Goal: Transaction & Acquisition: Purchase product/service

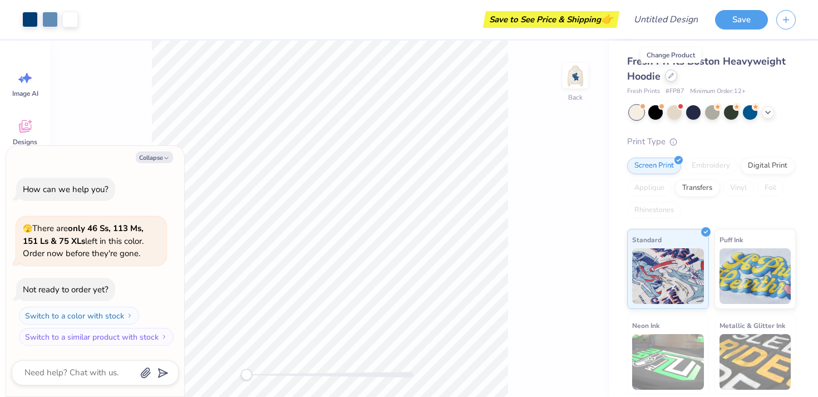
click at [672, 78] on div at bounding box center [671, 76] width 12 height 12
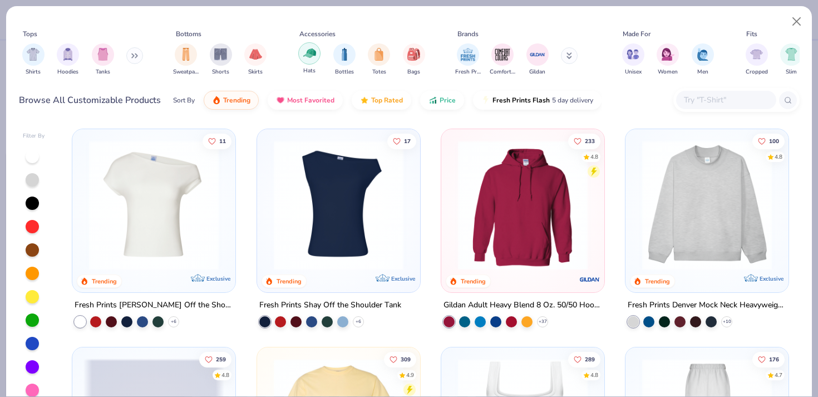
click at [318, 55] on div "filter for Hats" at bounding box center [309, 53] width 22 height 22
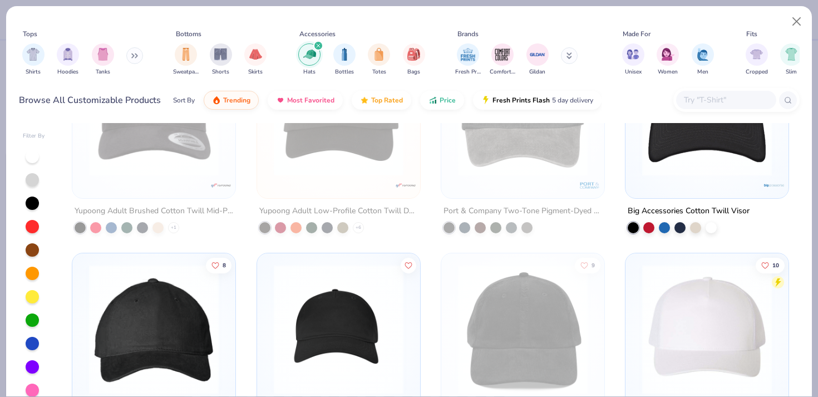
scroll to position [773, 0]
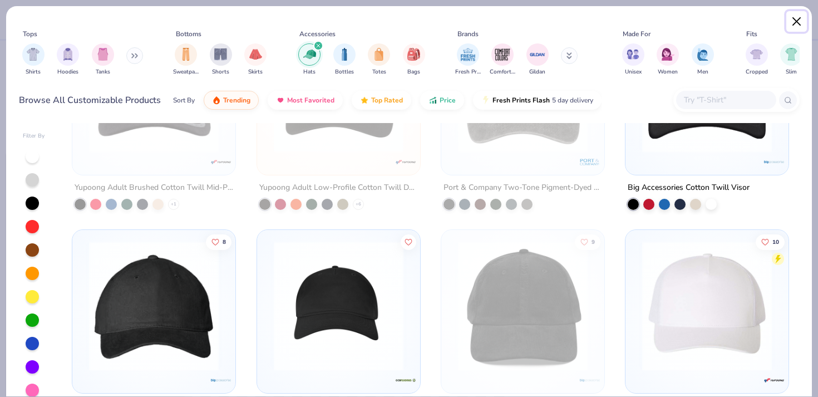
click at [795, 26] on button "Close" at bounding box center [796, 21] width 21 height 21
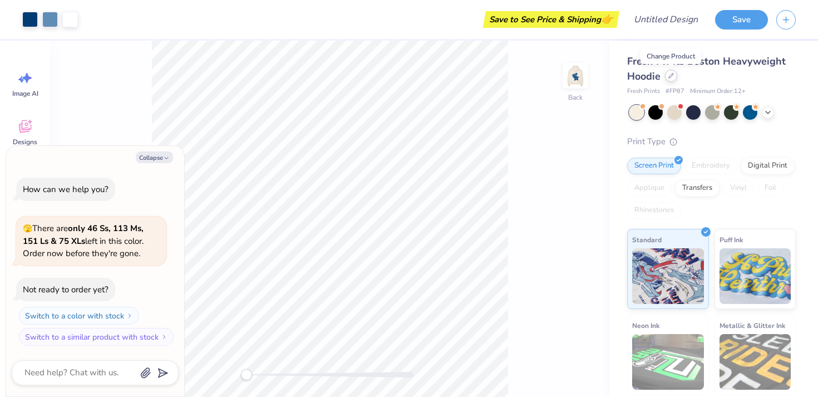
click at [668, 79] on div at bounding box center [671, 76] width 12 height 12
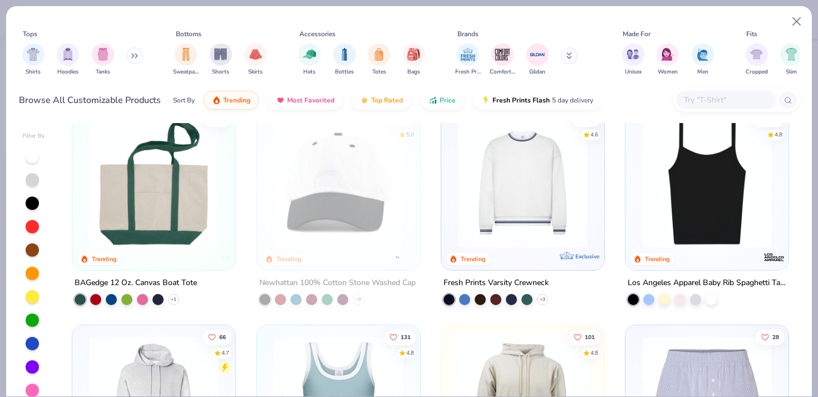
scroll to position [1542, 0]
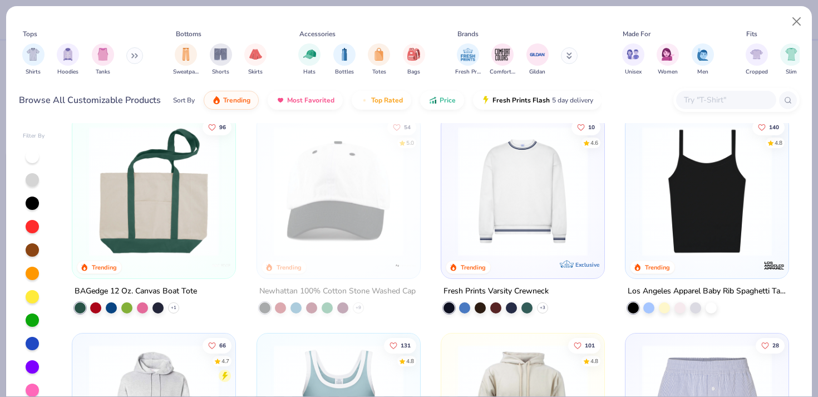
click at [191, 209] on img at bounding box center [153, 191] width 141 height 130
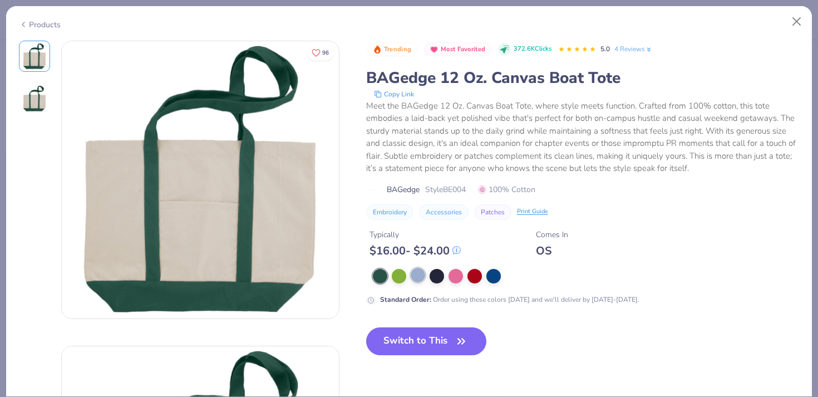
click at [425, 277] on div at bounding box center [418, 275] width 14 height 14
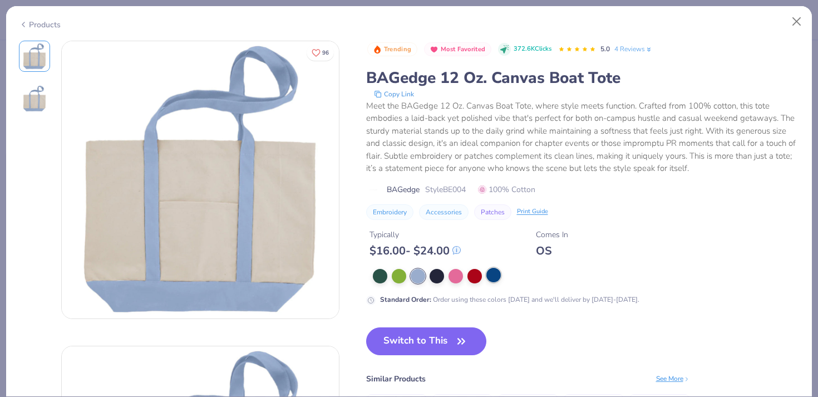
click at [486, 277] on div at bounding box center [493, 275] width 14 height 14
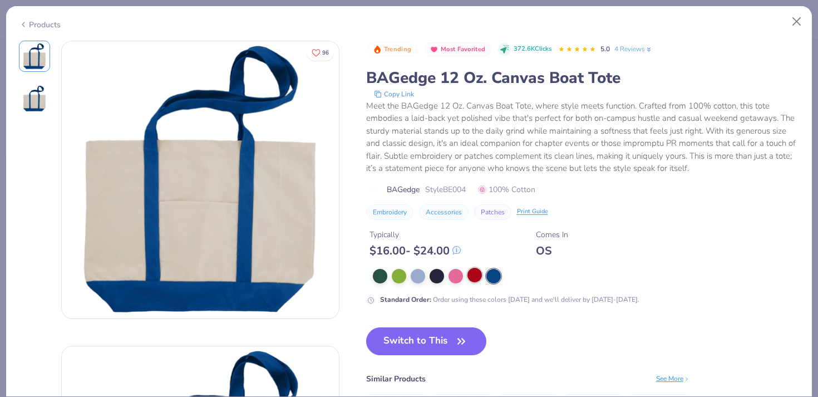
click at [478, 277] on div at bounding box center [475, 275] width 14 height 14
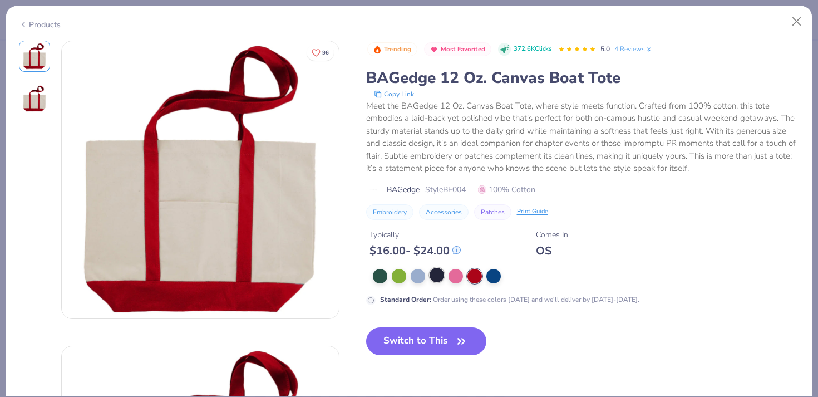
click at [438, 283] on div "Standard Order : Order using these colors [DATE] and we'll deliver by [DATE]-[D…" at bounding box center [583, 287] width 434 height 36
click at [435, 280] on div at bounding box center [437, 275] width 14 height 14
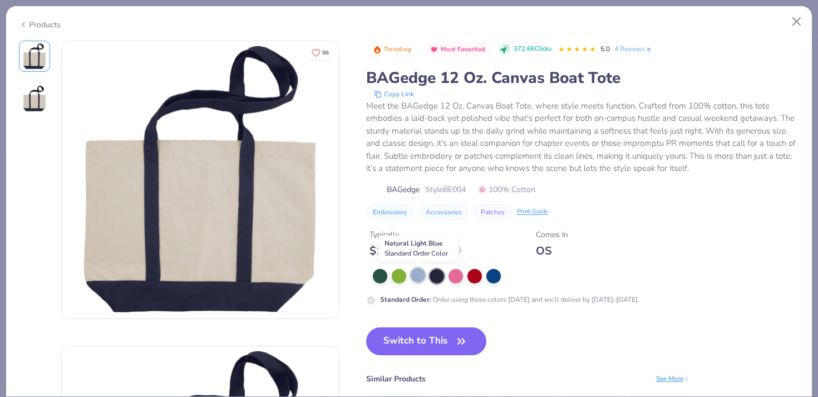
click at [420, 282] on div at bounding box center [418, 275] width 14 height 14
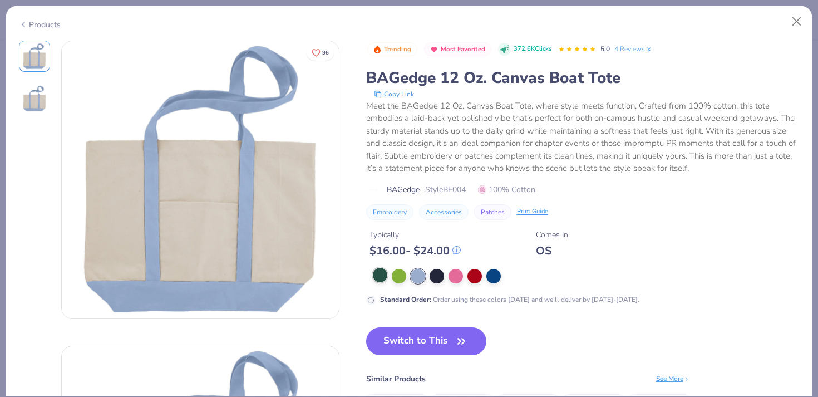
click at [381, 281] on div at bounding box center [380, 275] width 14 height 14
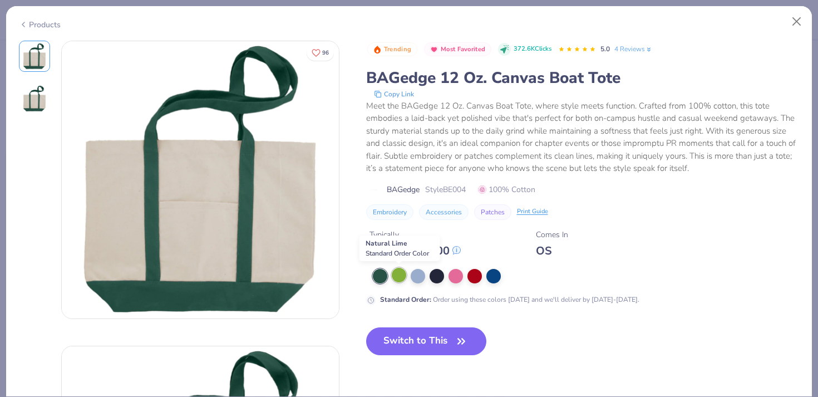
click at [402, 277] on div at bounding box center [399, 275] width 14 height 14
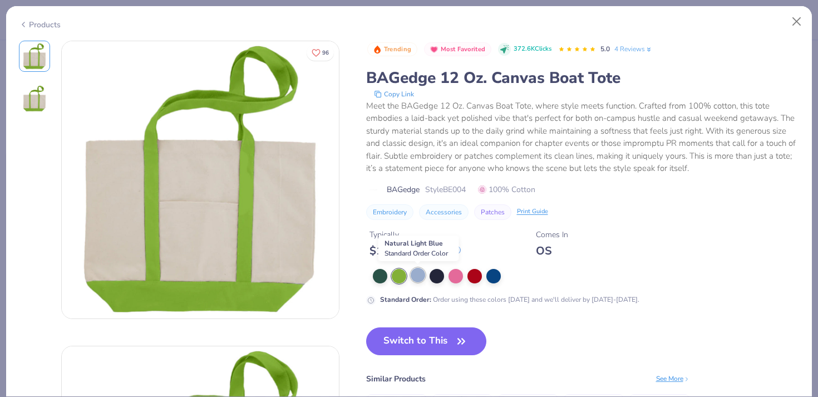
click at [417, 276] on div at bounding box center [418, 275] width 14 height 14
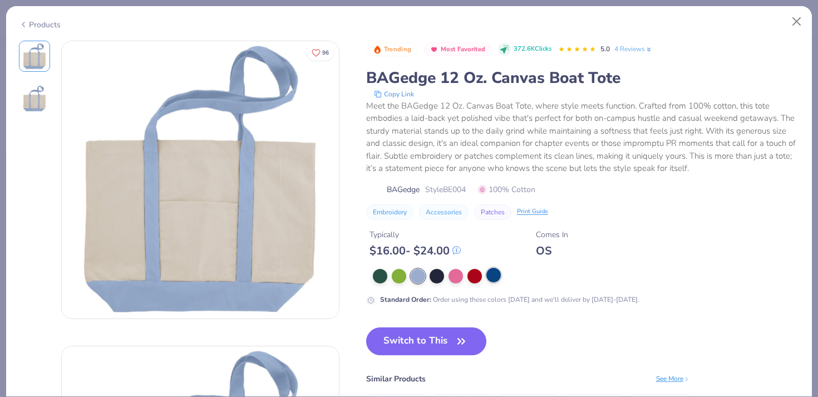
click at [493, 282] on div at bounding box center [493, 275] width 14 height 14
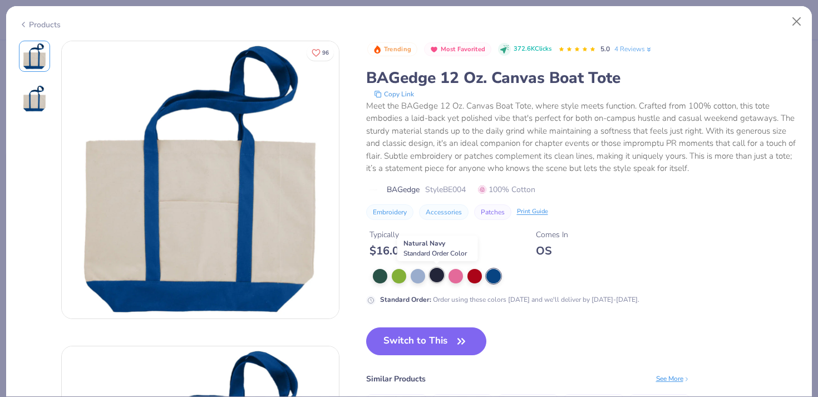
click at [437, 279] on div at bounding box center [437, 275] width 14 height 14
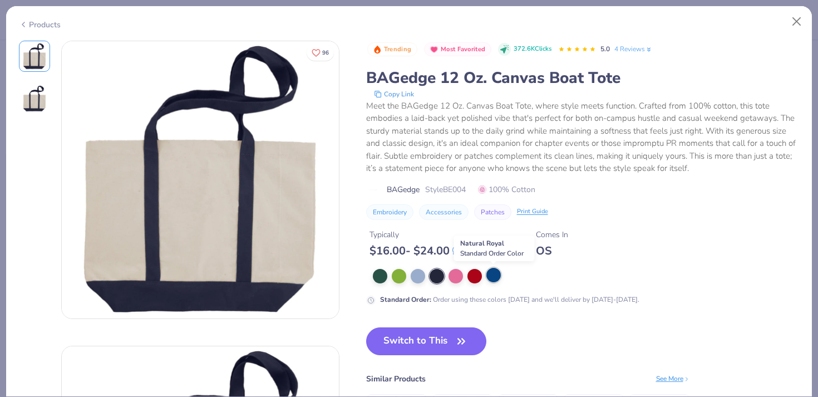
click at [493, 276] on div at bounding box center [493, 275] width 14 height 14
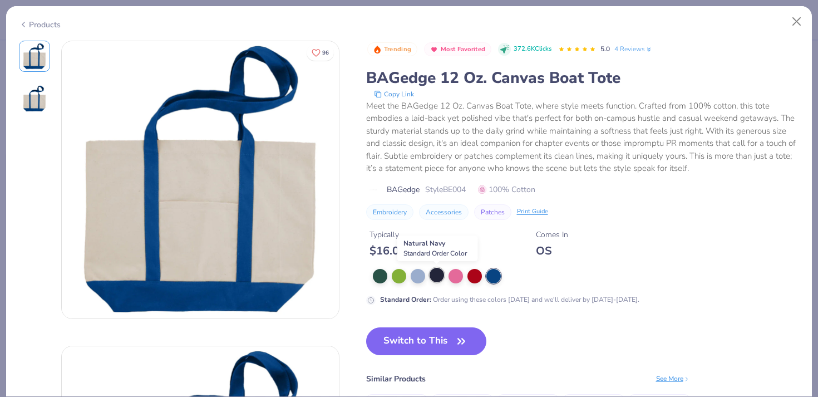
click at [436, 276] on div at bounding box center [437, 275] width 14 height 14
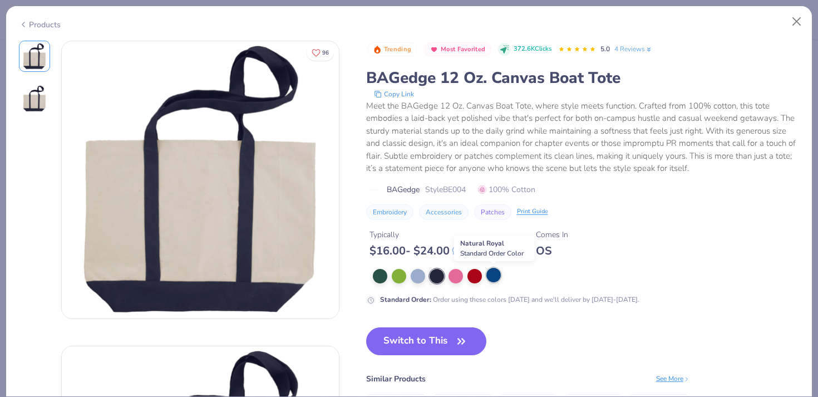
click at [491, 277] on div at bounding box center [493, 275] width 14 height 14
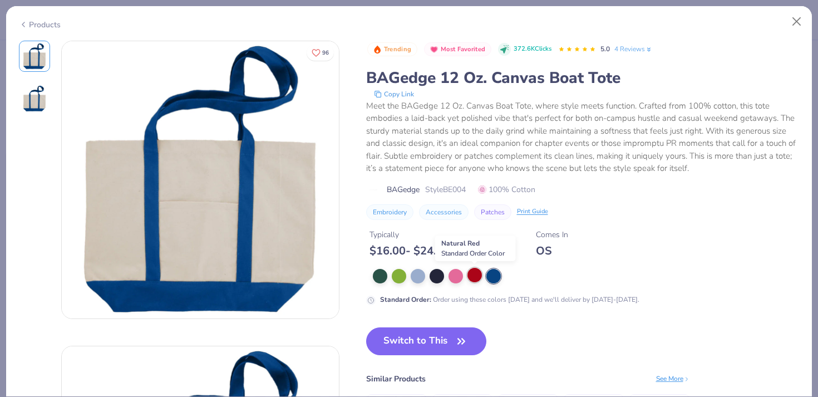
click at [475, 277] on div at bounding box center [475, 275] width 14 height 14
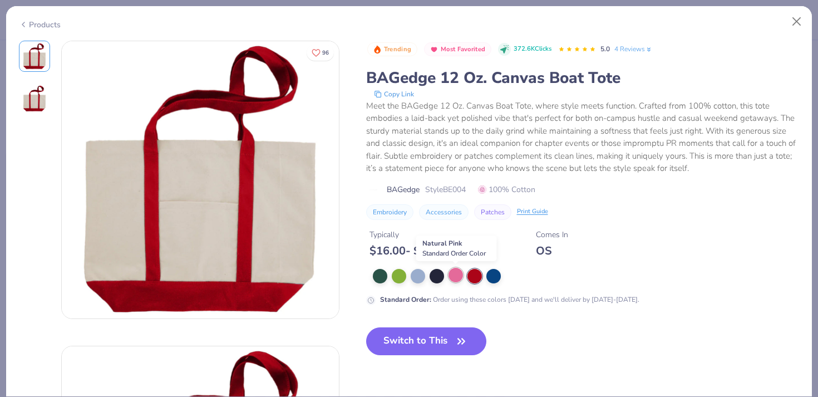
click at [458, 277] on div at bounding box center [456, 275] width 14 height 14
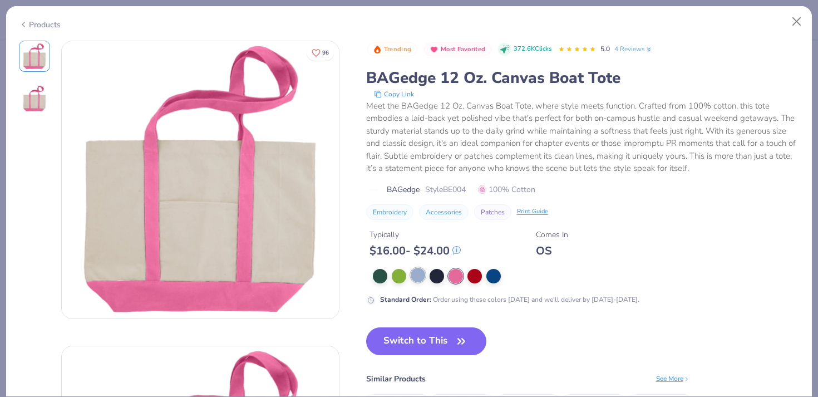
click at [425, 274] on div at bounding box center [418, 275] width 14 height 14
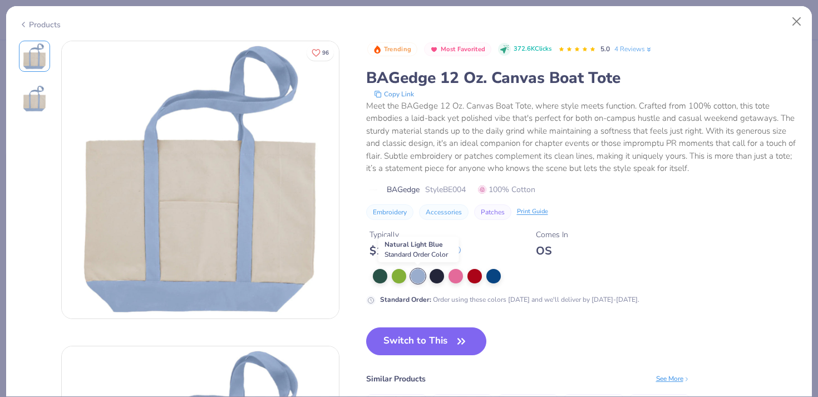
click at [419, 278] on div at bounding box center [418, 276] width 14 height 14
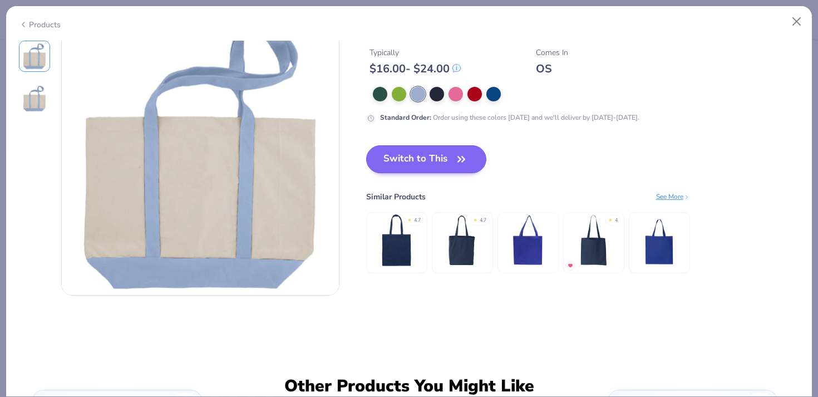
scroll to position [334, 0]
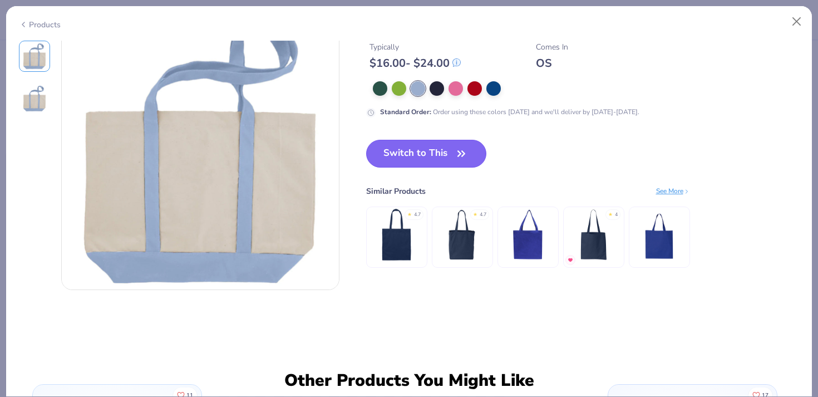
click at [458, 158] on icon "button" at bounding box center [462, 154] width 16 height 16
click at [460, 64] on icon at bounding box center [456, 62] width 7 height 7
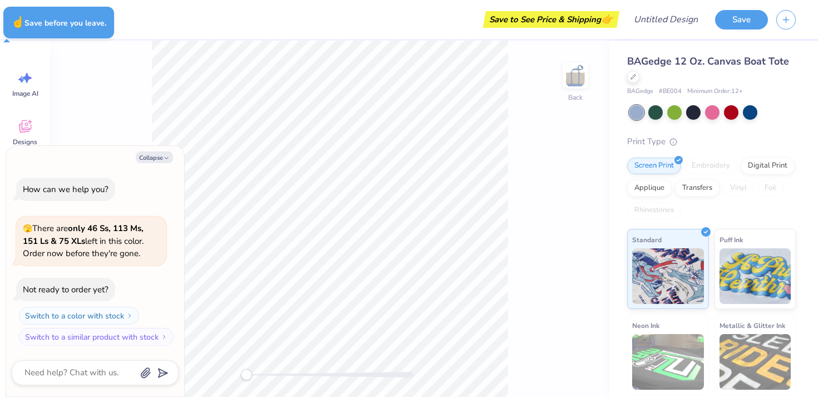
type textarea "x"
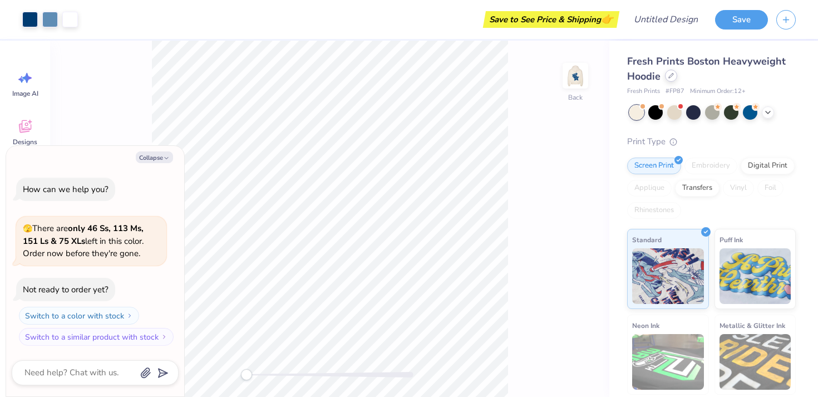
click at [672, 75] on icon at bounding box center [671, 76] width 6 height 6
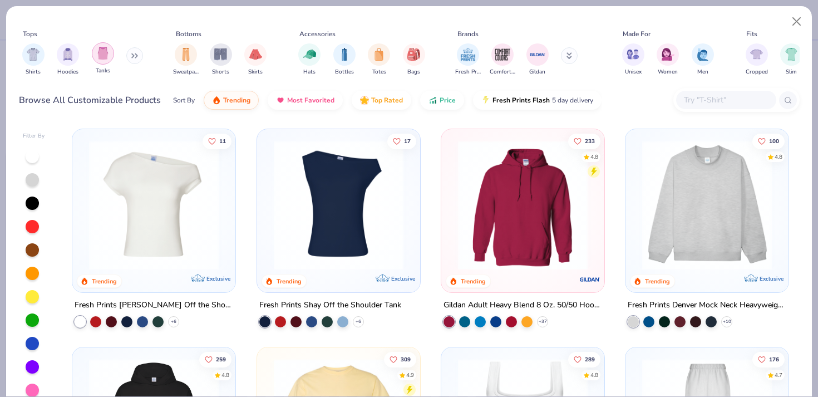
click at [98, 48] on img "filter for Tanks" at bounding box center [103, 53] width 12 height 13
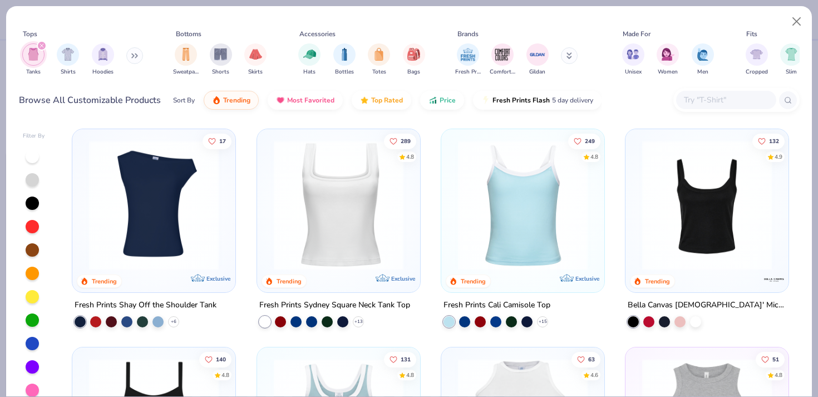
click at [706, 204] on img at bounding box center [707, 205] width 141 height 130
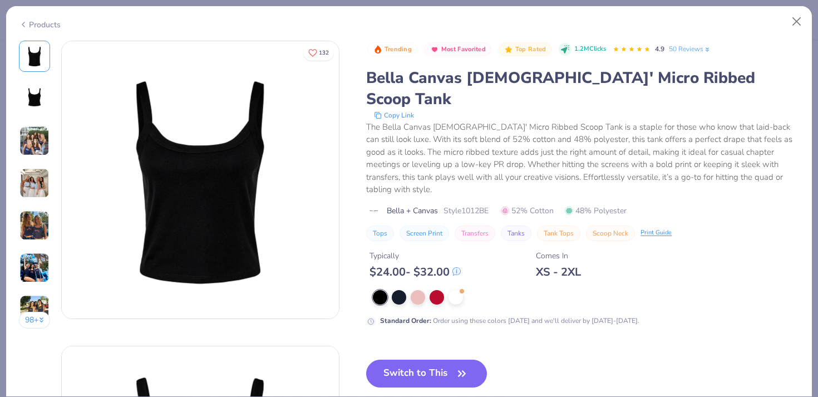
click at [421, 290] on div "Standard Order : Order using these colors [DATE] and we'll deliver by [DATE]-[D…" at bounding box center [582, 308] width 433 height 36
click at [421, 290] on div at bounding box center [586, 297] width 426 height 14
click at [415, 289] on div at bounding box center [418, 296] width 14 height 14
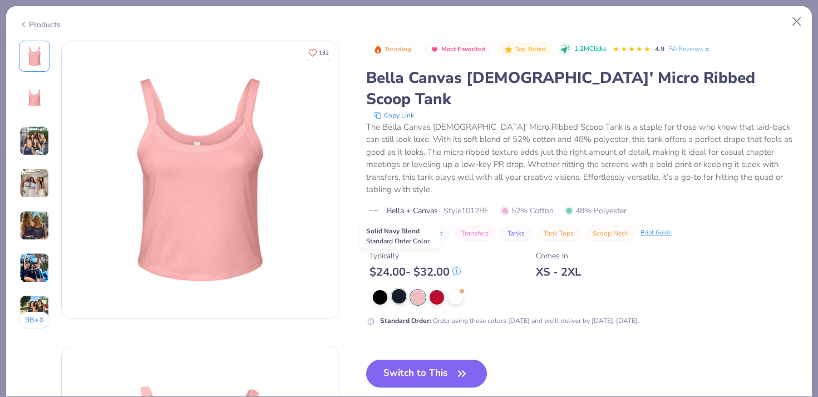
click at [398, 289] on div at bounding box center [399, 296] width 14 height 14
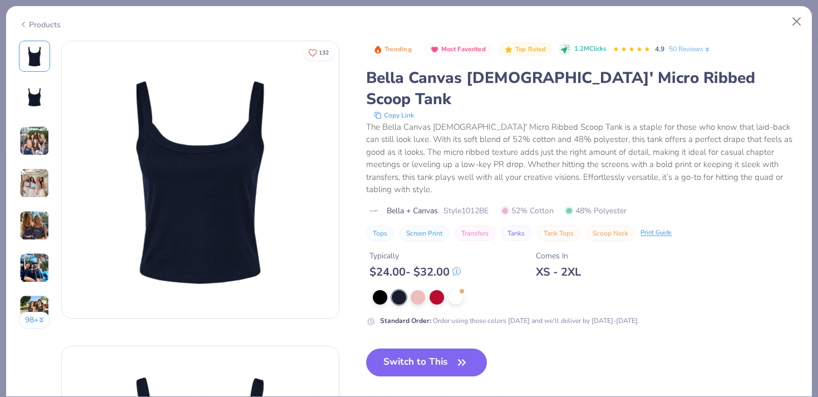
click at [36, 145] on img at bounding box center [34, 141] width 30 height 30
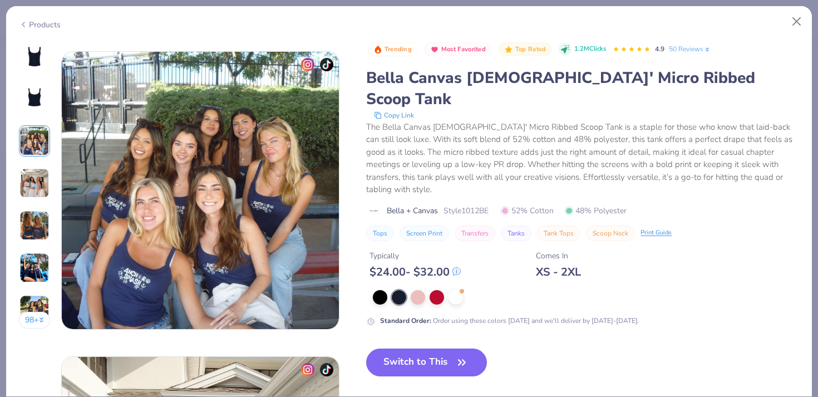
scroll to position [610, 0]
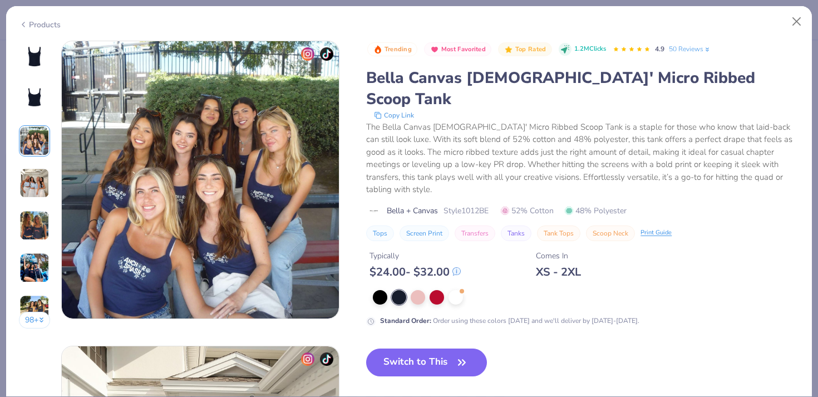
click at [36, 185] on img at bounding box center [34, 183] width 30 height 30
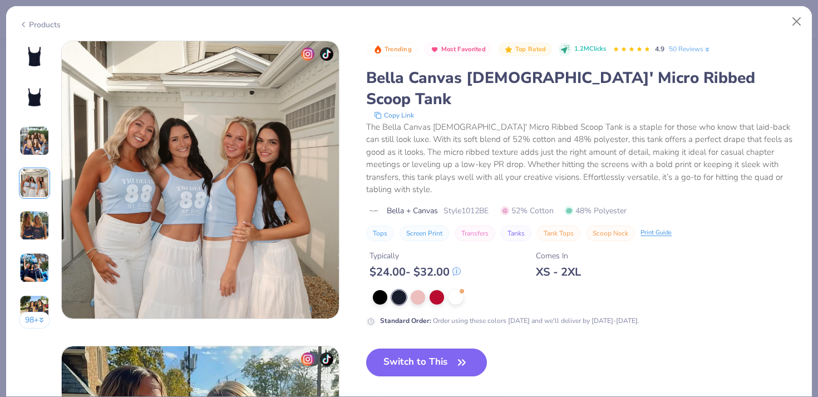
click at [38, 219] on img at bounding box center [34, 225] width 30 height 30
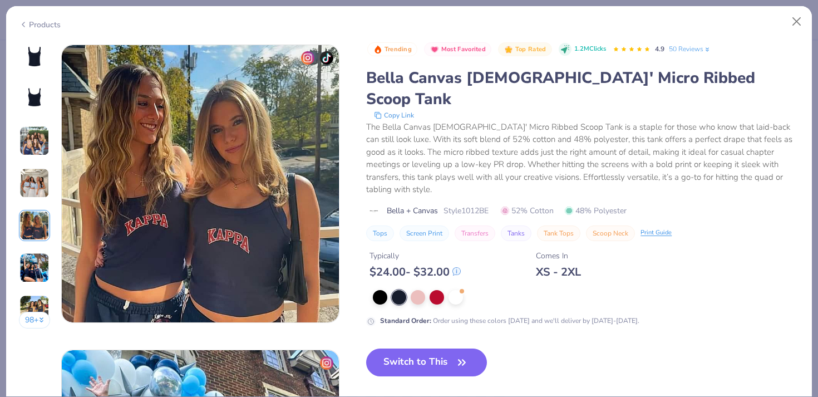
scroll to position [1220, 0]
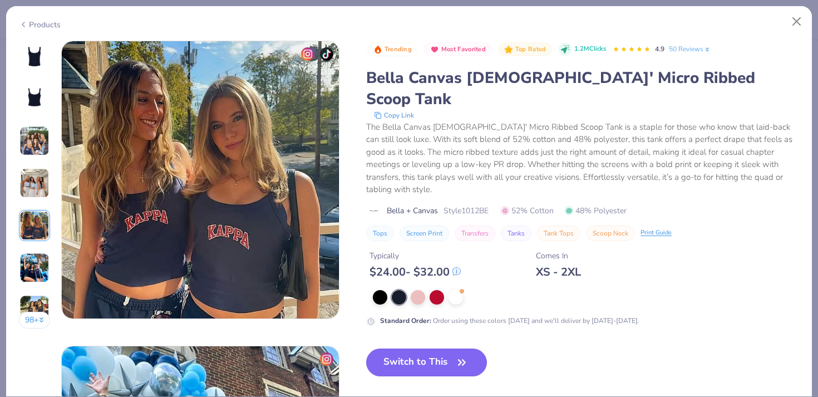
click at [42, 266] on img at bounding box center [34, 268] width 30 height 30
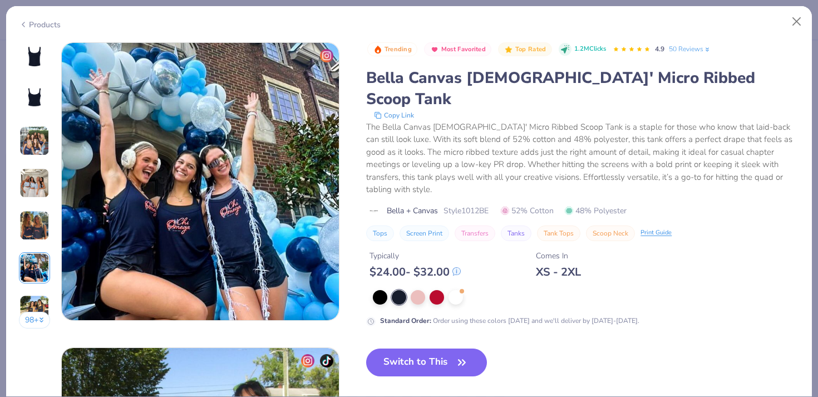
scroll to position [1525, 0]
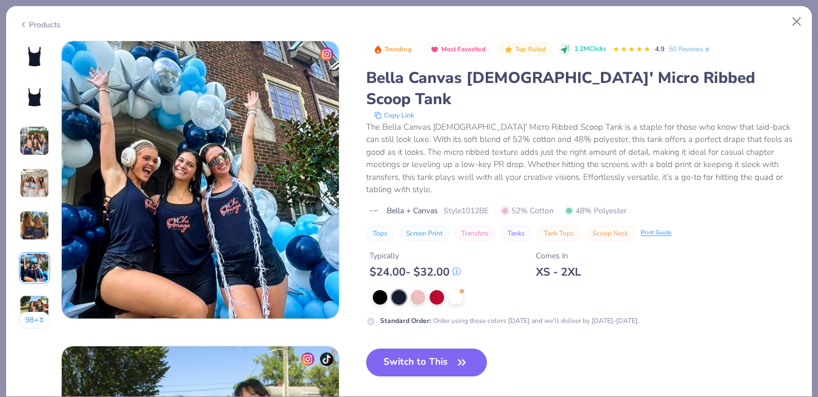
click at [39, 298] on img at bounding box center [34, 310] width 30 height 30
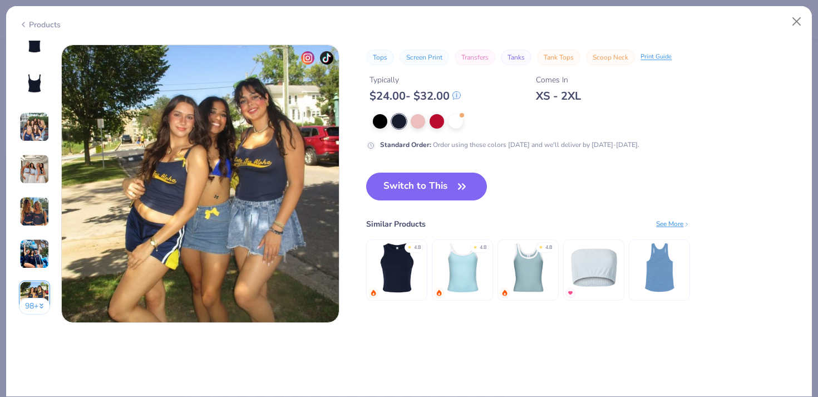
scroll to position [1830, 0]
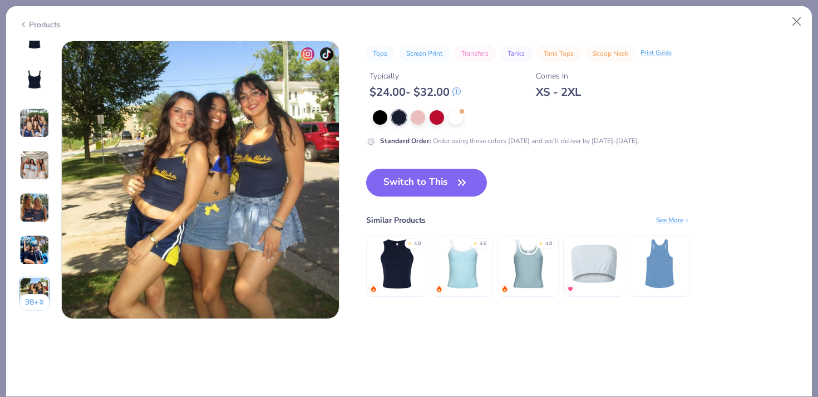
click at [41, 206] on img at bounding box center [34, 208] width 30 height 30
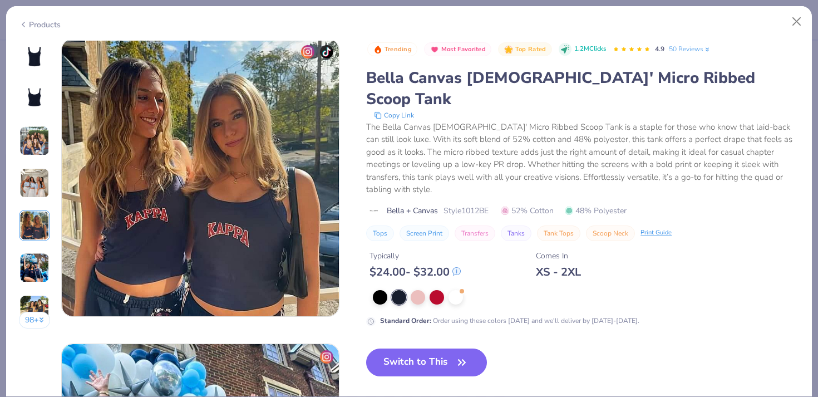
scroll to position [1220, 0]
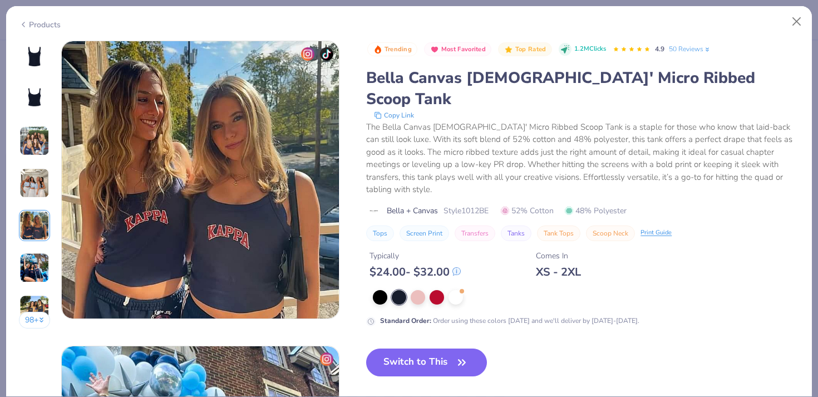
click at [35, 163] on div "98 +" at bounding box center [35, 189] width 32 height 296
click at [40, 136] on img at bounding box center [34, 141] width 30 height 30
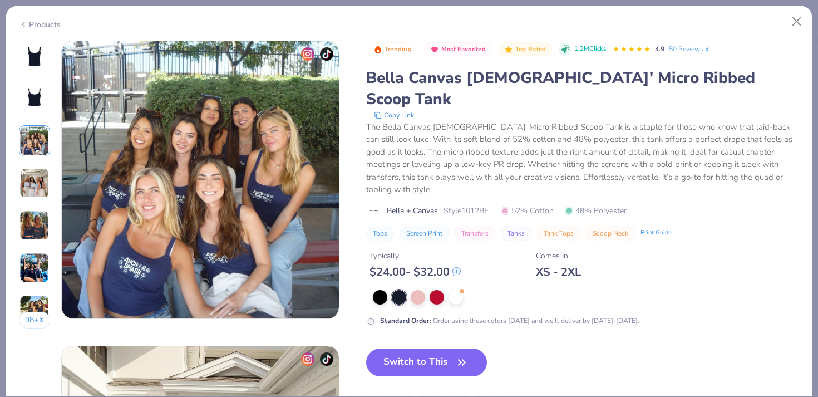
click at [37, 184] on img at bounding box center [34, 183] width 30 height 30
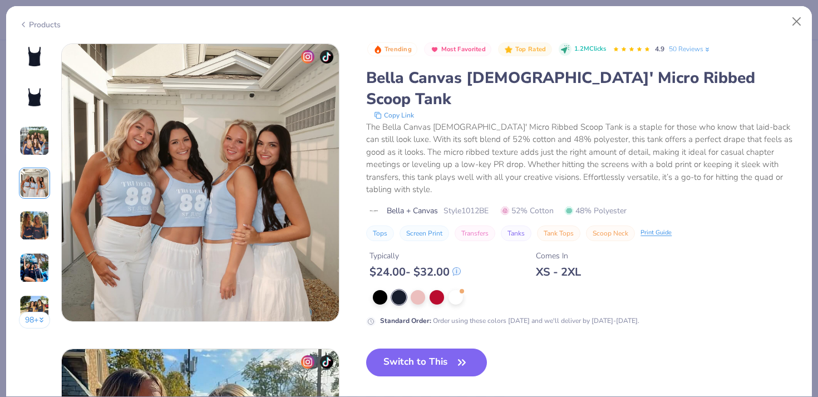
scroll to position [915, 0]
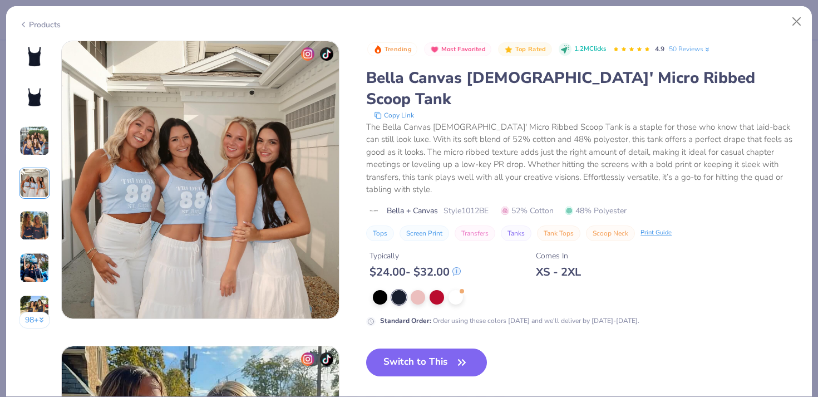
click at [37, 214] on img at bounding box center [34, 225] width 30 height 30
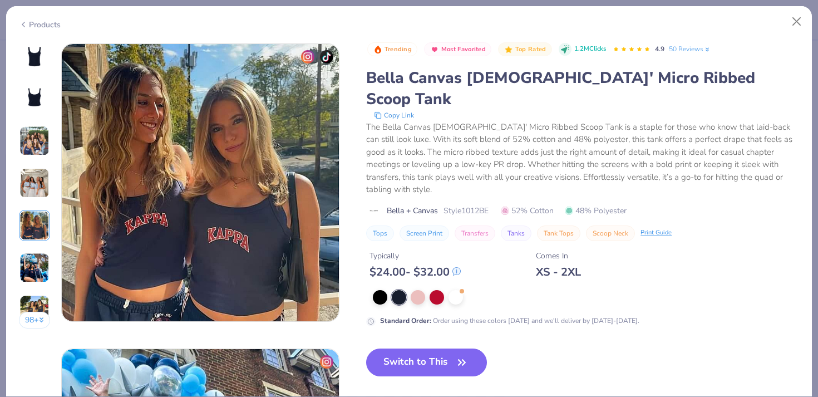
scroll to position [1220, 0]
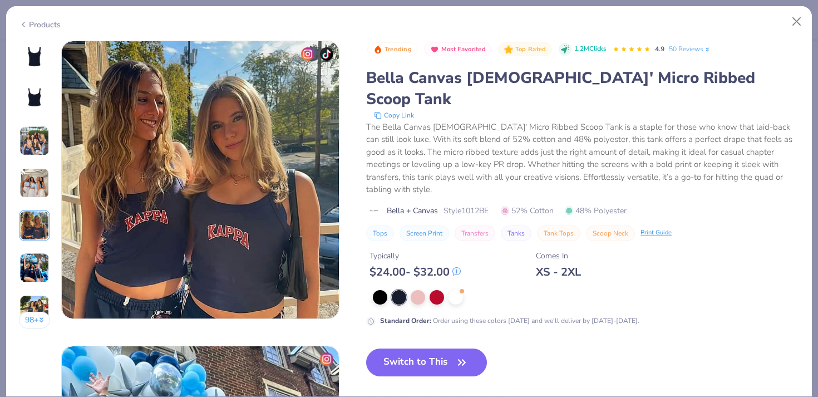
click at [794, 32] on div "Products" at bounding box center [409, 20] width 806 height 29
click at [793, 23] on button "Close" at bounding box center [796, 21] width 21 height 21
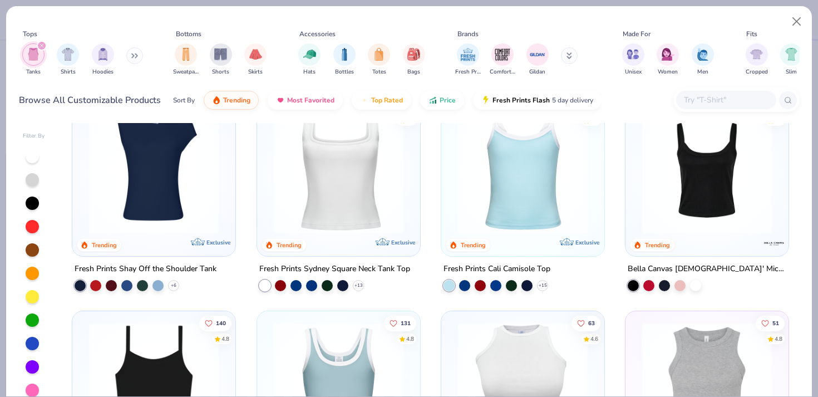
scroll to position [33, 0]
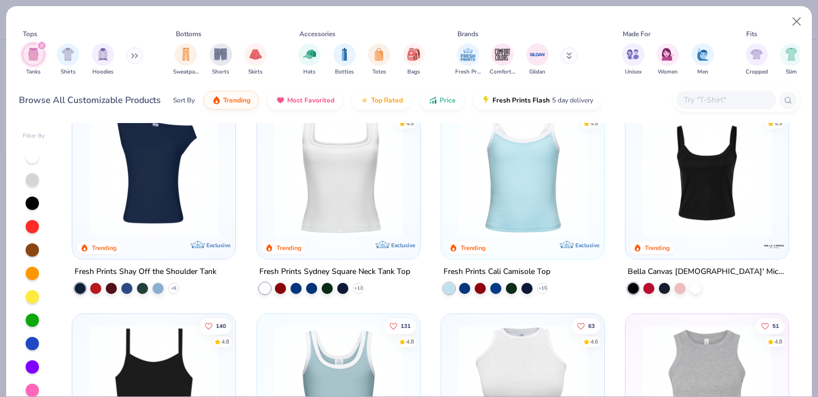
click at [662, 144] on img at bounding box center [707, 172] width 141 height 130
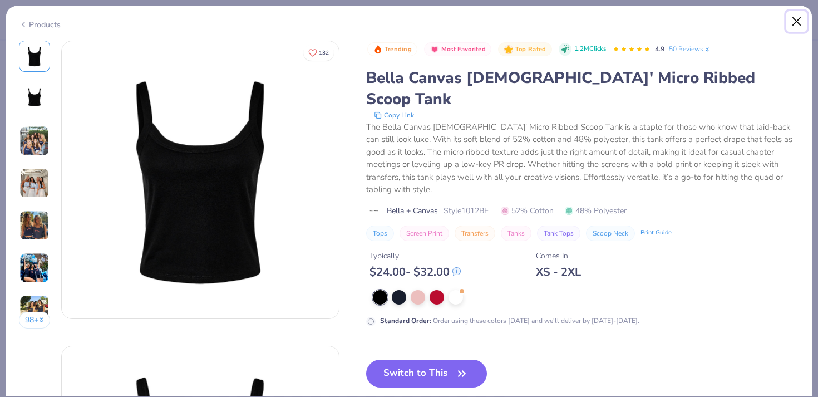
click at [791, 23] on button "Close" at bounding box center [796, 21] width 21 height 21
type textarea "x"
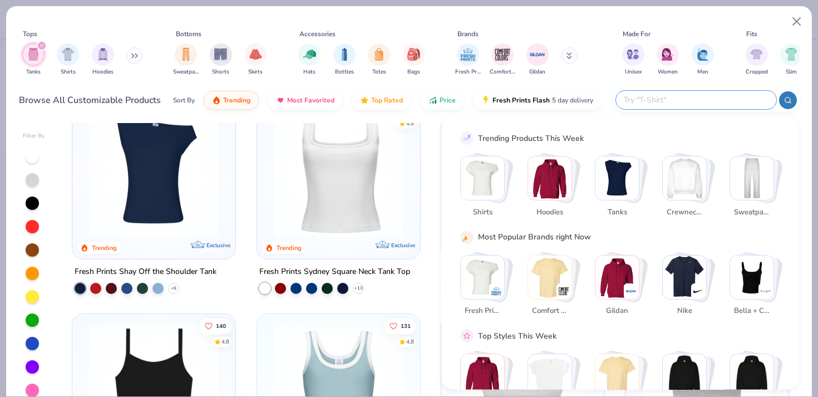
click at [704, 104] on input "text" at bounding box center [696, 100] width 146 height 13
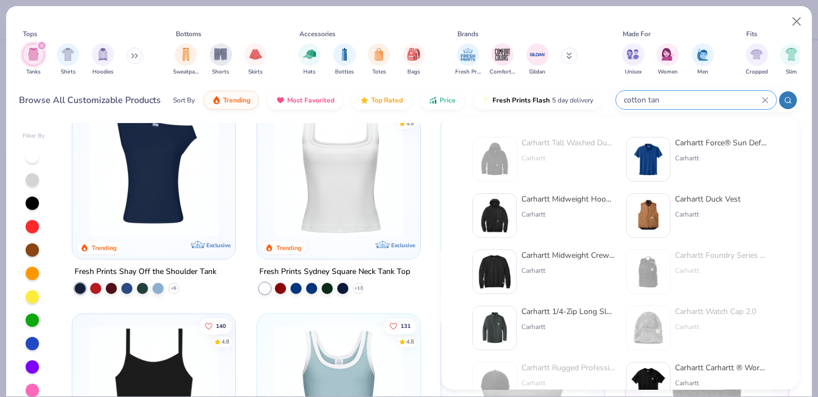
type input "cotton tank"
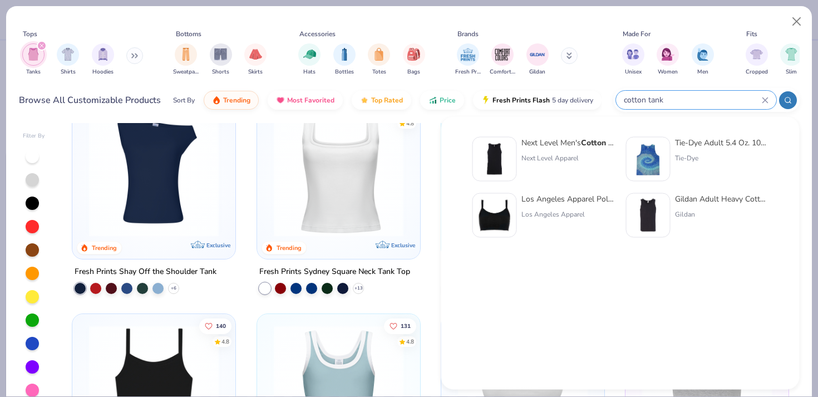
click at [686, 106] on div "cotton tank" at bounding box center [696, 100] width 160 height 18
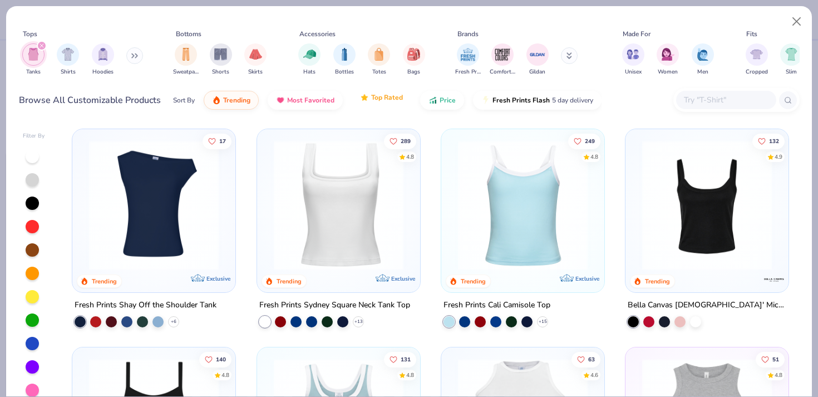
click at [380, 97] on span "Top Rated" at bounding box center [387, 97] width 32 height 9
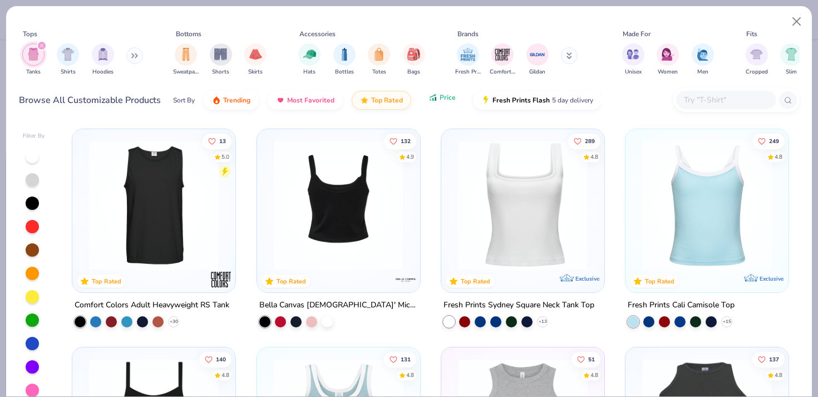
click at [436, 100] on icon "button" at bounding box center [433, 97] width 9 height 10
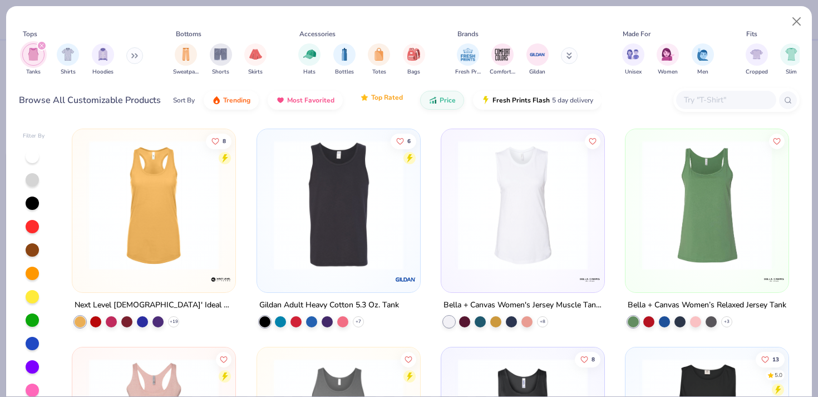
click at [388, 103] on button "Top Rated" at bounding box center [382, 97] width 60 height 19
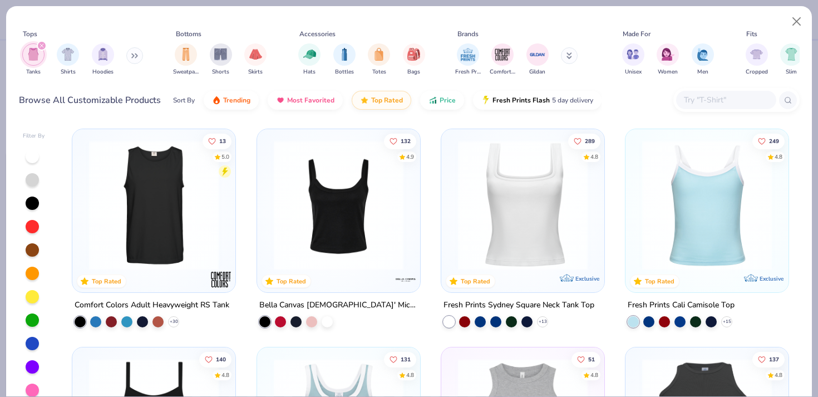
click at [359, 171] on img at bounding box center [338, 205] width 141 height 130
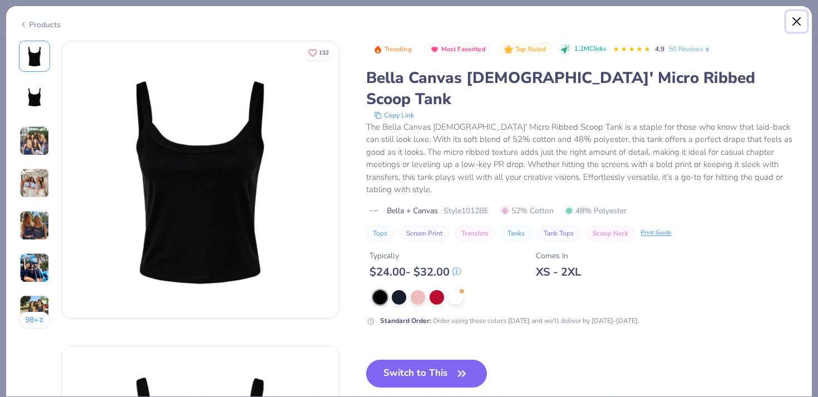
click at [801, 18] on button "Close" at bounding box center [796, 21] width 21 height 21
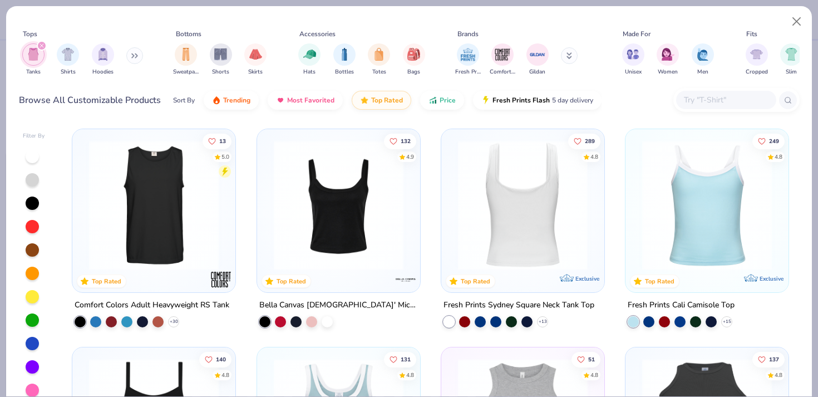
click at [361, 200] on img at bounding box center [338, 205] width 141 height 130
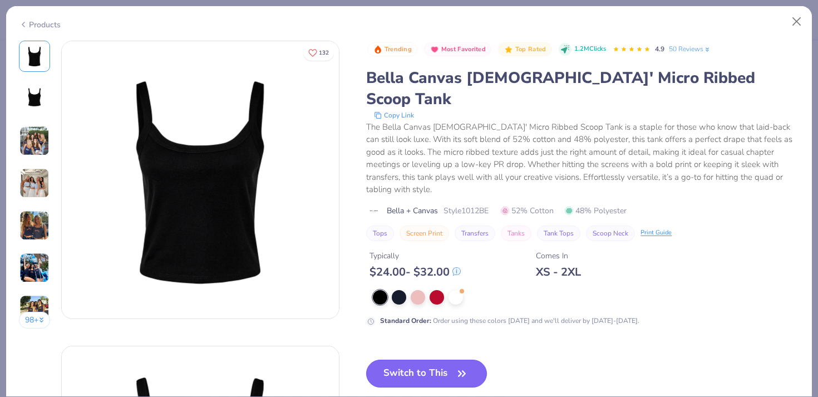
click at [426, 360] on button "Switch to This" at bounding box center [426, 374] width 121 height 28
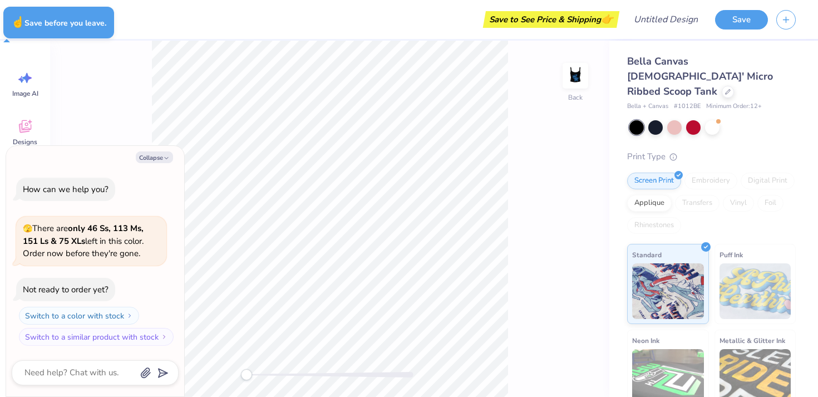
type textarea "x"
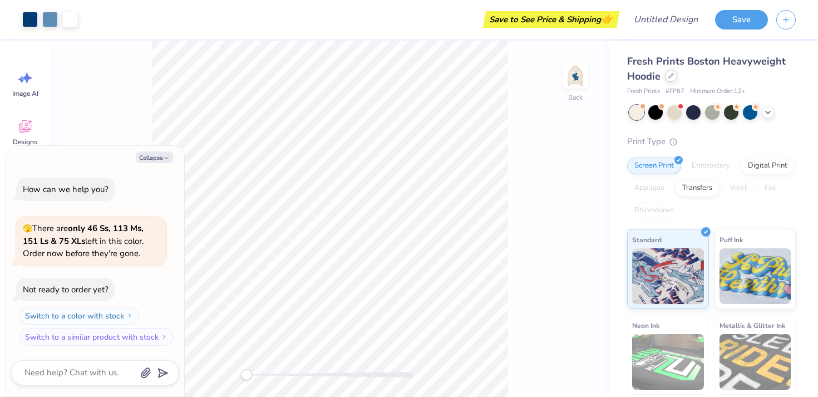
click at [669, 78] on div at bounding box center [671, 76] width 12 height 12
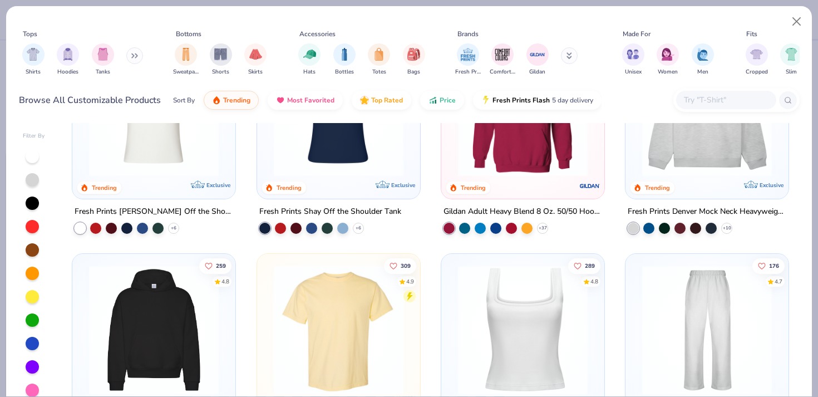
scroll to position [90, 0]
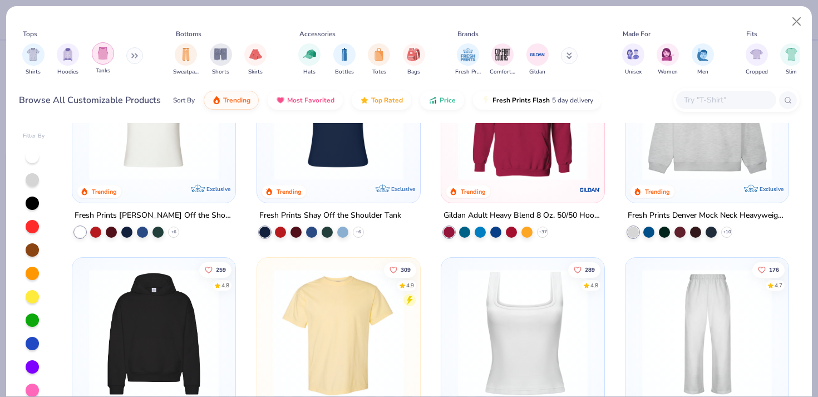
click at [105, 56] on img "filter for Tanks" at bounding box center [103, 53] width 12 height 13
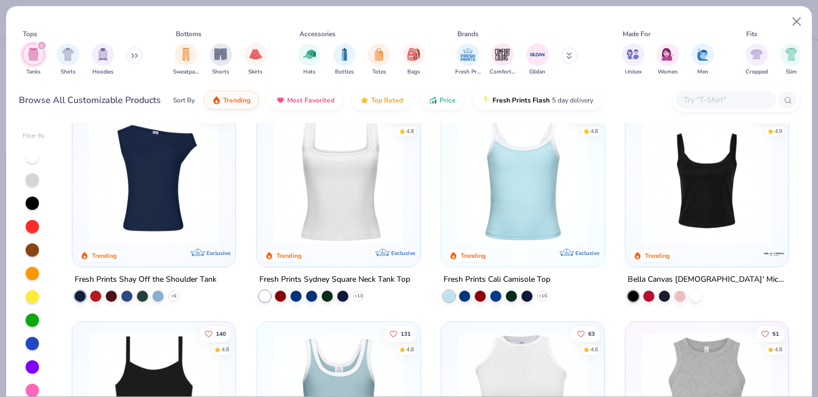
scroll to position [38, 0]
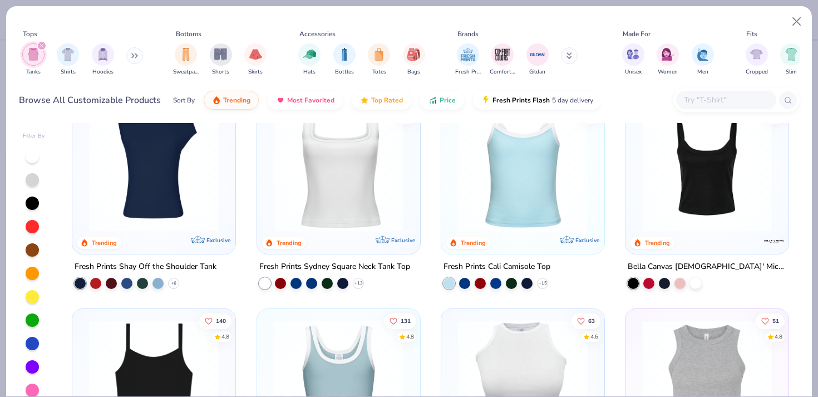
click at [698, 184] on div "17 Trending Exclusive Fresh Prints Shay Off the Shoulder Tank + 6 289 4.8 Trend…" at bounding box center [431, 266] width 738 height 286
click at [694, 287] on div at bounding box center [695, 282] width 11 height 11
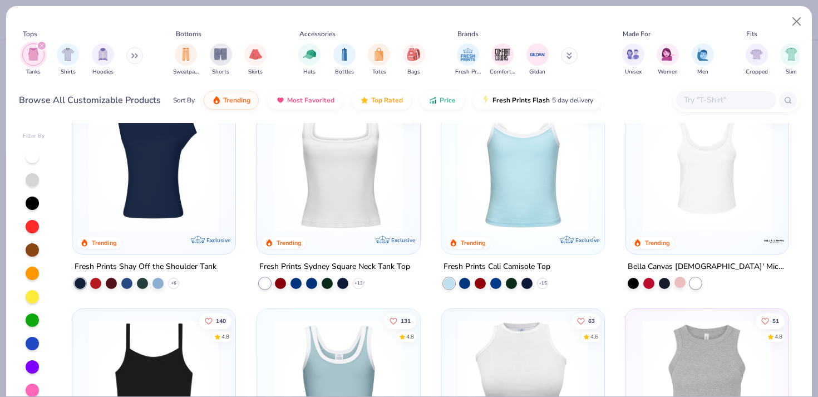
click at [681, 284] on div at bounding box center [680, 282] width 11 height 11
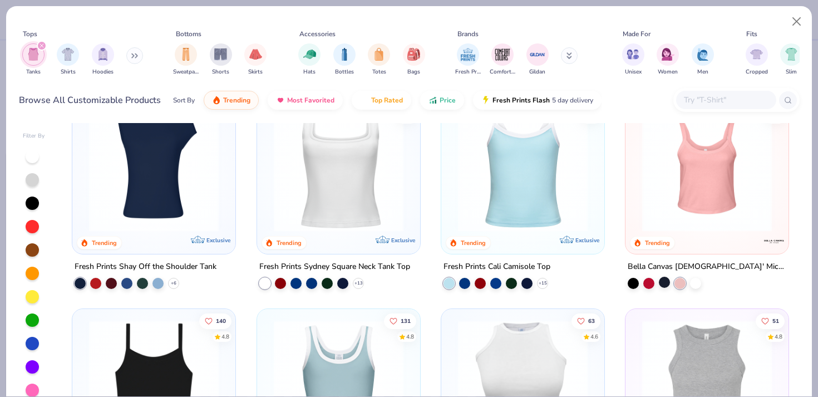
click at [667, 281] on div at bounding box center [664, 282] width 11 height 11
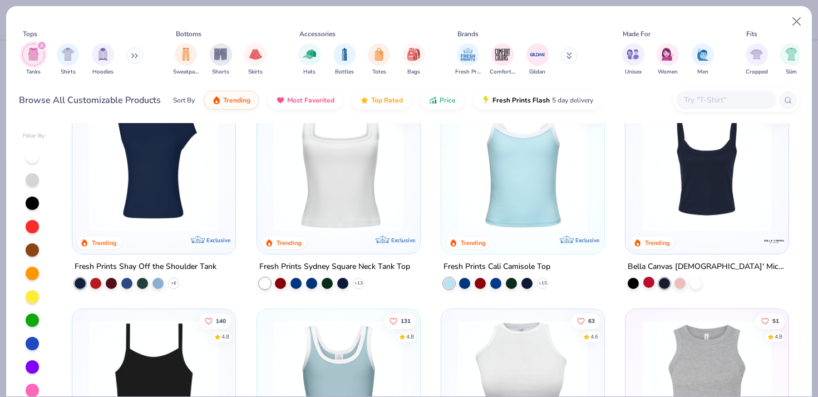
click at [652, 281] on div at bounding box center [648, 282] width 11 height 11
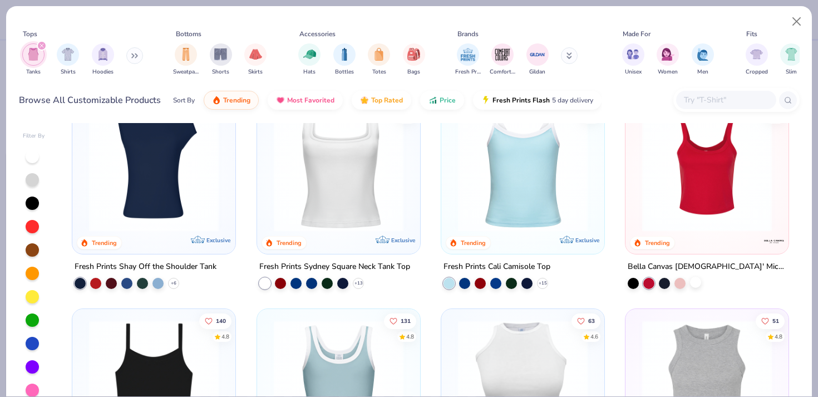
click at [697, 282] on div at bounding box center [695, 282] width 11 height 11
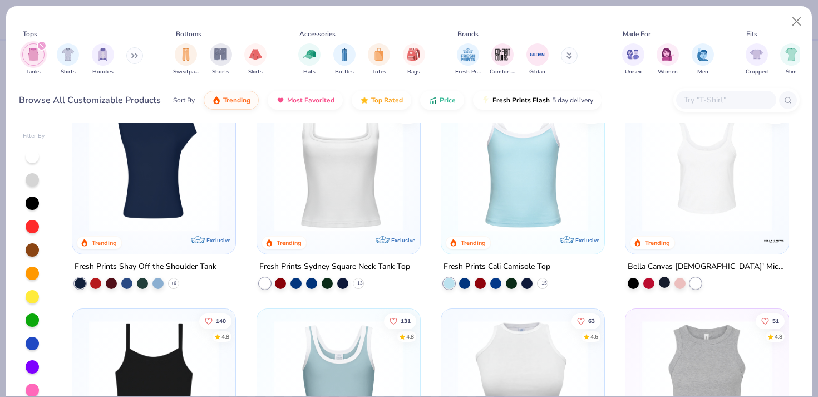
click at [668, 277] on div at bounding box center [664, 282] width 11 height 11
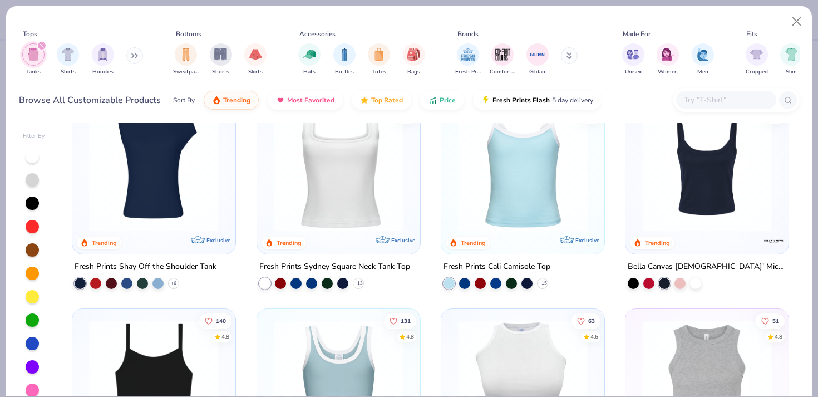
click at [705, 282] on div "Bella Canvas [DEMOGRAPHIC_DATA]' Micro Ribbed Scoop Tank" at bounding box center [707, 274] width 164 height 29
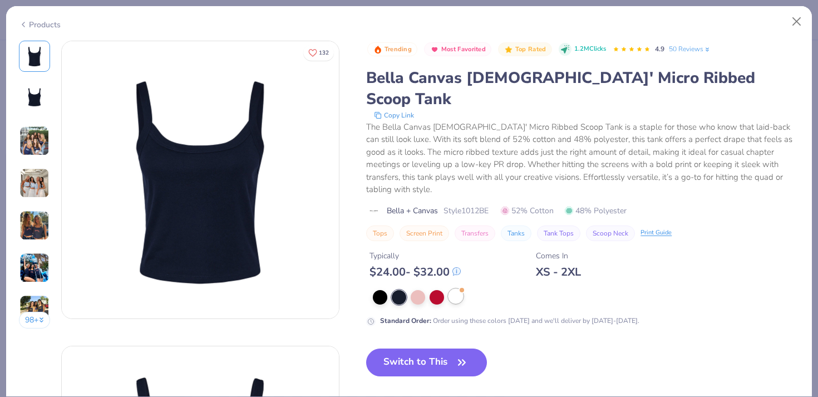
click at [455, 289] on div at bounding box center [456, 296] width 14 height 14
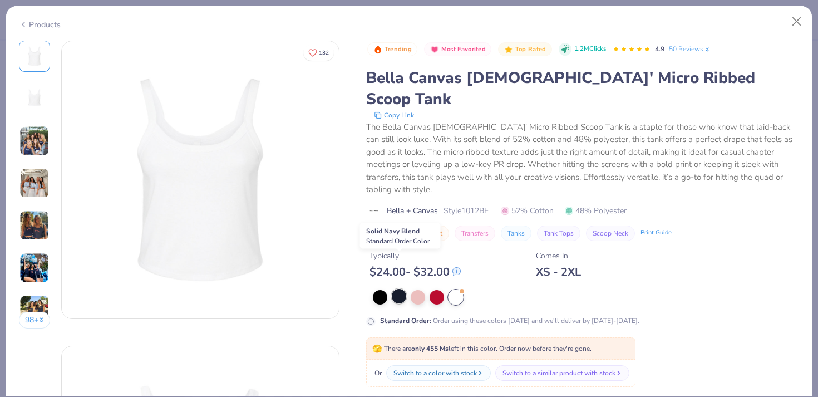
click at [404, 289] on div at bounding box center [399, 296] width 14 height 14
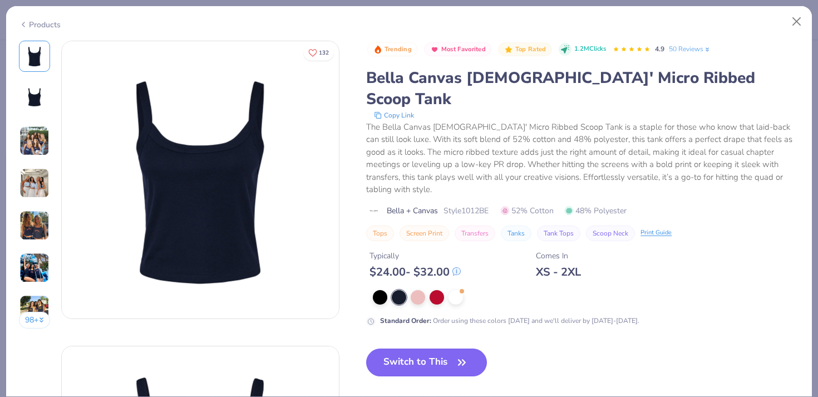
click at [28, 223] on img at bounding box center [34, 225] width 30 height 30
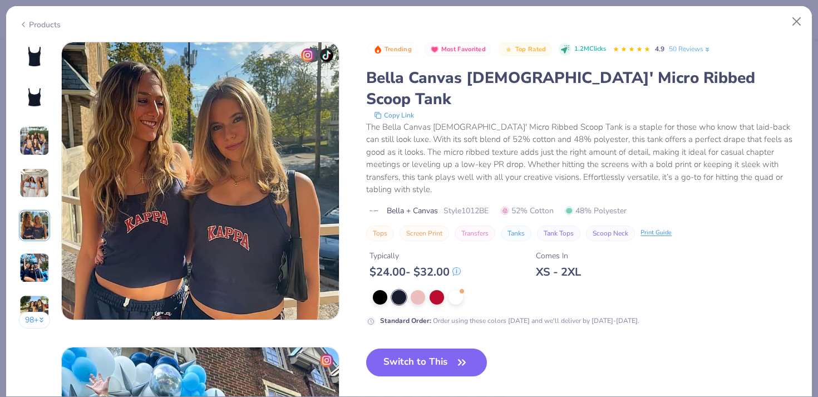
scroll to position [1220, 0]
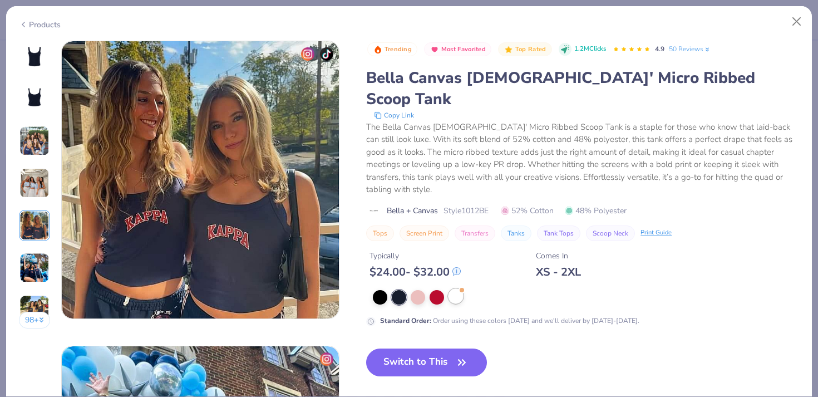
click at [456, 289] on div at bounding box center [456, 296] width 14 height 14
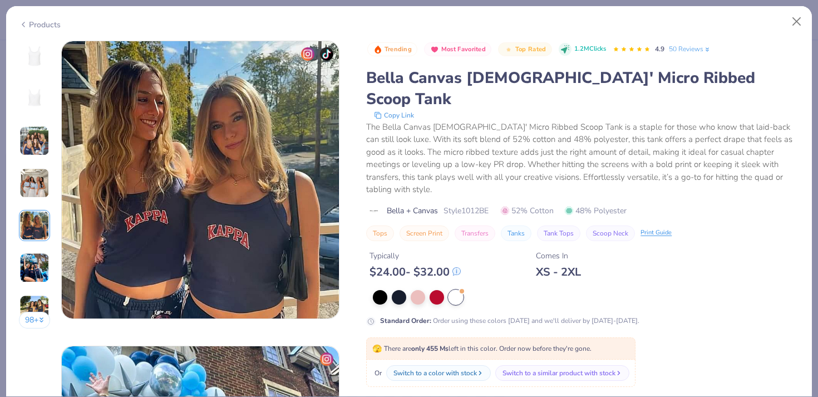
click at [41, 180] on img at bounding box center [34, 183] width 30 height 30
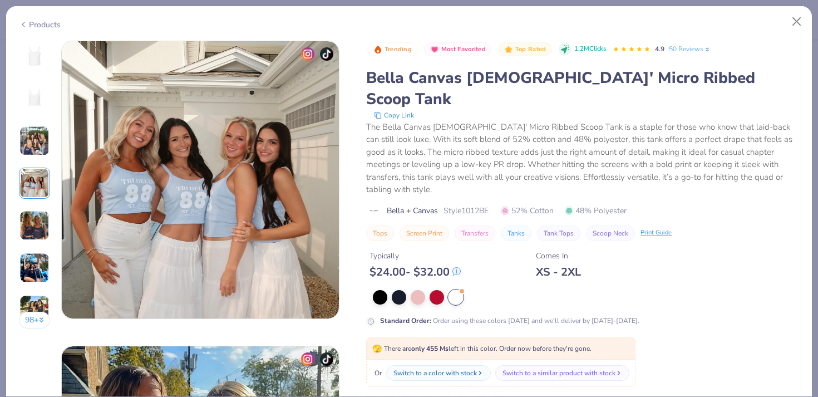
click at [34, 245] on div "98 +" at bounding box center [35, 189] width 32 height 296
click at [31, 257] on img at bounding box center [34, 268] width 30 height 30
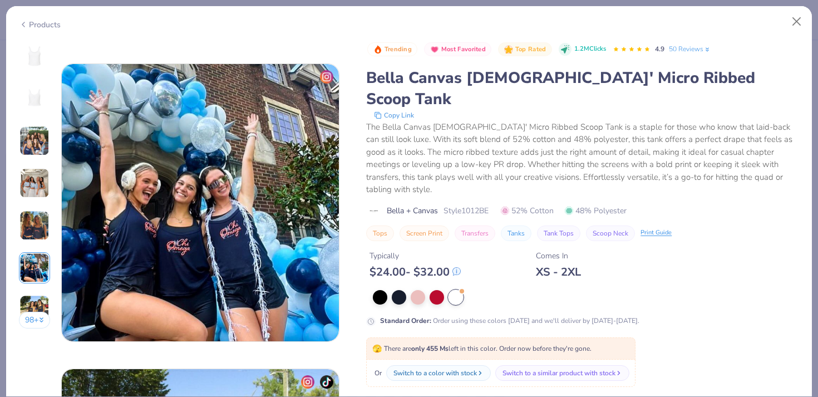
click at [33, 302] on img at bounding box center [34, 310] width 30 height 30
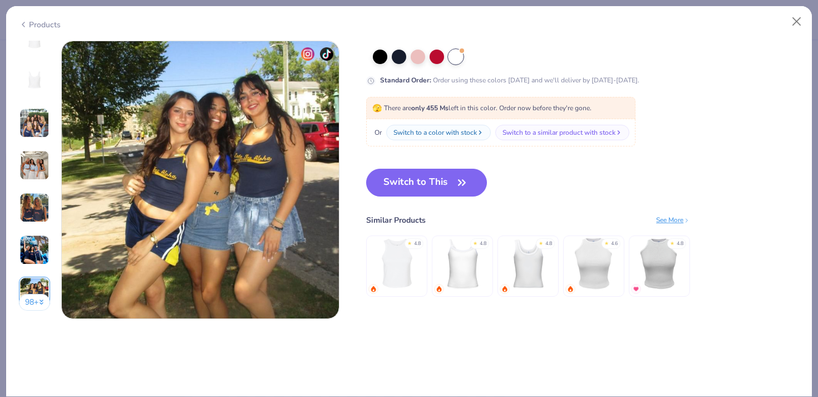
click at [37, 302] on button "98 +" at bounding box center [35, 302] width 32 height 17
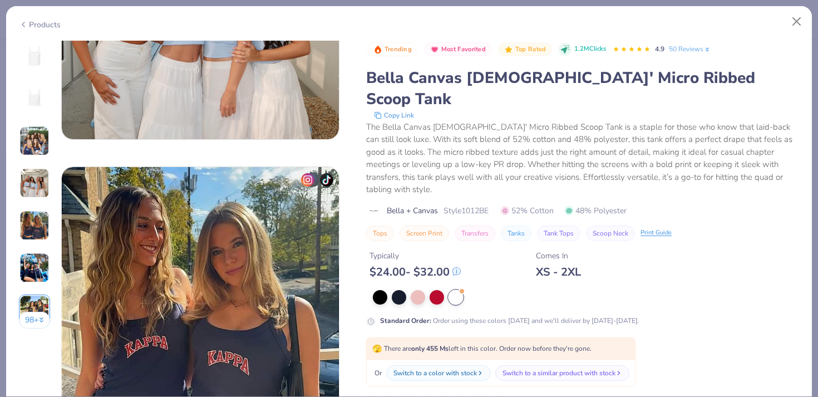
scroll to position [856, 0]
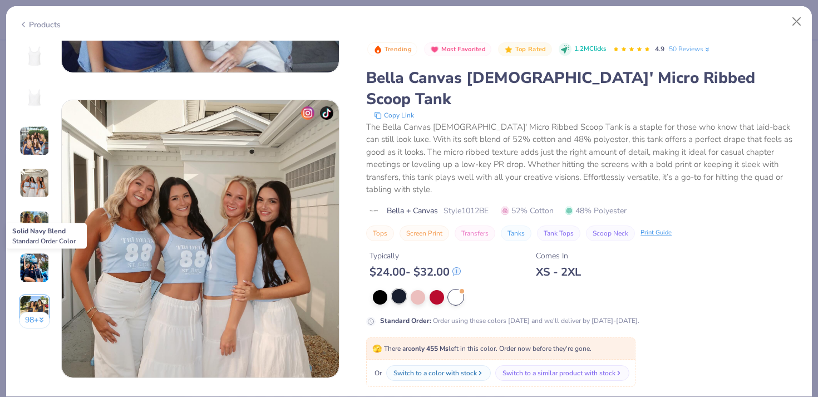
click at [399, 289] on div at bounding box center [399, 296] width 14 height 14
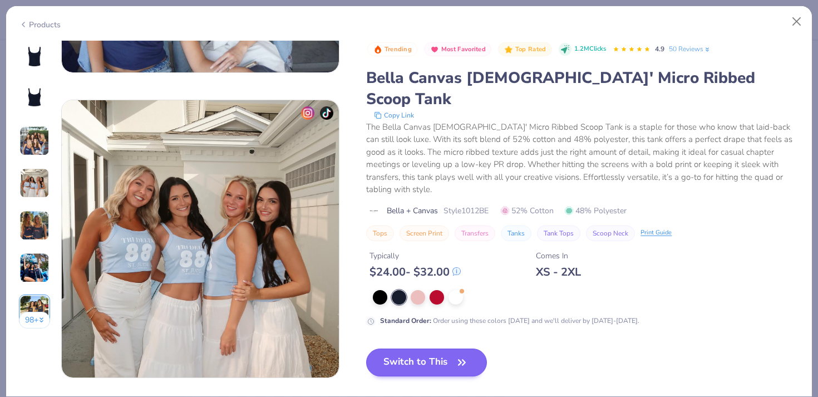
scroll to position [879, 0]
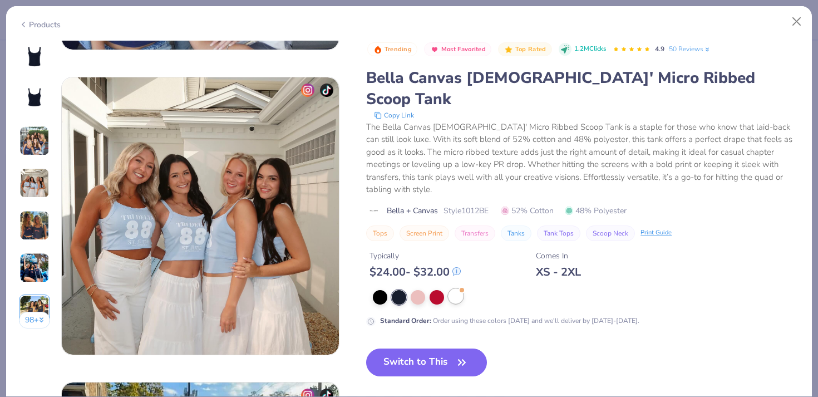
click at [456, 289] on div at bounding box center [456, 296] width 14 height 14
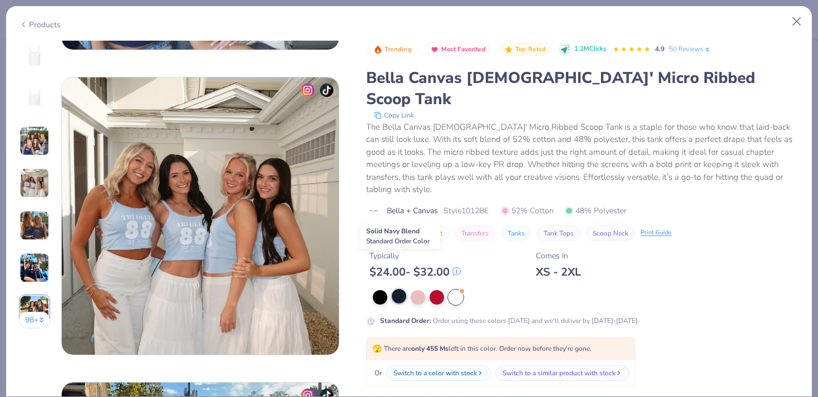
click at [402, 289] on div at bounding box center [399, 296] width 14 height 14
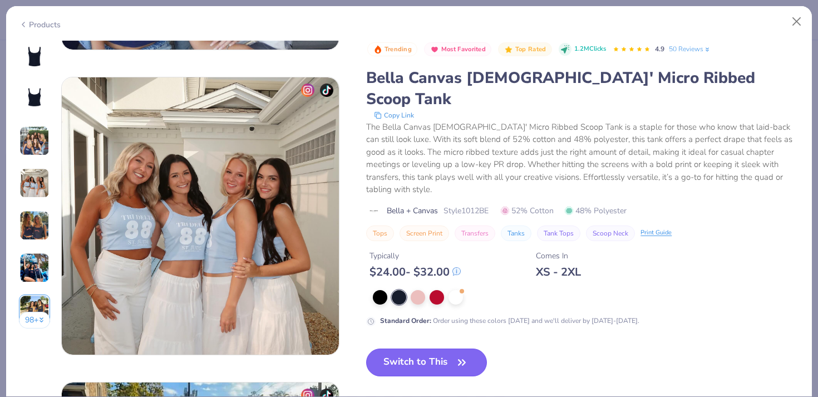
click at [470, 348] on button "Switch to This" at bounding box center [426, 362] width 121 height 28
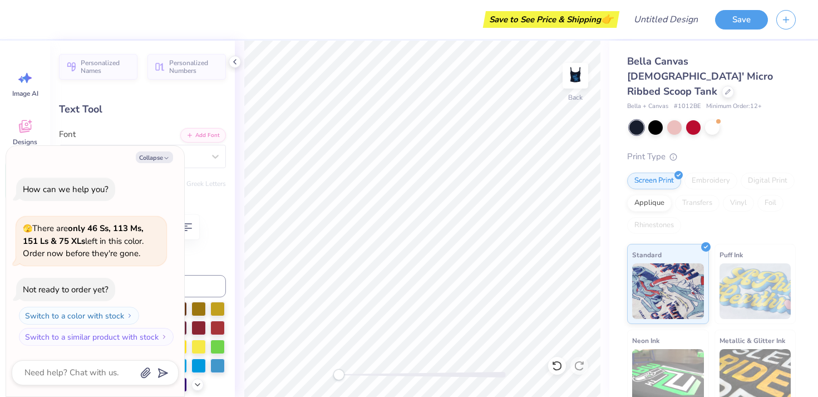
type textarea "x"
type input "0.96"
type input "0.58"
type input "2.09"
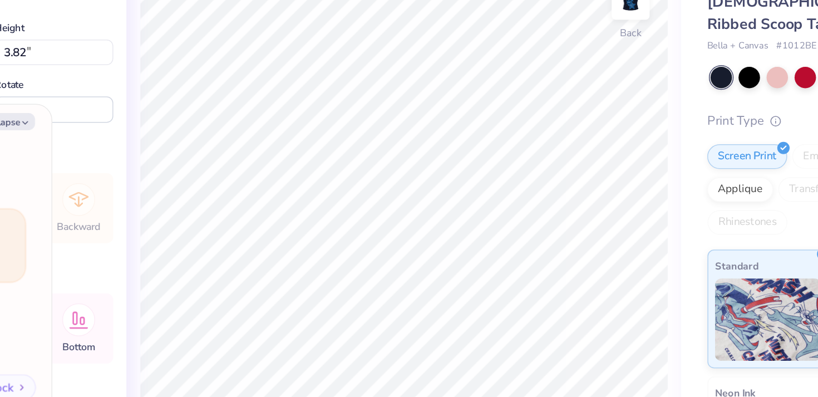
type textarea "x"
type input "2.42"
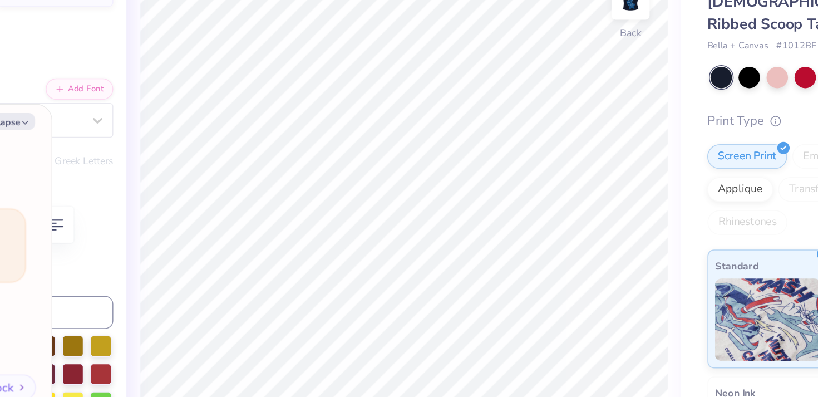
type textarea "x"
type input "0.0"
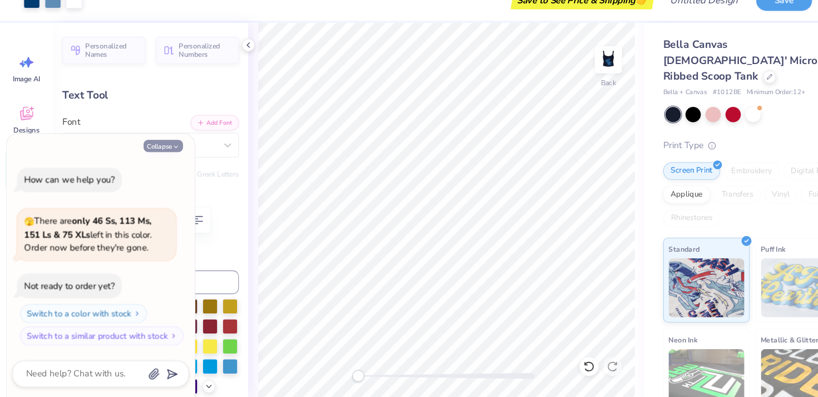
click at [160, 157] on button "Collapse" at bounding box center [154, 157] width 37 height 12
type textarea "x"
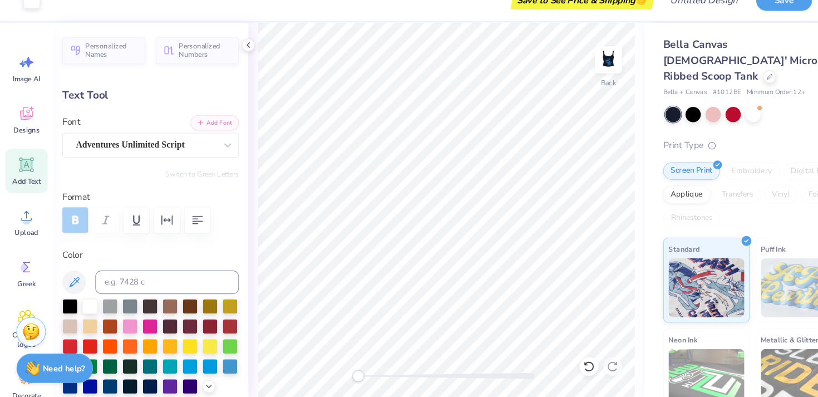
type input "-17.0"
type textarea "Towson University"
type input "1.23"
type input "0.79"
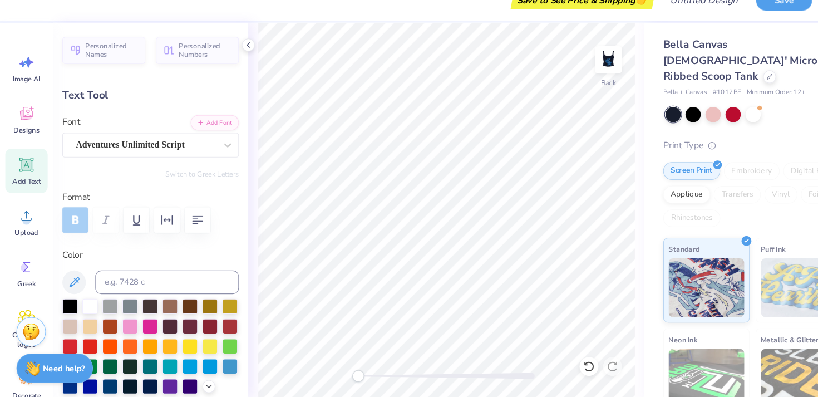
type input "2.42"
type textarea "z"
type textarea "NSSHLA"
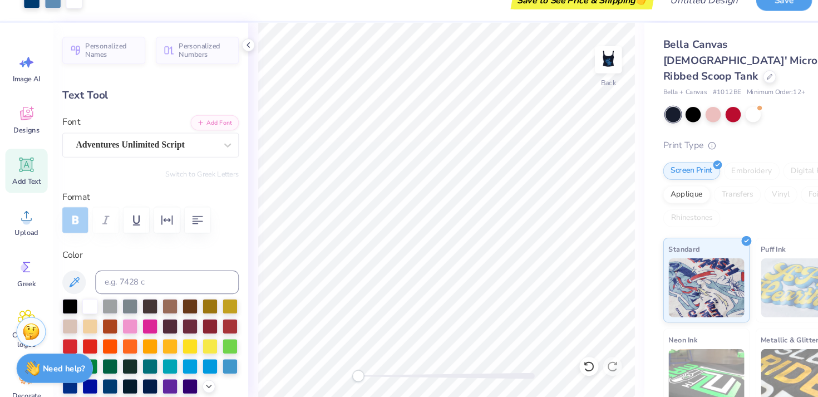
type input "0.0"
type input "3.39"
type input "1.50"
type input "2.04"
click at [124, 155] on div "Adventures Unlimited Script" at bounding box center [138, 156] width 135 height 17
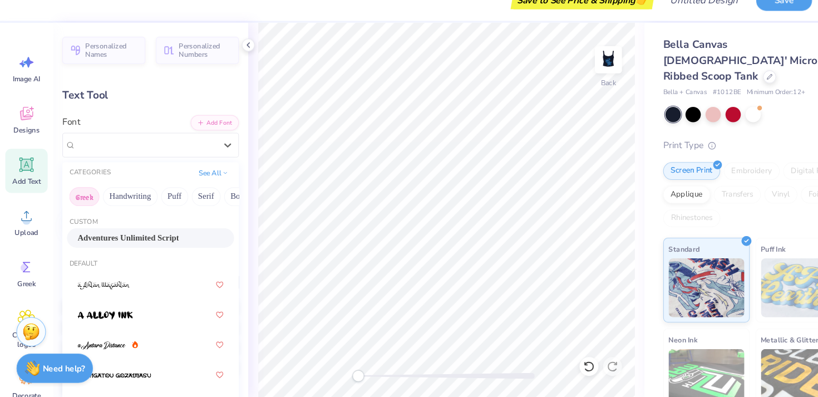
click at [84, 207] on button "Greek" at bounding box center [80, 205] width 28 height 18
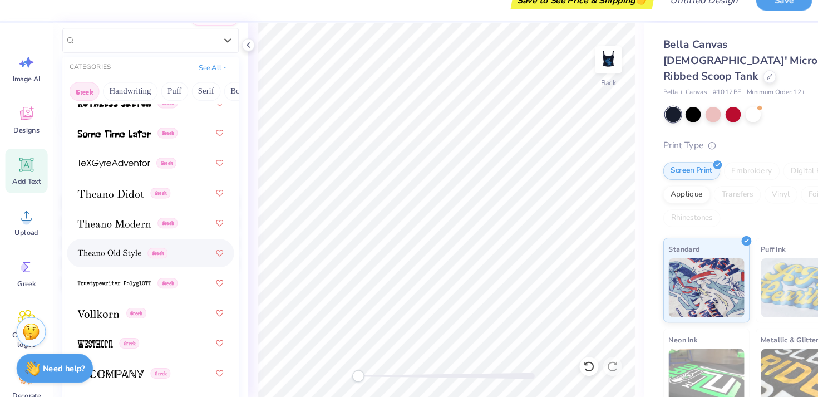
scroll to position [104, 0]
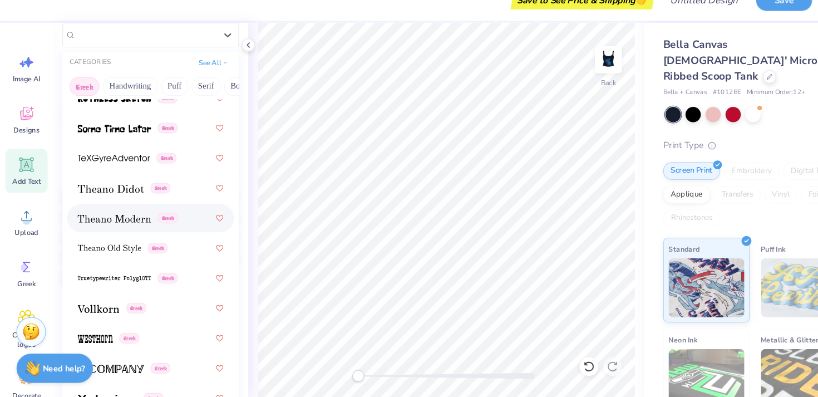
click at [140, 225] on img at bounding box center [108, 226] width 70 height 8
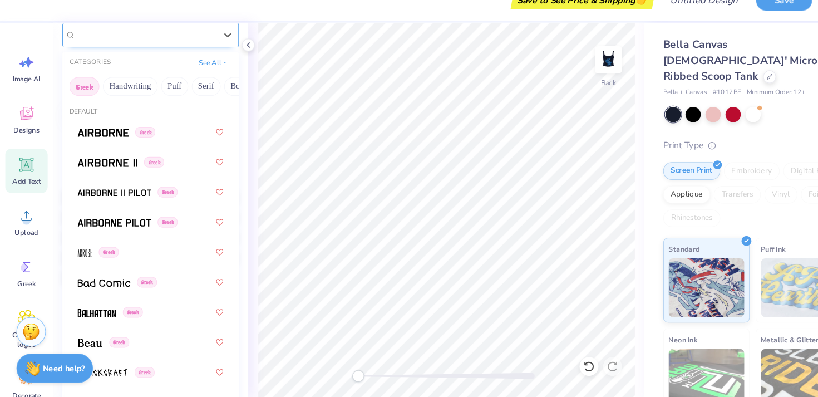
click at [116, 54] on div "Theano Modern Greek" at bounding box center [138, 51] width 135 height 17
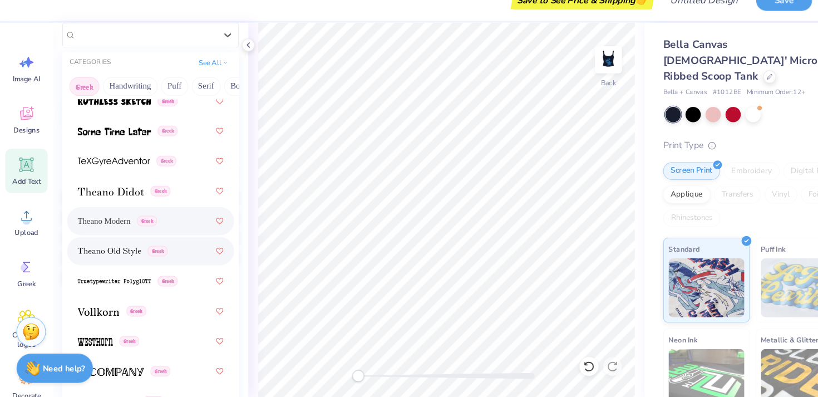
scroll to position [1083, 0]
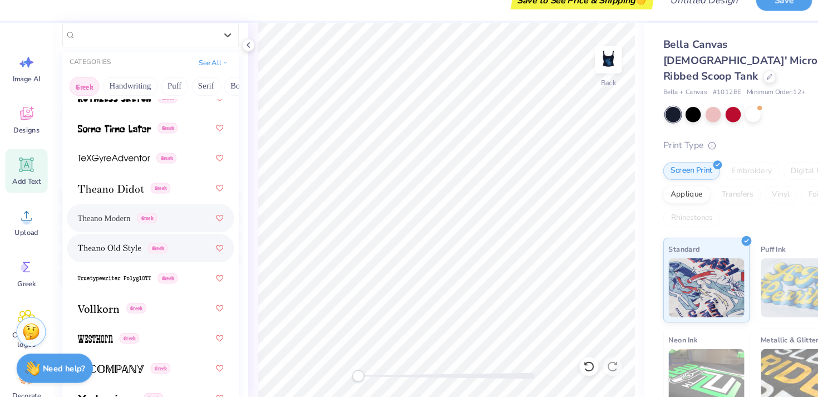
click at [129, 254] on img at bounding box center [103, 254] width 60 height 8
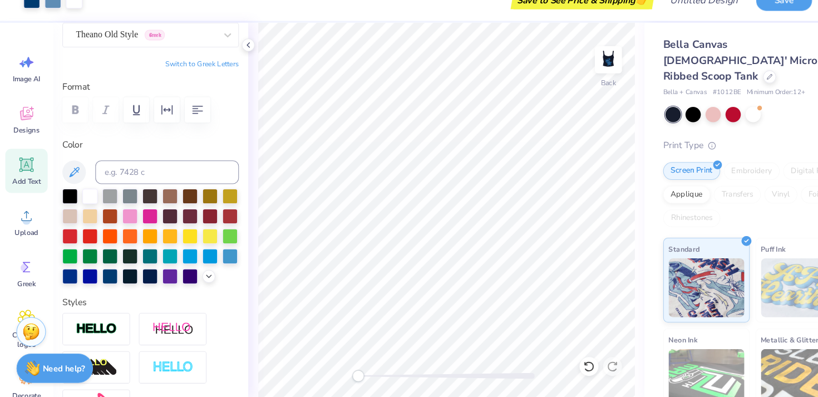
type input "0.0"
type input "4.16"
type input "1.78"
type input "1.94"
type input "-17.0"
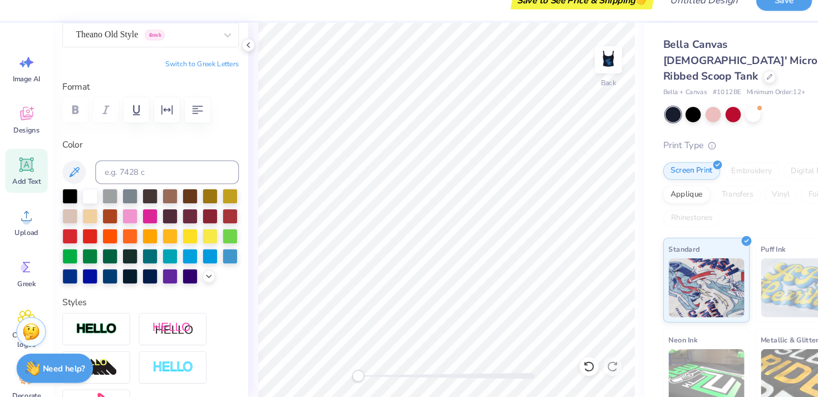
type input "2.10"
type input "0.90"
type input "4.27"
type input "0.0"
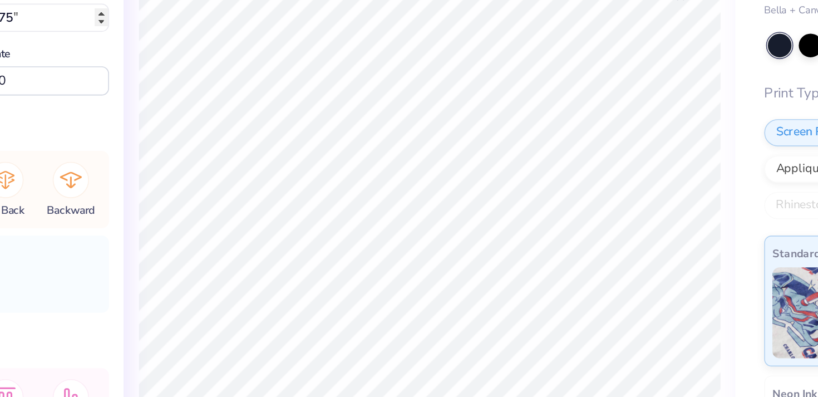
type input "4.56"
type input "4.35"
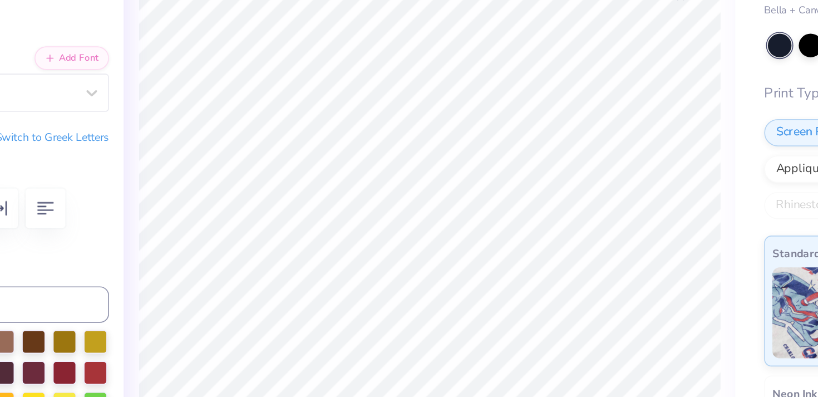
type input "0.0"
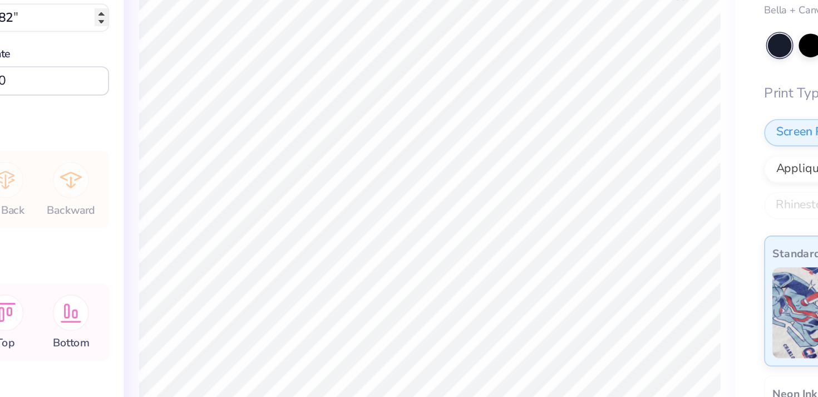
type input "3.32"
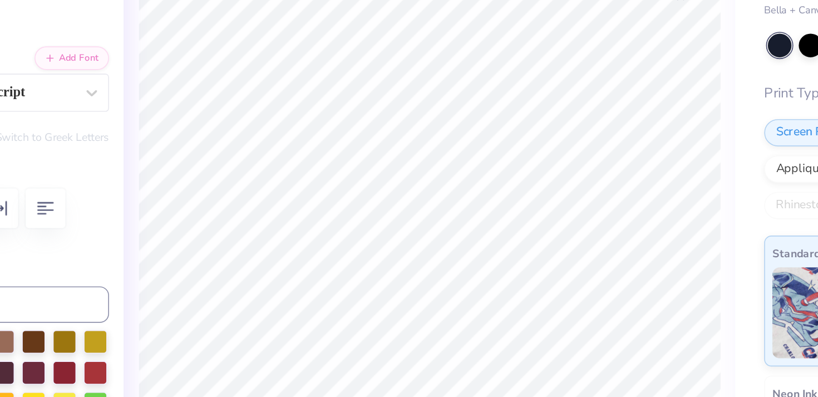
type input "0.0"
type input "2.10"
type input "0.90"
type input "2.42"
type input "0.0"
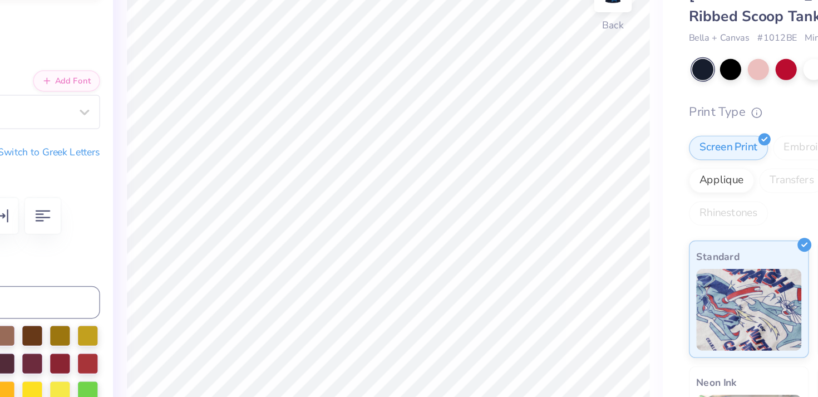
type input "4.79"
type input "1.78"
type input "2.00"
type input "0.0"
type input "2.10"
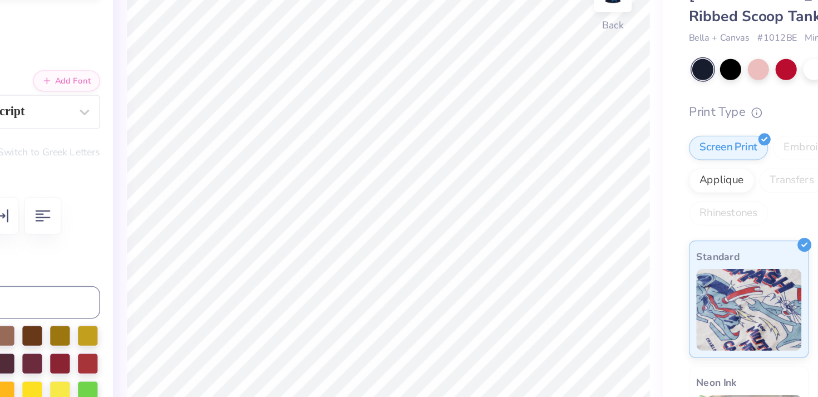
type input "0.90"
type input "2.98"
type input "0.0"
type input "0.38"
type input "3.22"
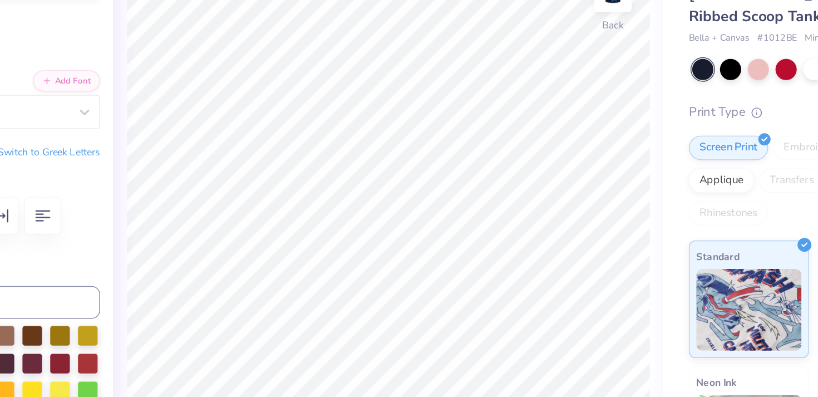
type input "0.0"
type input "2.09"
type input "0.37"
type input "3.23"
type input "0.0"
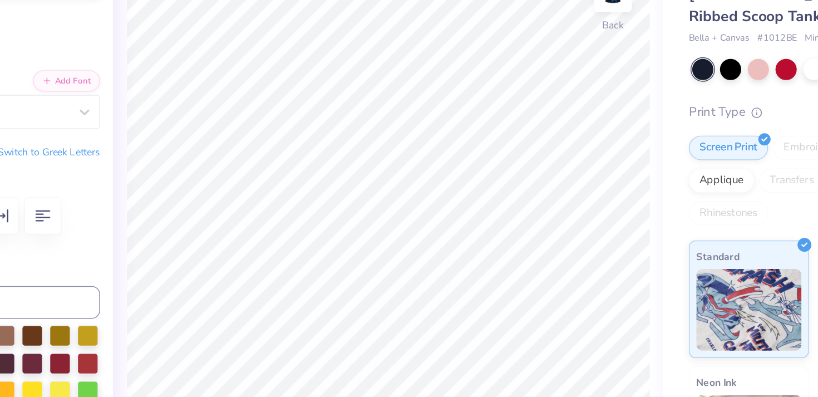
type input "4.96"
type input "0.64"
type input "2.59"
type input "0.0"
type input "2.09"
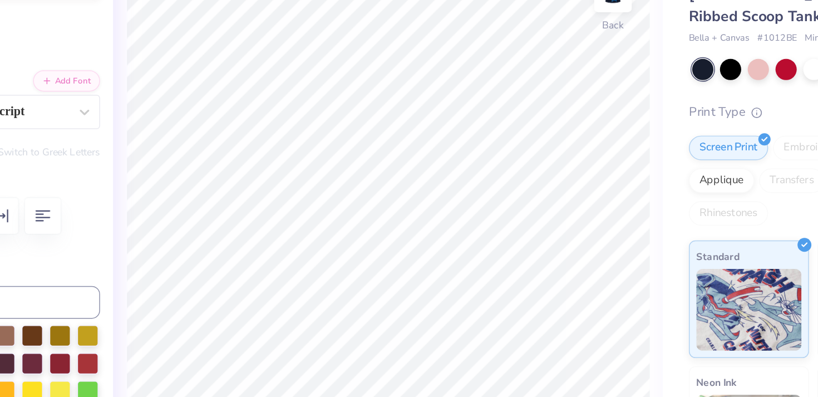
type input "0.37"
type input "3.43"
type input "0.0"
type input "3.25"
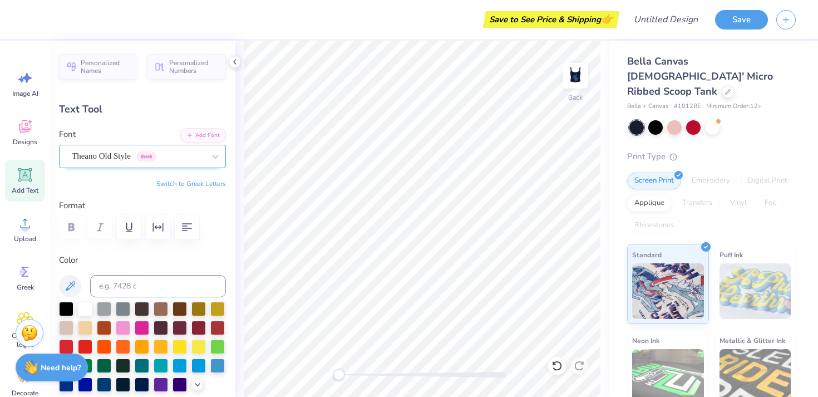
click at [145, 163] on div at bounding box center [138, 156] width 132 height 15
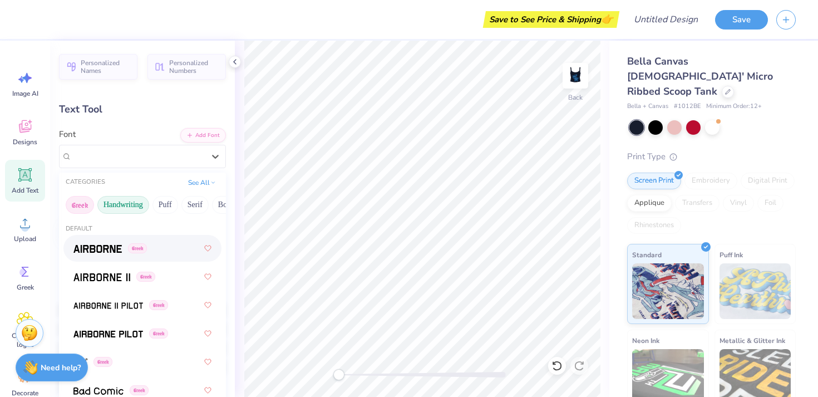
click at [137, 208] on button "Handwriting" at bounding box center [123, 205] width 52 height 18
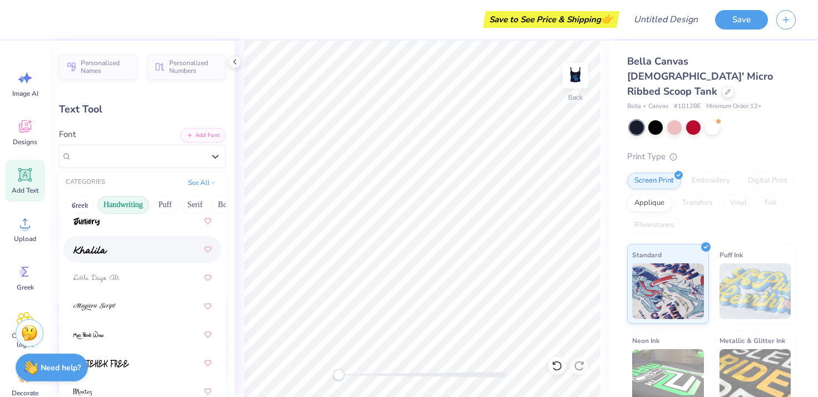
scroll to position [314, 0]
click at [145, 252] on div at bounding box center [142, 247] width 138 height 20
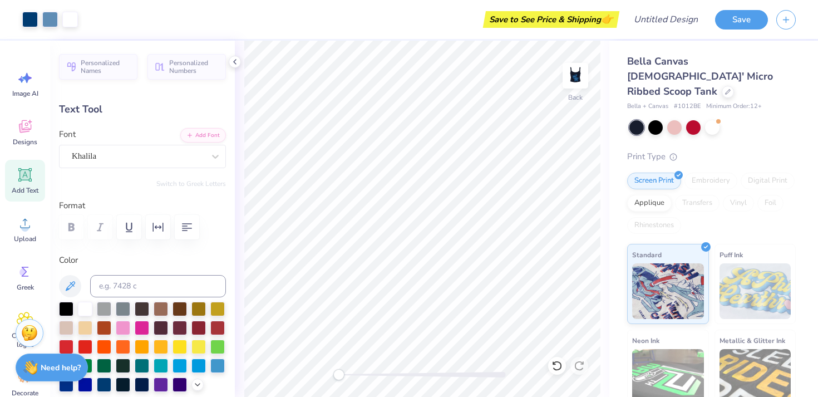
type input "0.0"
click at [237, 64] on icon at bounding box center [234, 61] width 9 height 9
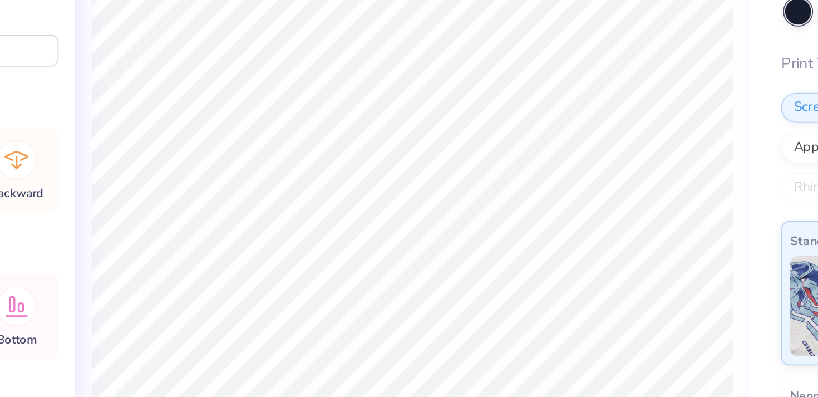
type input "4.85"
type input "1.66"
type input "1.58"
type input "5.50"
type input "2.97"
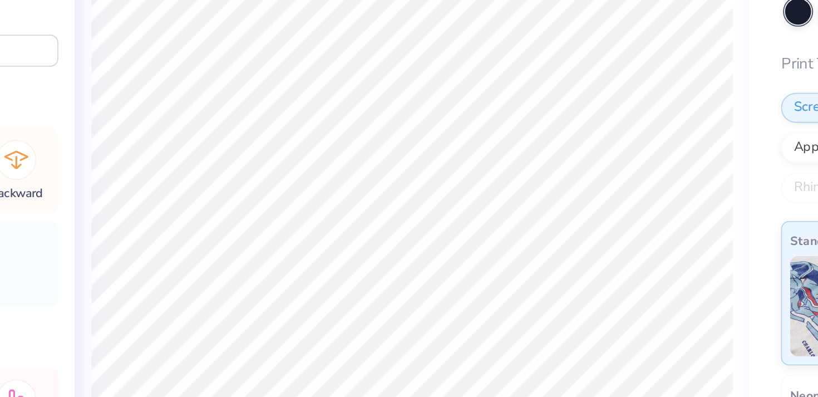
type input "2.83"
type input "3.43"
type input "3.20"
type input "3.05"
type input "3.32"
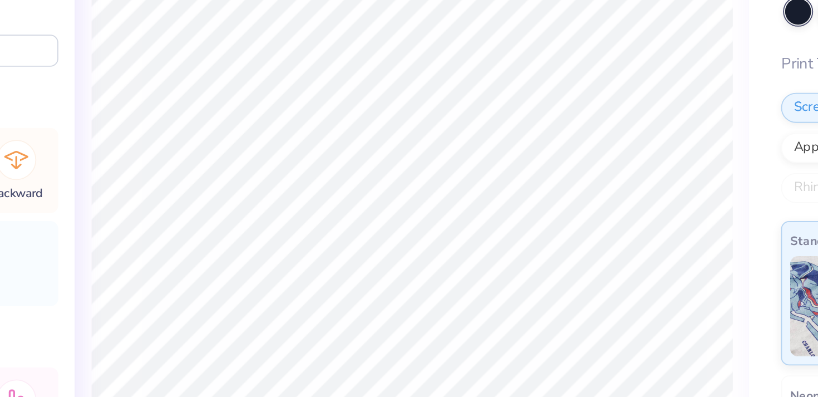
type input "3.26"
type input "3.11"
type input "3.20"
type input "3.05"
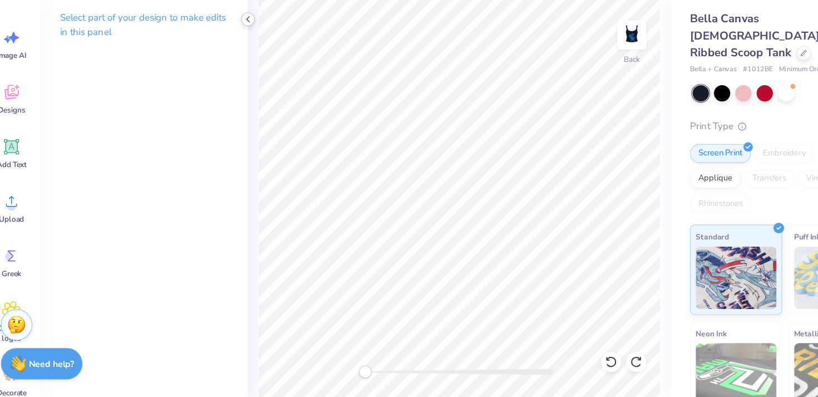
scroll to position [0, 0]
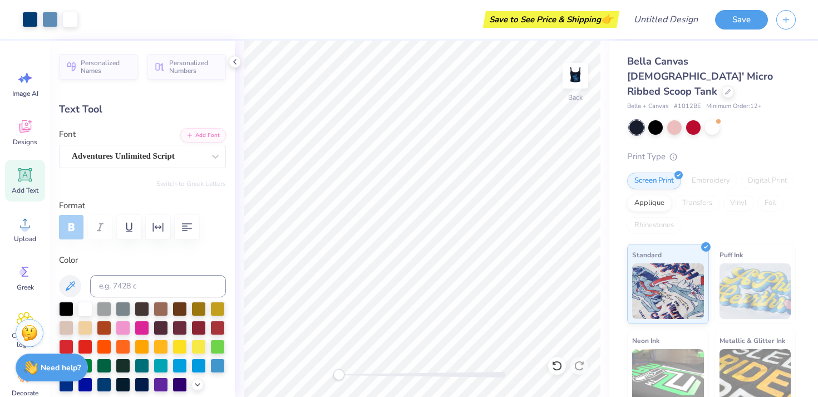
type input "0.0"
type input "1.88"
type input "0.37"
type input "3.25"
click at [156, 145] on div "Khalila" at bounding box center [142, 156] width 167 height 23
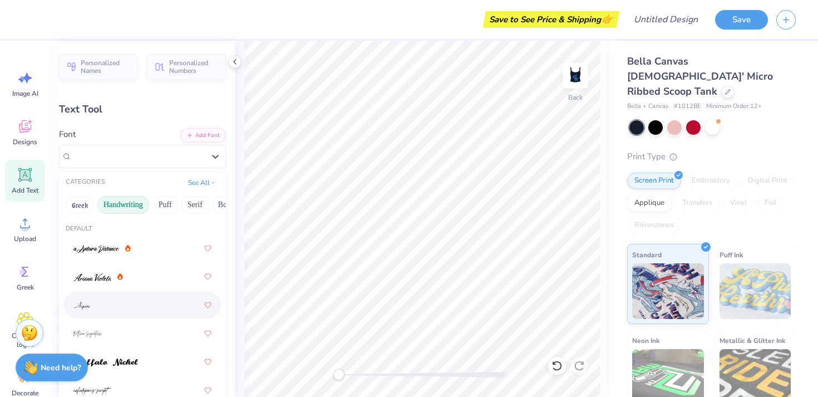
scroll to position [486, 0]
click at [153, 297] on div at bounding box center [142, 301] width 138 height 20
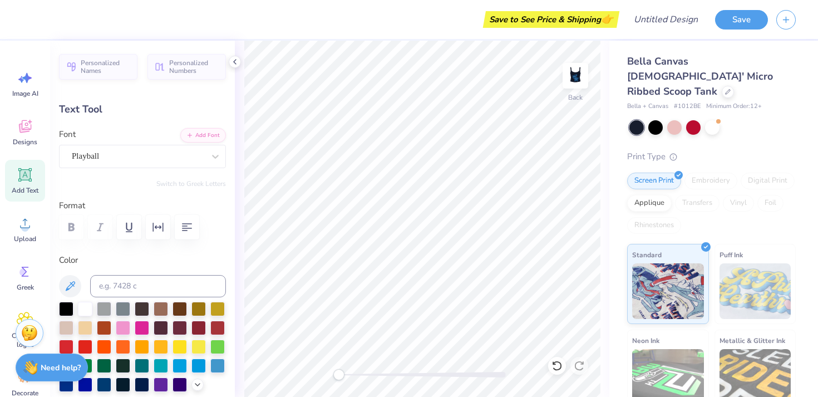
type input "0.0"
click at [237, 61] on icon at bounding box center [234, 61] width 9 height 9
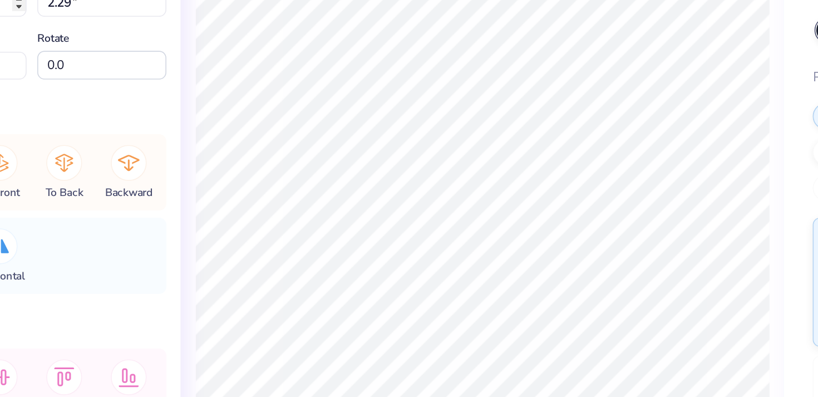
type input "2.40"
type input "2.29"
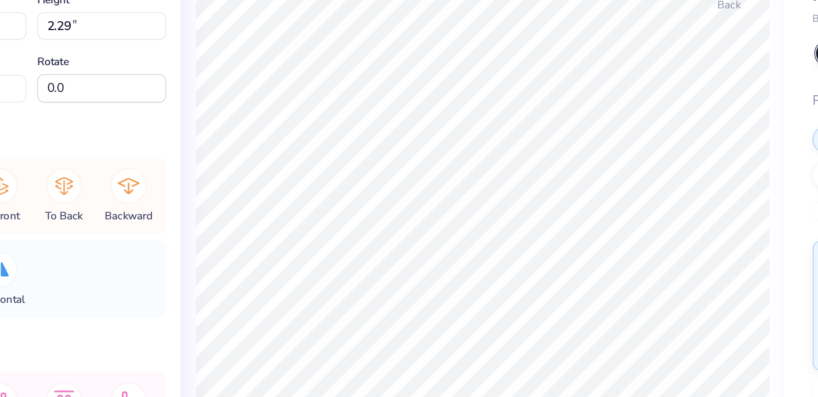
type input "-17.1"
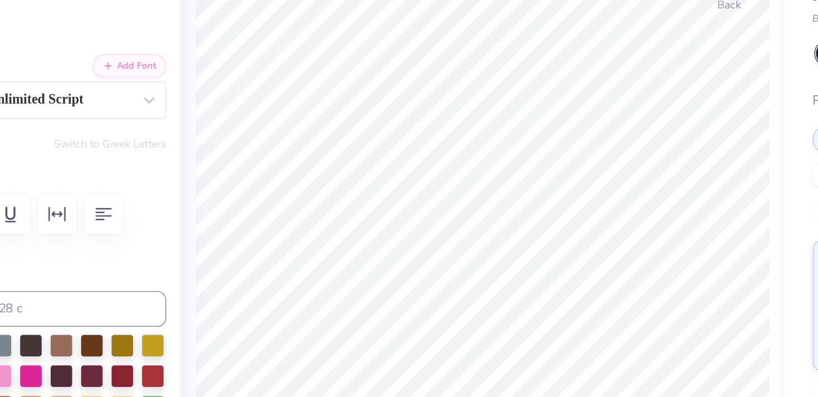
type input "0.0"
type input "1.87"
type input "0.37"
type input "3.25"
type input "0.0"
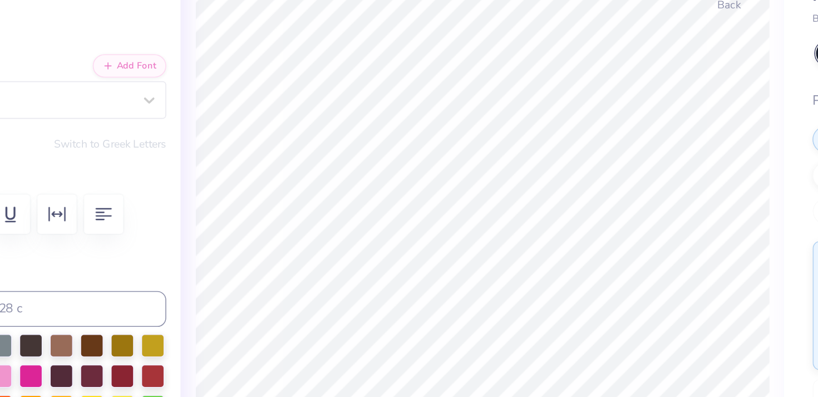
type input "3.31"
type input "0.7"
type input "4.96"
type input "0.64"
type input "2.35"
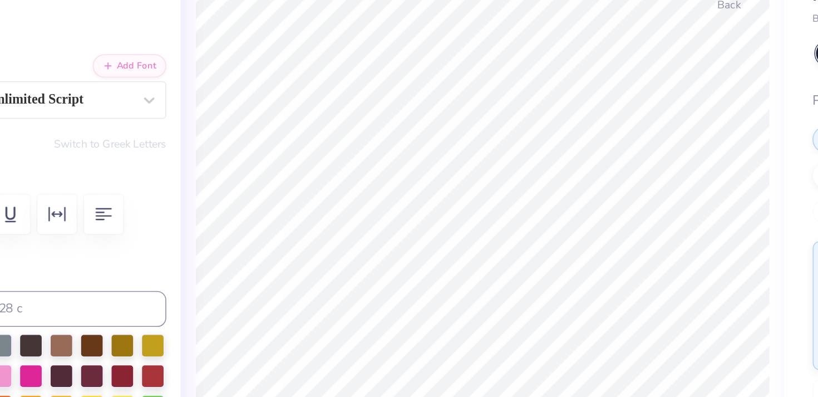
type input "0.0"
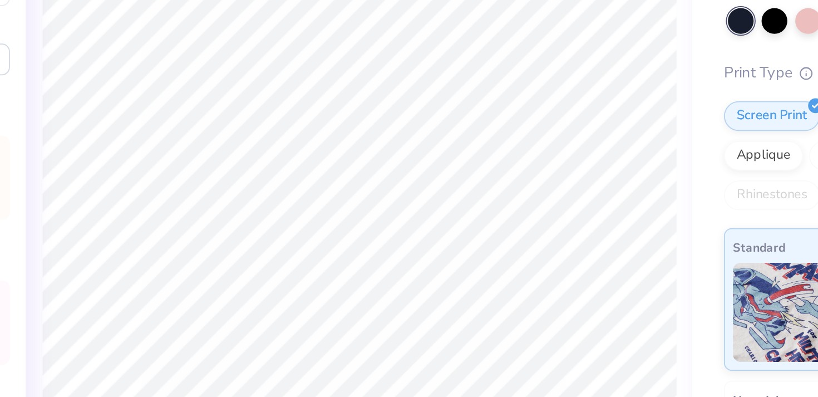
type input "4.15"
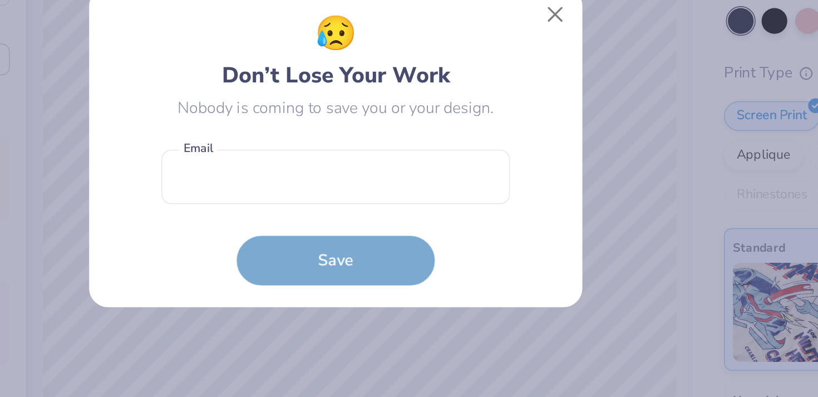
click at [512, 258] on div "😥 Don’t Lose Your Work Nobody is coming to save you or your design. Email is a …" at bounding box center [409, 198] width 252 height 155
click at [532, 126] on button "Close" at bounding box center [532, 124] width 21 height 21
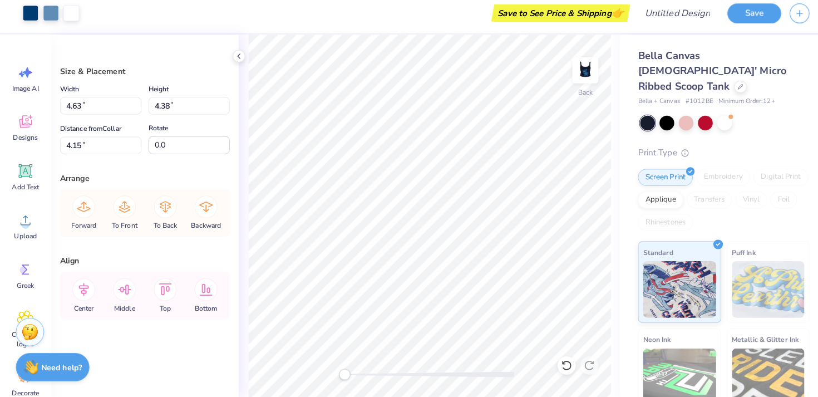
scroll to position [0, 0]
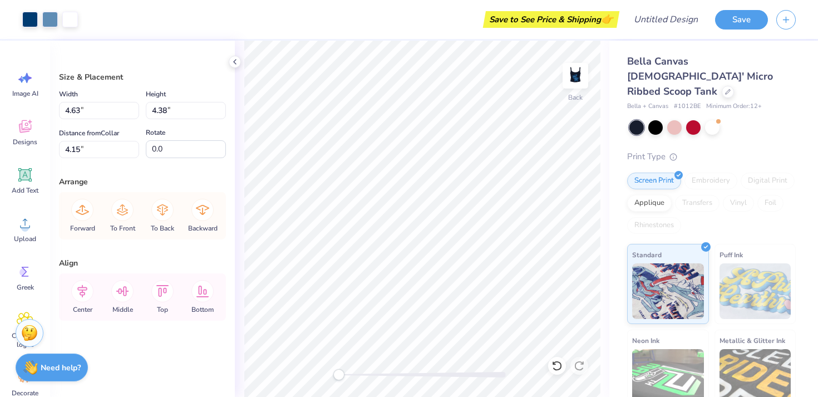
type input "4.17"
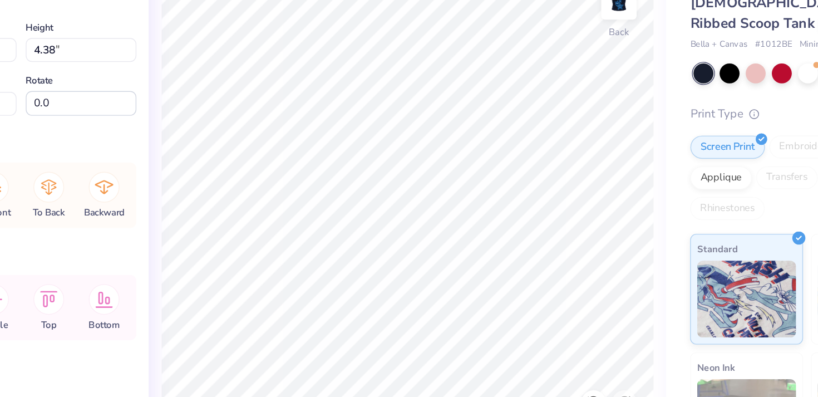
type input "3.68"
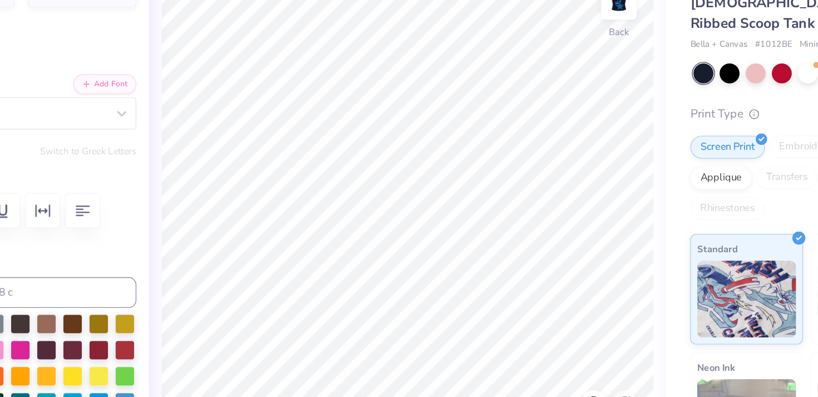
type input "4.96"
type input "0.64"
type input "2.35"
type input "0.0"
type input "2.63"
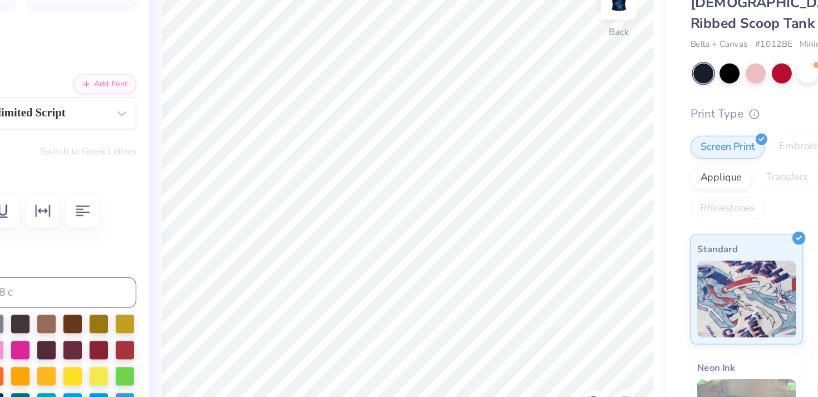
type input "0.0"
type input "1.87"
type input "0.37"
type input "3.60"
type input "0.0"
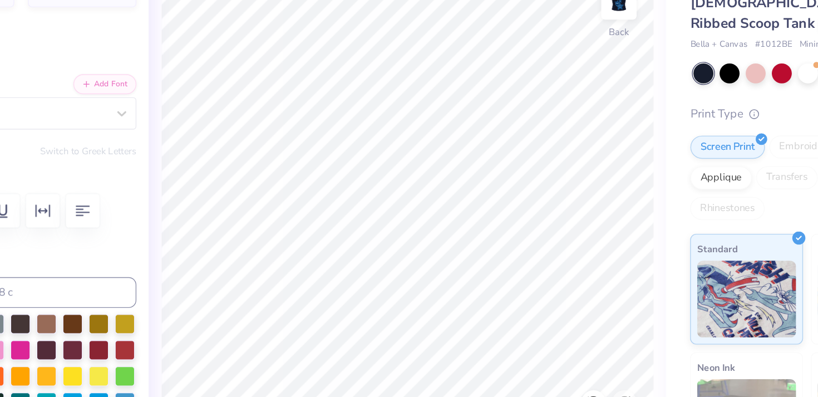
type input "3.78"
type input "0.0"
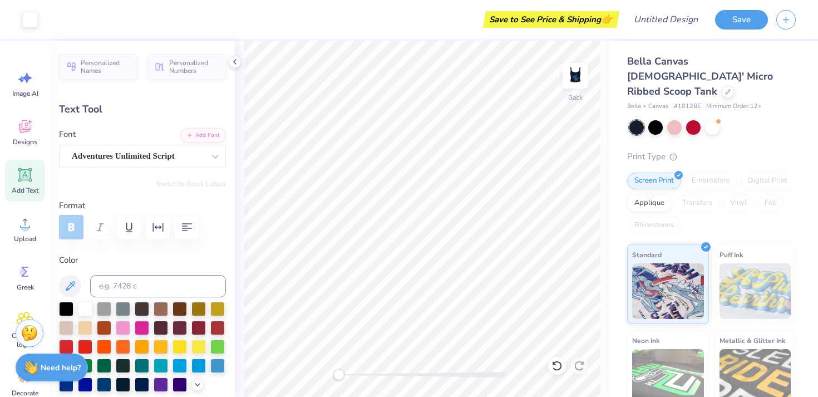
type input "4.96"
type input "0.64"
type input "2.58"
type input "0.1"
type input "1.87"
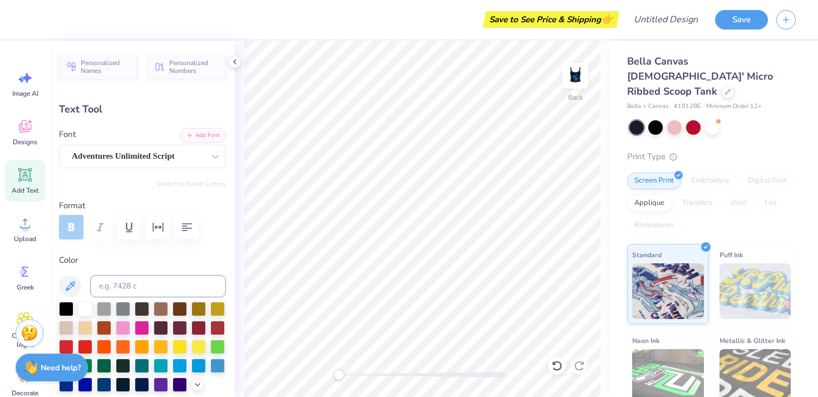
type input "0.37"
type input "3.60"
type input "0.0"
type input "3.31"
type input "0.0"
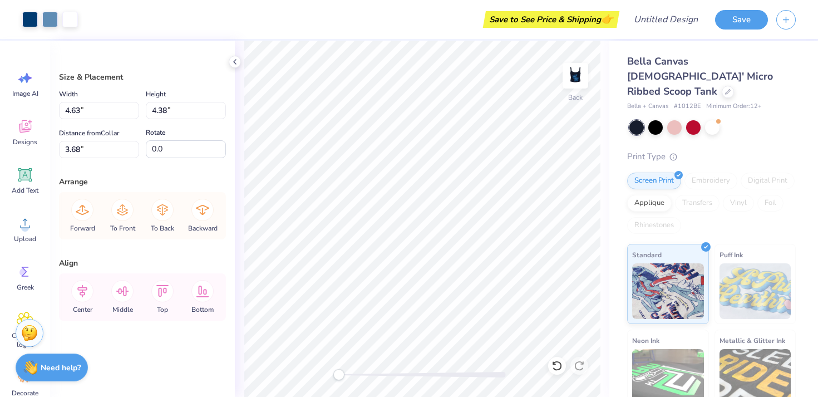
type input "3.99"
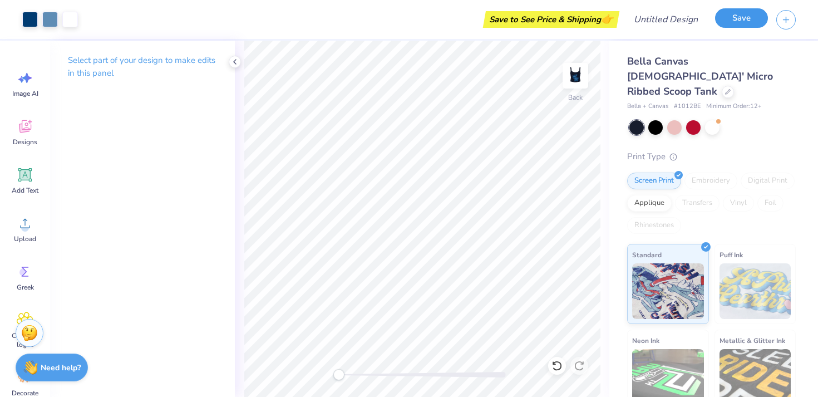
click at [736, 24] on button "Save" at bounding box center [741, 17] width 53 height 19
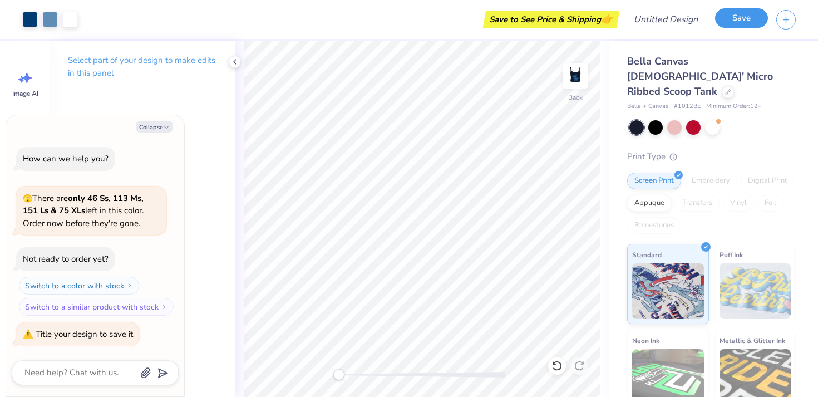
click at [736, 19] on button "Save" at bounding box center [741, 17] width 53 height 19
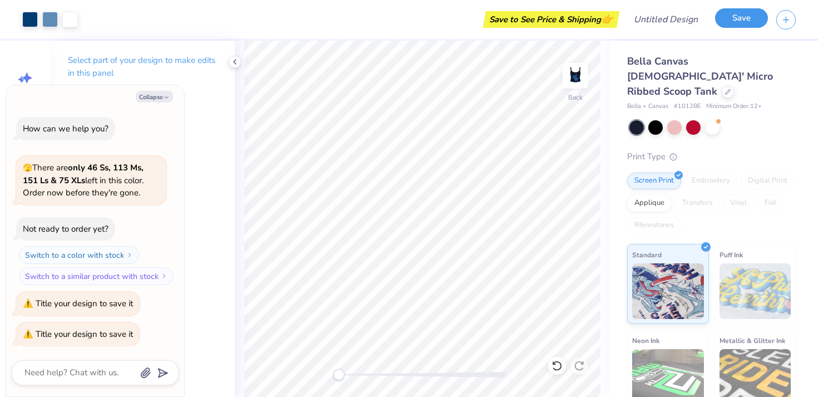
click at [736, 20] on button "Save" at bounding box center [741, 17] width 53 height 19
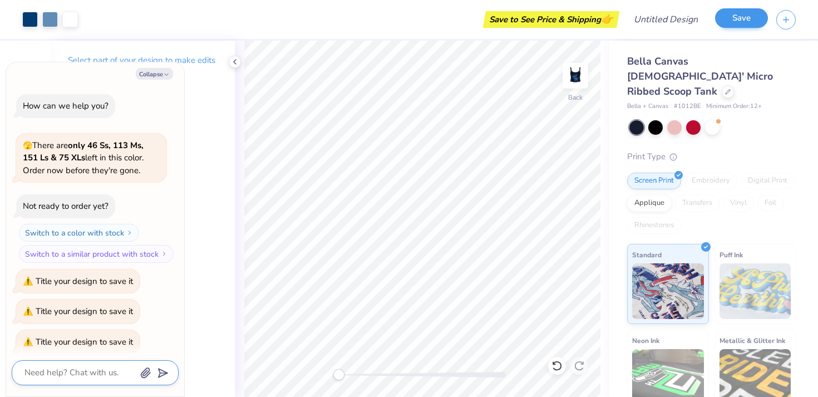
scroll to position [8, 0]
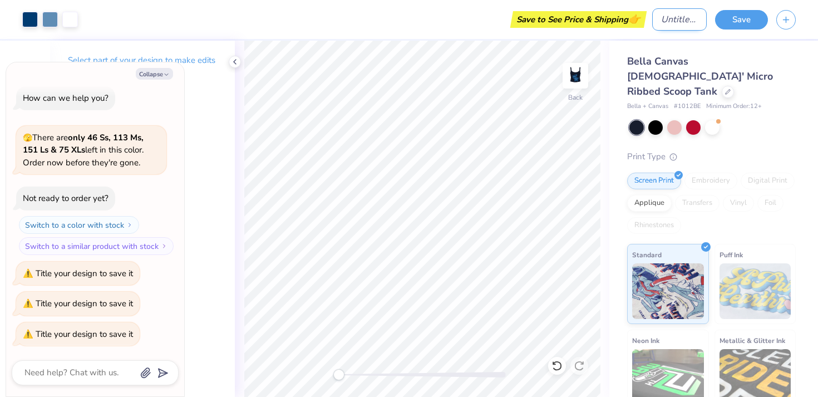
type textarea "x"
click at [675, 26] on input "Design Title" at bounding box center [679, 19] width 55 height 22
type input "N"
type textarea "x"
type input "NS"
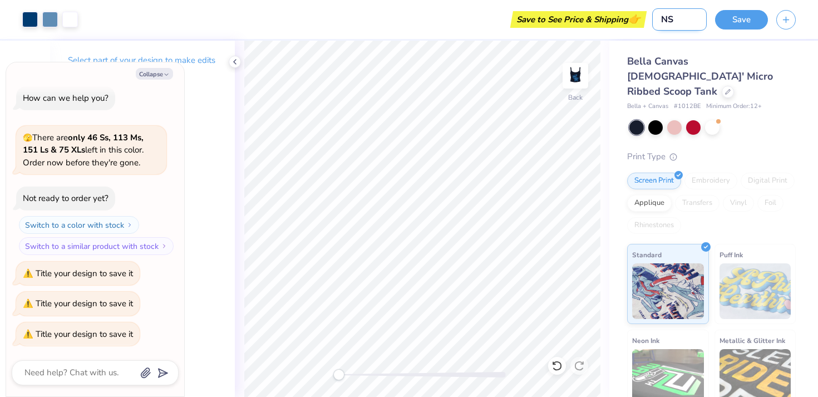
type textarea "x"
type input "NSS"
type textarea "x"
type input "NSSL"
type textarea "x"
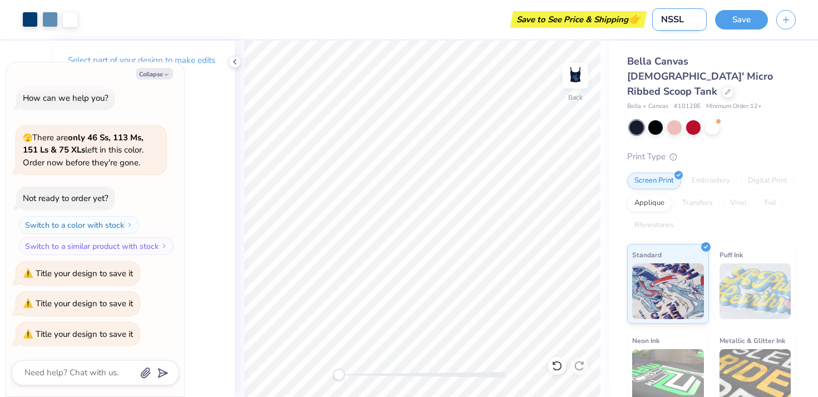
type input "NSSLH"
type textarea "x"
type input "NSSLHA"
type textarea "x"
type input "NSSLHA"
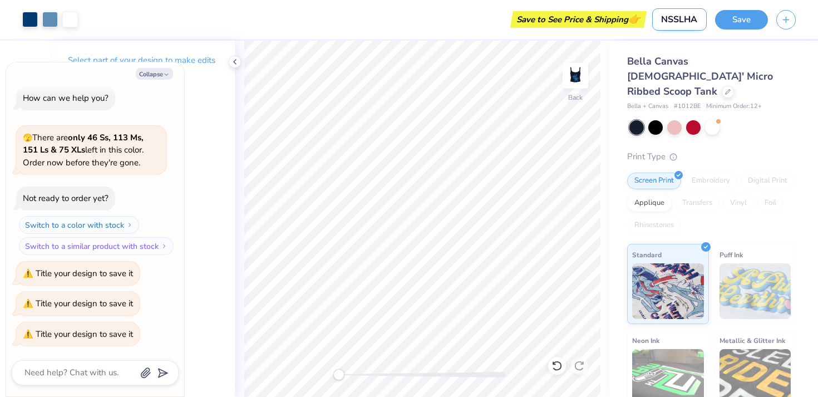
type textarea "x"
type input "NSSLHA T"
type textarea "x"
type input "NSSLHA Ta"
type textarea "x"
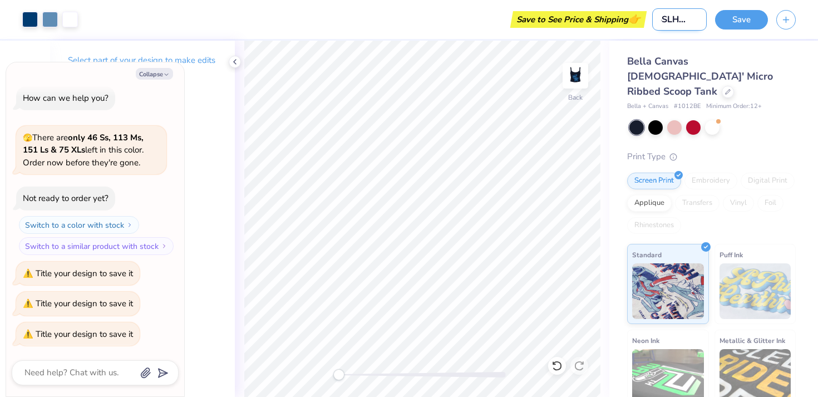
type input "NSSLHA Tan"
type textarea "x"
type input "NSSLHA Tank"
type textarea "x"
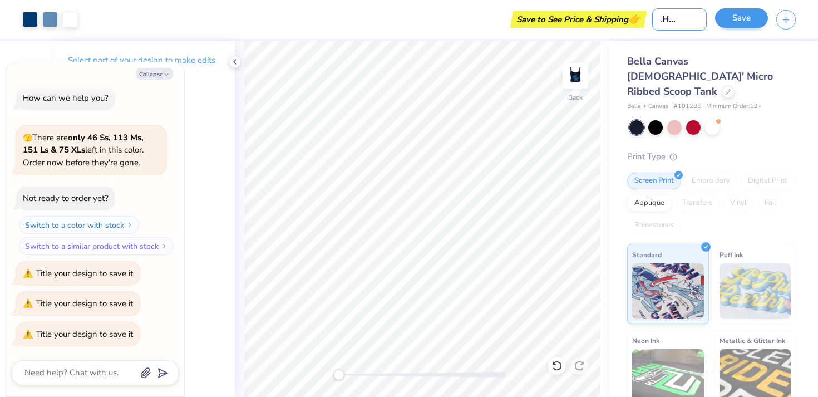
type input "NSSLHA Tank"
click at [721, 17] on button "Save" at bounding box center [741, 17] width 53 height 19
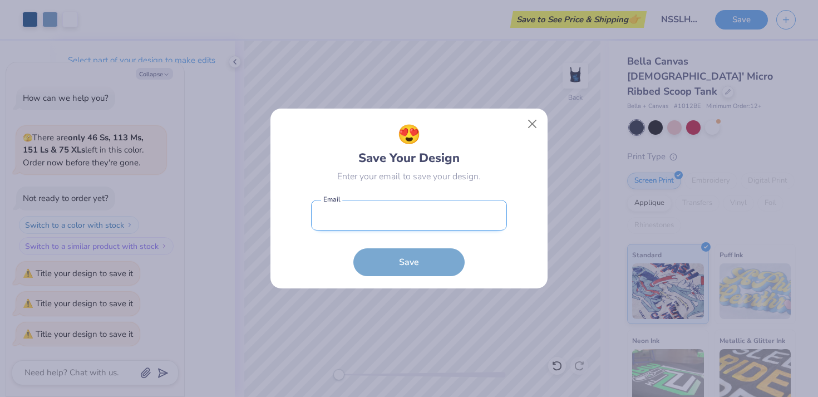
click at [469, 209] on input "email" at bounding box center [409, 215] width 196 height 31
type input "khouston0510@gmail.com"
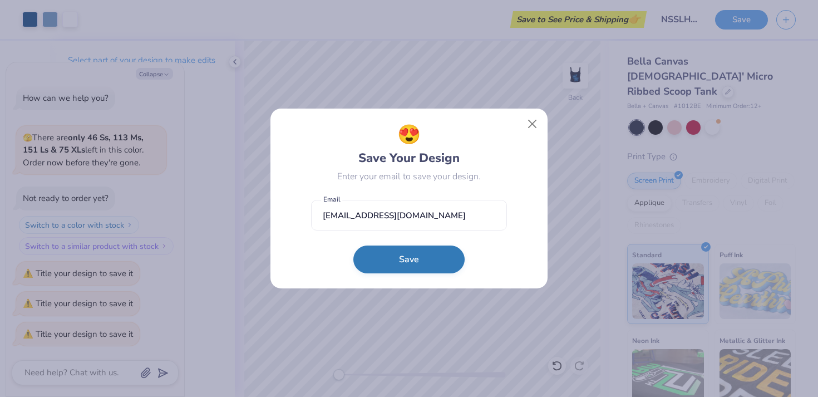
click at [429, 260] on button "Save" at bounding box center [408, 259] width 111 height 28
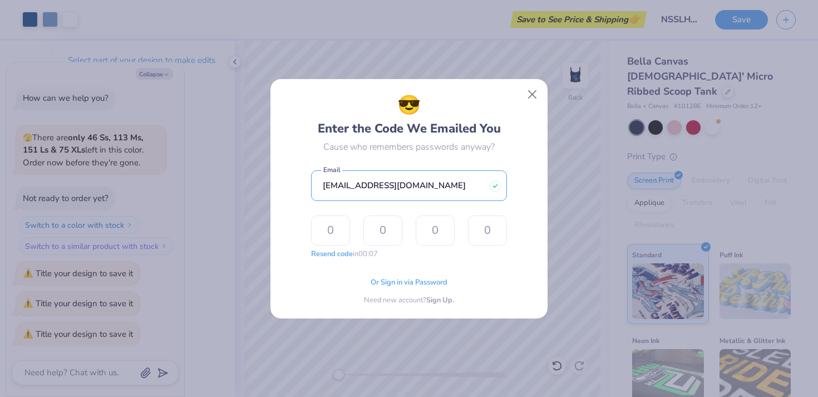
drag, startPoint x: 481, startPoint y: 181, endPoint x: 264, endPoint y: 179, distance: 217.6
click at [264, 180] on div "😎 Enter the Code We Emailed You Cause who remembers passwords anyway? khouston0…" at bounding box center [409, 198] width 818 height 397
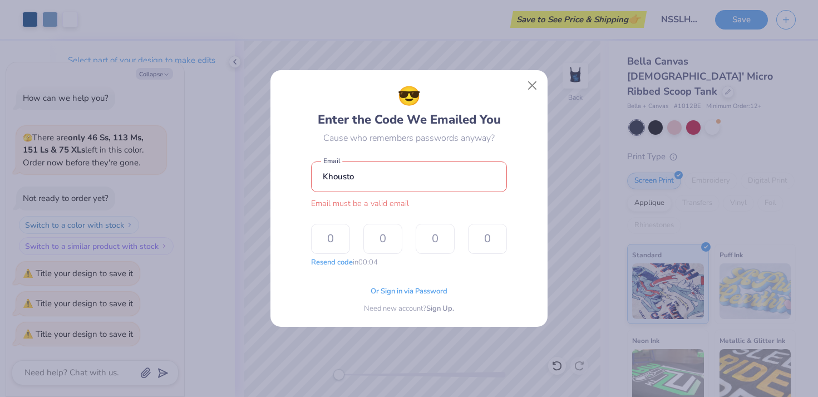
type input "khousto3@students.towson.edu"
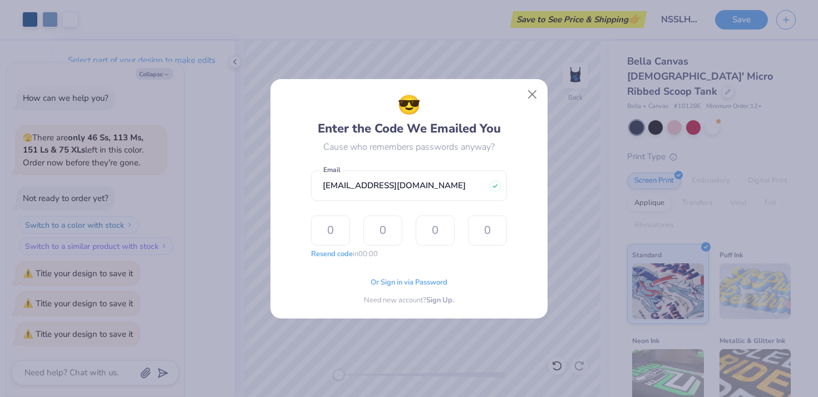
click at [322, 279] on div "😎 Enter the Code We Emailed You Cause who remembers passwords anyway? khousto3@…" at bounding box center [409, 198] width 196 height 214
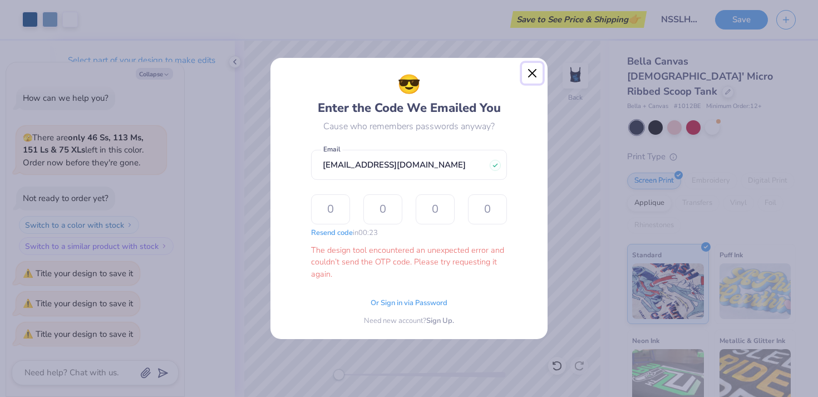
click at [525, 74] on button "Close" at bounding box center [532, 73] width 21 height 21
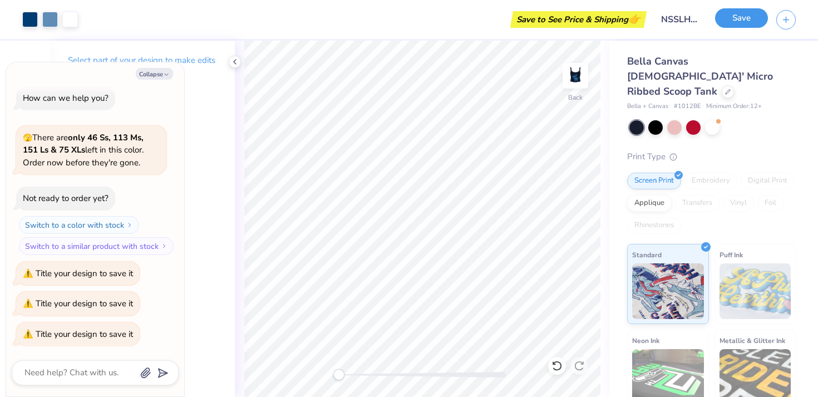
click at [743, 13] on button "Save" at bounding box center [741, 17] width 53 height 19
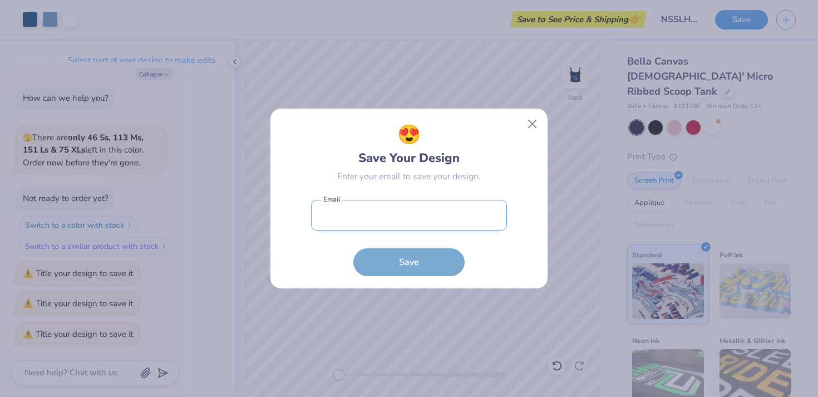
click at [385, 219] on input "email" at bounding box center [409, 215] width 196 height 31
type input "khouston0510@gmail.com"
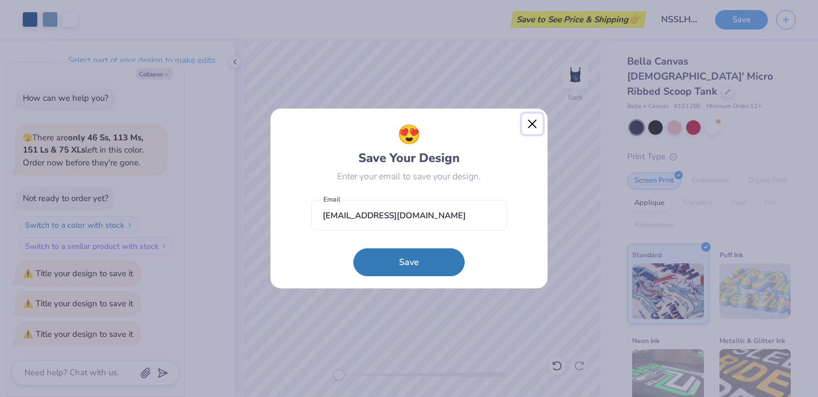
click at [529, 122] on button "Close" at bounding box center [532, 124] width 21 height 21
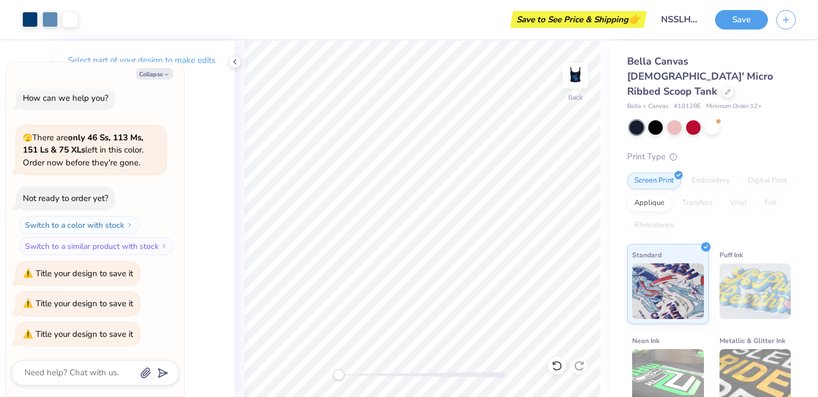
click at [598, 17] on div "Save to See Price & Shipping 👉" at bounding box center [578, 19] width 131 height 17
click at [736, 24] on button "Save" at bounding box center [741, 17] width 53 height 19
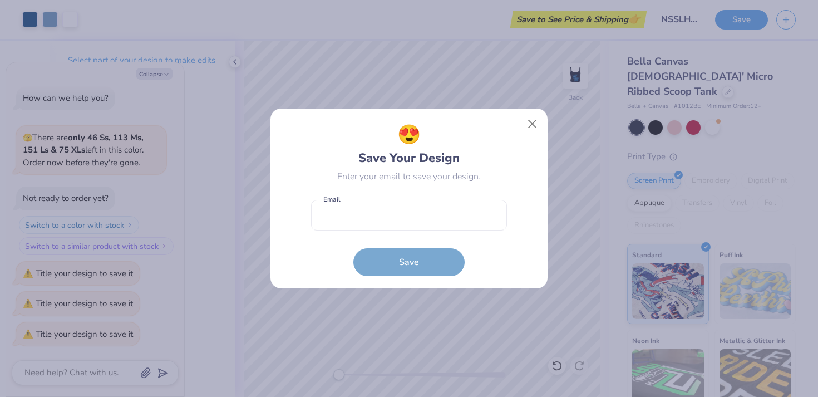
type textarea "x"
click at [406, 231] on form "Email is a required field Email Save" at bounding box center [409, 235] width 196 height 82
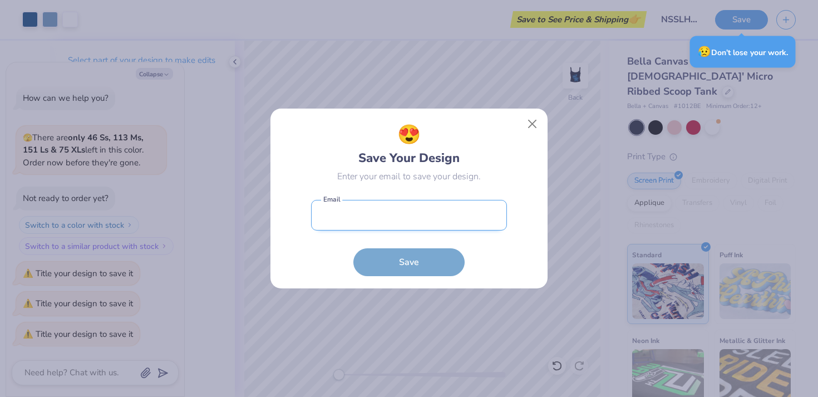
click at [394, 214] on input "email" at bounding box center [409, 215] width 196 height 31
type input "khouston0510@gmail.com"
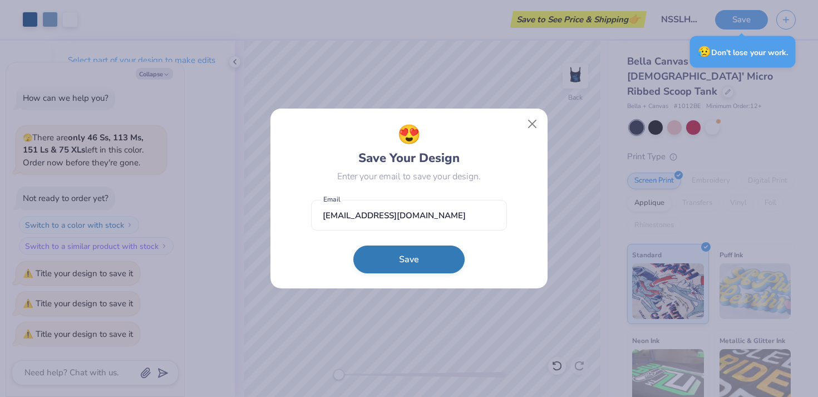
click at [407, 249] on button "Save" at bounding box center [408, 259] width 111 height 28
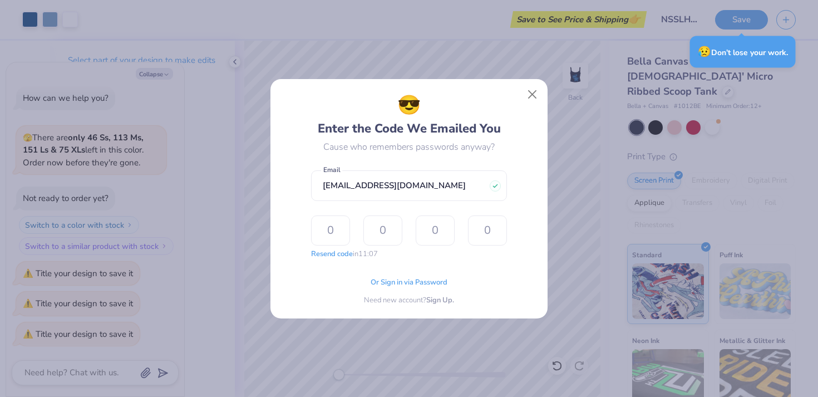
type textarea "x"
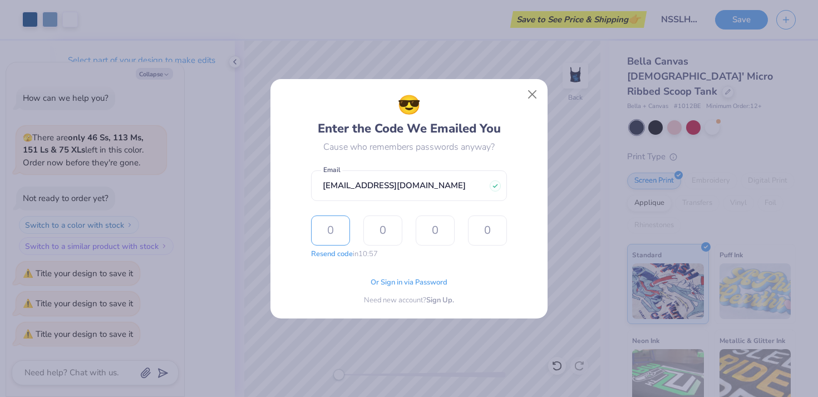
type input "4"
type input "1"
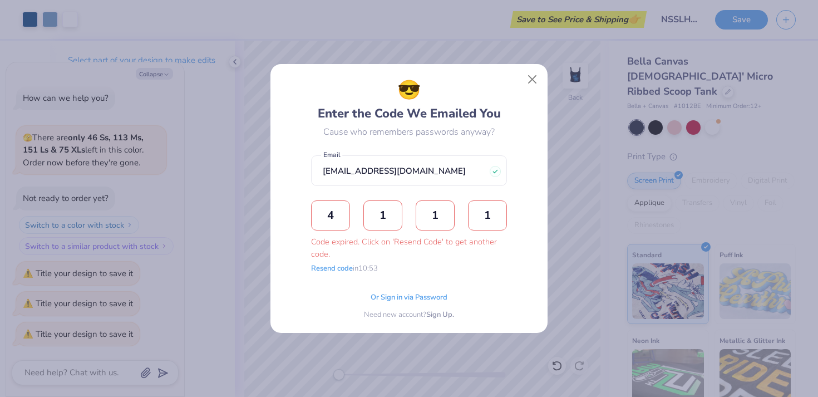
type input "1"
click at [329, 267] on button "Resend code" at bounding box center [332, 267] width 42 height 11
click at [345, 224] on input "text" at bounding box center [330, 215] width 39 height 30
type input "7"
type input "1"
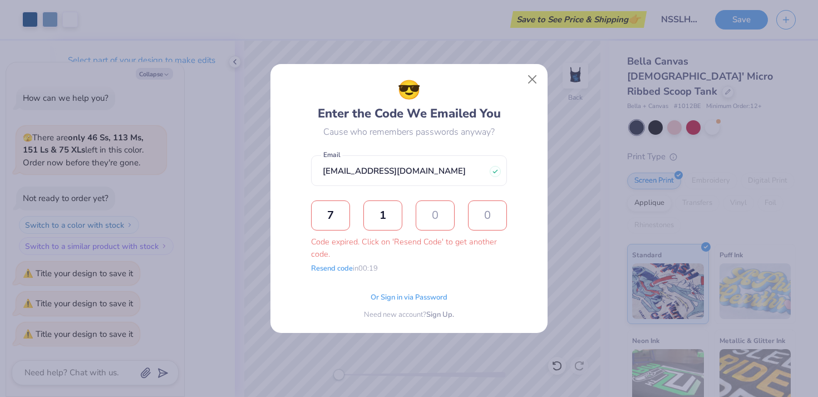
type input "5"
type input "3"
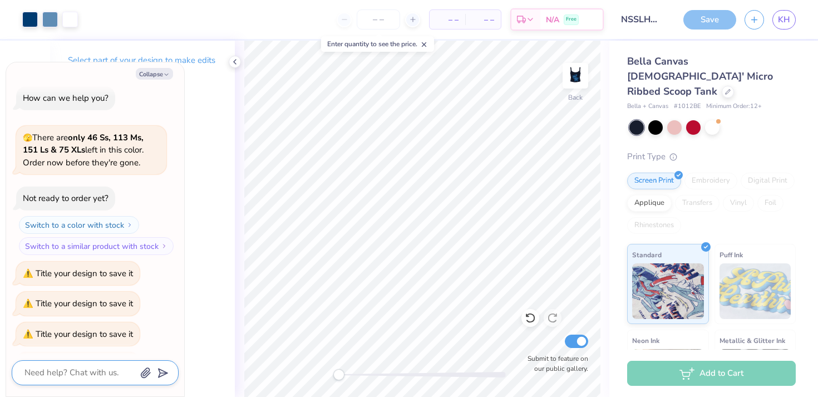
scroll to position [38, 0]
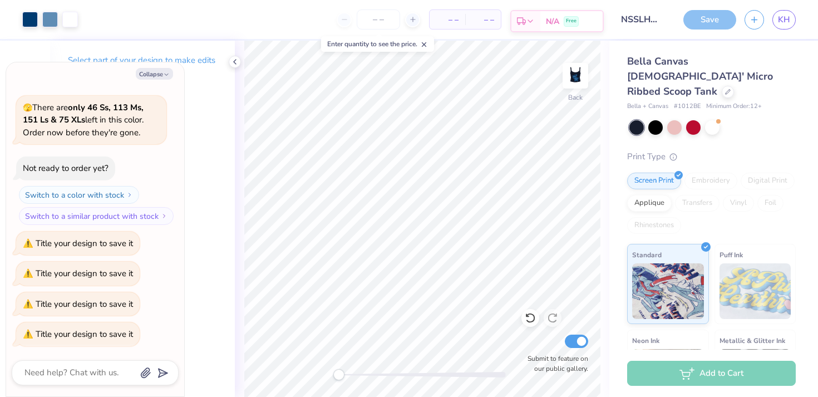
click at [577, 22] on div "Free" at bounding box center [571, 21] width 15 height 11
click at [566, 20] on div "Free" at bounding box center [571, 21] width 15 height 11
type textarea "x"
click at [378, 23] on input "number" at bounding box center [378, 19] width 43 height 20
click at [428, 43] on icon at bounding box center [424, 45] width 8 height 8
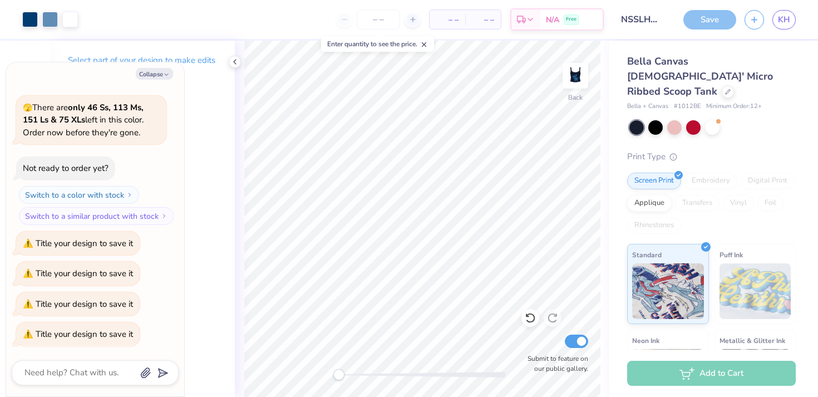
drag, startPoint x: 416, startPoint y: 21, endPoint x: 242, endPoint y: 62, distance: 178.9
click at [416, 21] on icon at bounding box center [413, 20] width 8 height 8
click at [382, 19] on input "number" at bounding box center [378, 19] width 43 height 20
click at [407, 33] on div "– – Per Item – – Total Est. Delivery N/A Free" at bounding box center [345, 19] width 518 height 39
click at [411, 23] on div at bounding box center [412, 19] width 15 height 15
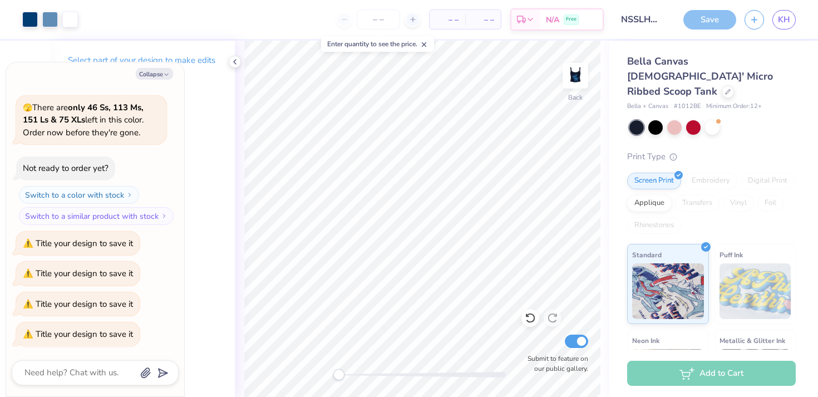
click at [411, 23] on div at bounding box center [412, 19] width 15 height 15
type input "14"
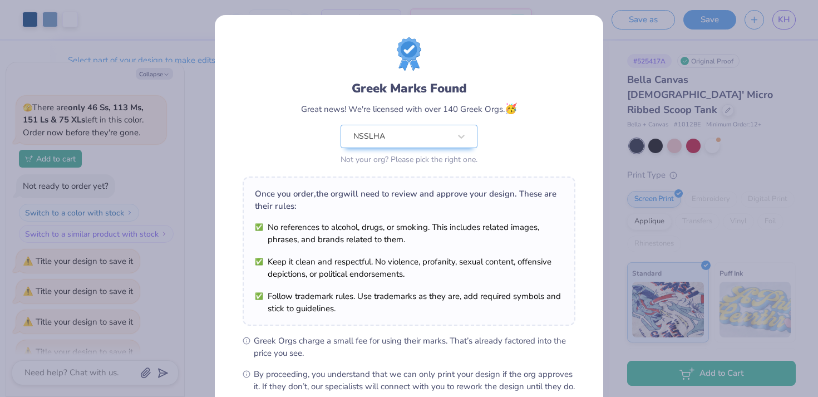
click at [234, 66] on div "Greek Marks Found Great news! We're licensed with over 140 Greek Orgs. 🥳 NSSLHA…" at bounding box center [409, 254] width 389 height 479
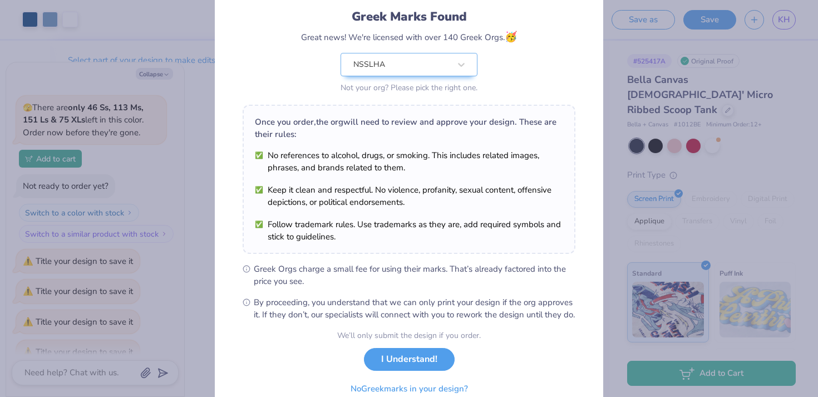
scroll to position [124, 0]
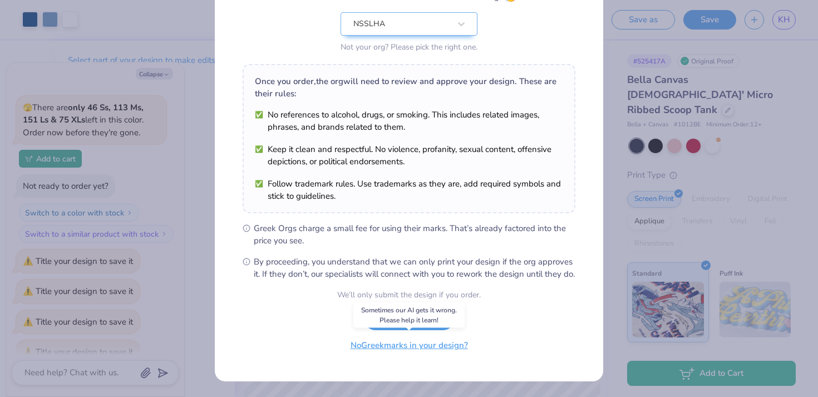
click at [410, 345] on button "No Greek marks in your design?" at bounding box center [409, 345] width 136 height 23
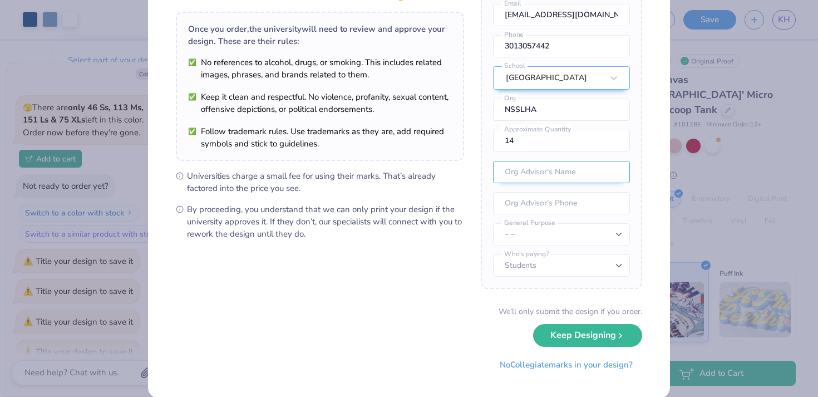
scroll to position [87, 0]
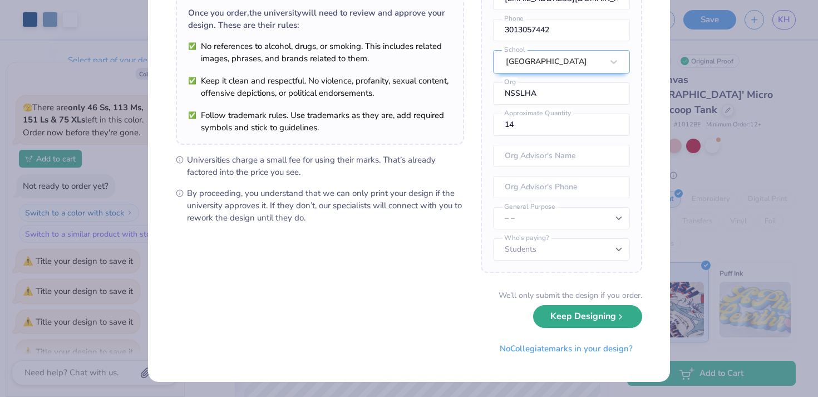
click at [589, 315] on button "Keep Designing" at bounding box center [587, 316] width 109 height 23
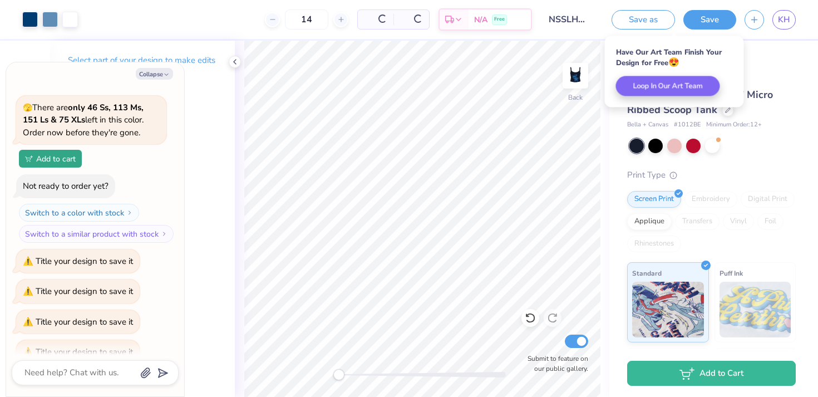
type textarea "x"
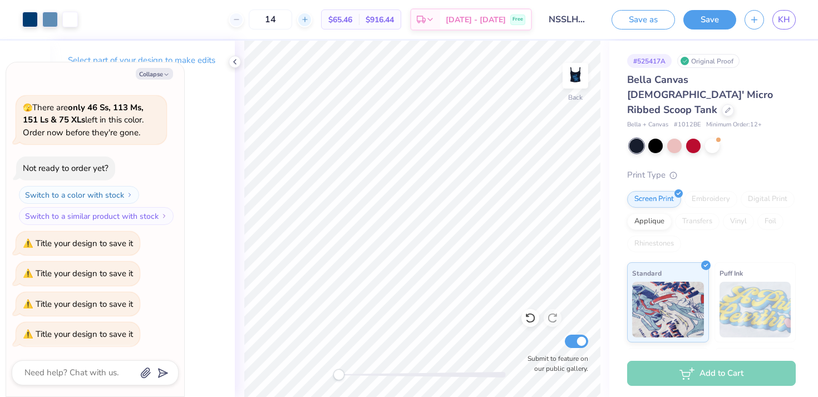
click at [312, 22] on div at bounding box center [304, 19] width 15 height 15
type input "15"
type textarea "x"
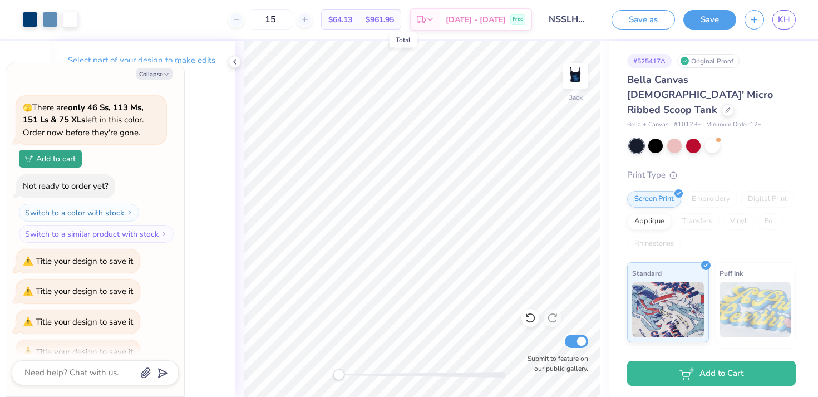
click at [394, 19] on span "$961.95" at bounding box center [380, 20] width 28 height 12
click at [312, 24] on div at bounding box center [304, 19] width 15 height 15
type input "16"
type textarea "x"
click at [327, 24] on div "16 $62.99 Per Item $1,007.84 Total Est. Delivery Oct 8 - 11 Free" at bounding box center [309, 19] width 446 height 39
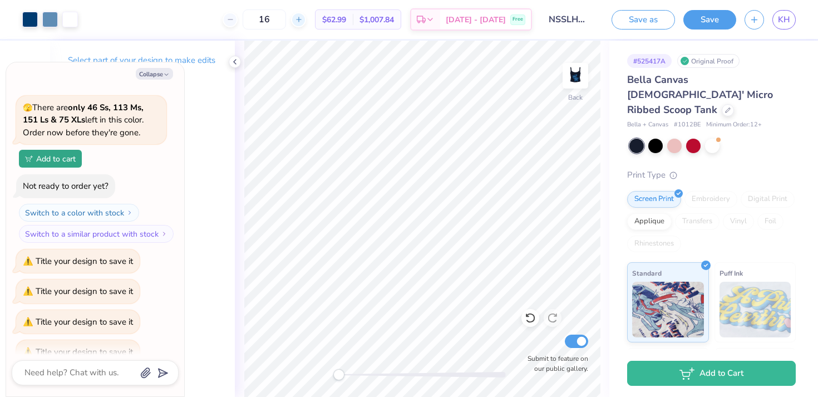
click at [303, 21] on icon at bounding box center [299, 20] width 8 height 8
type input "20"
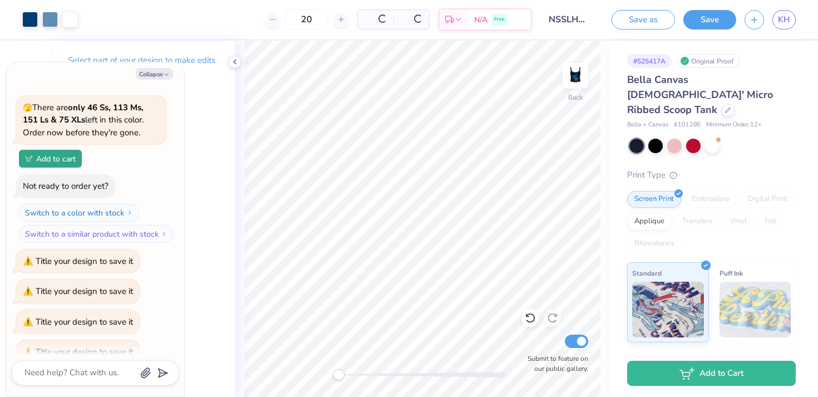
type textarea "x"
click at [232, 19] on line at bounding box center [230, 19] width 4 height 0
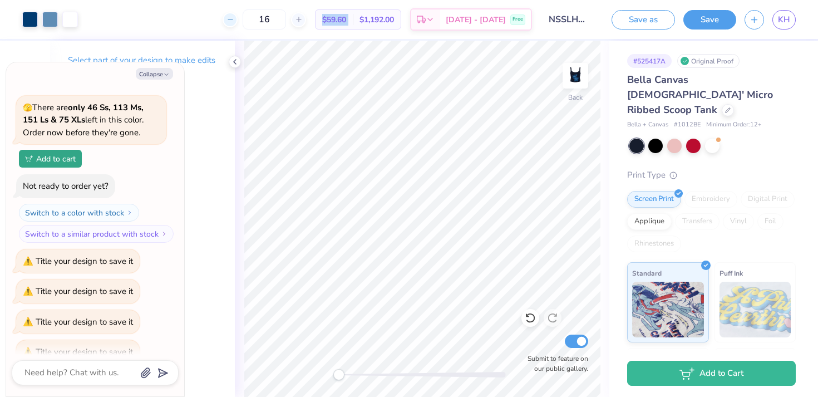
click at [232, 19] on line at bounding box center [230, 19] width 4 height 0
type input "15"
click at [708, 24] on button "Save" at bounding box center [710, 17] width 53 height 19
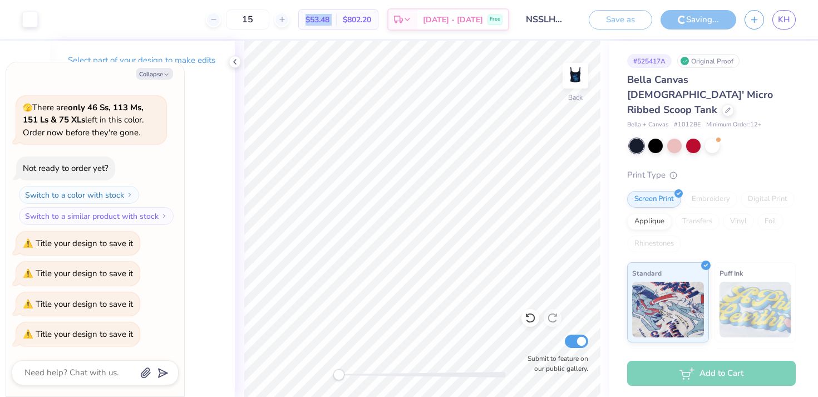
click at [370, 23] on span "$802.20" at bounding box center [357, 20] width 28 height 12
click at [235, 62] on icon at bounding box center [234, 61] width 9 height 9
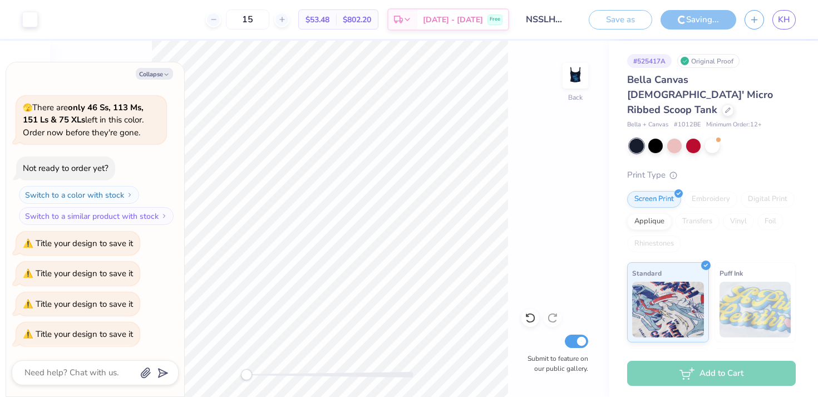
click at [166, 75] on polyline "button" at bounding box center [166, 75] width 3 height 2
click at [158, 72] on button "Collapse" at bounding box center [154, 74] width 37 height 12
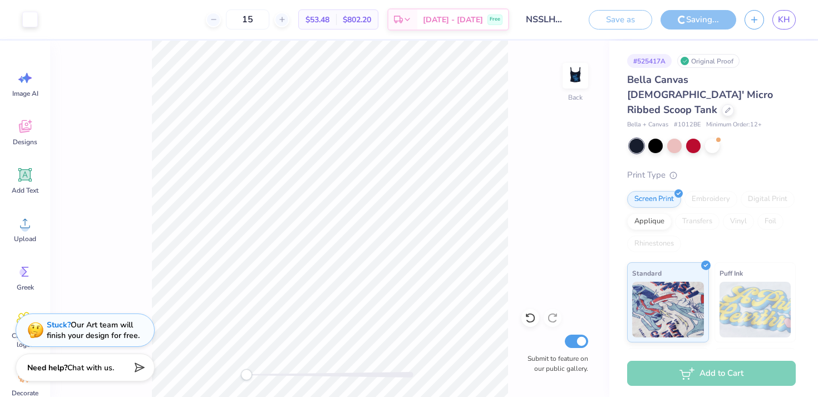
type textarea "x"
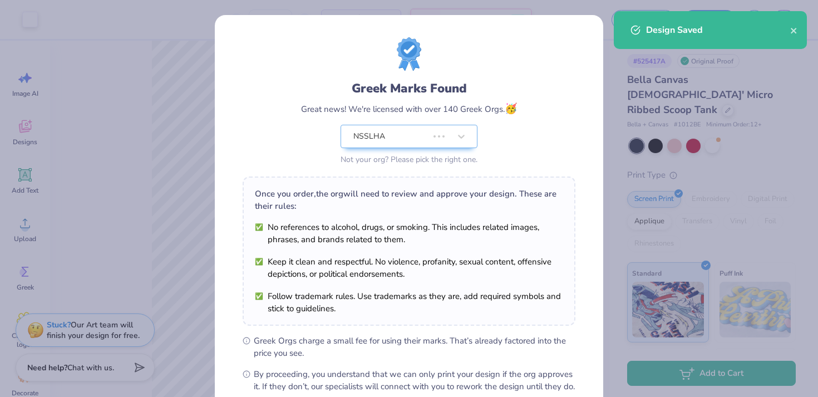
click at [260, 22] on div "Greek Marks Found Great news! We're licensed with over 140 Greek Orgs. 🥳 NSSLHA…" at bounding box center [409, 254] width 389 height 479
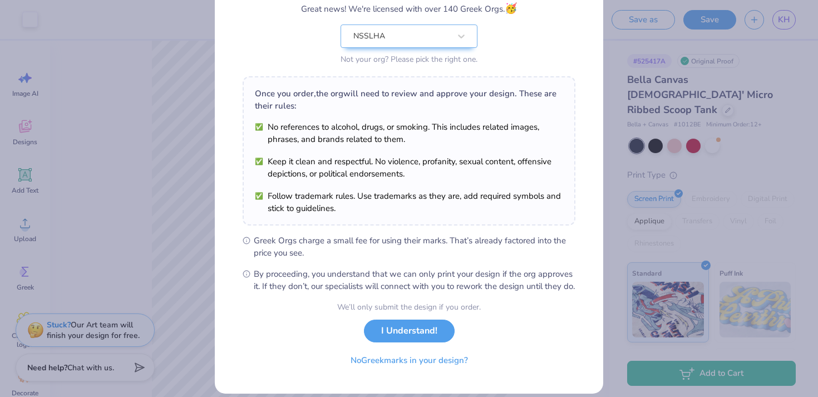
scroll to position [124, 0]
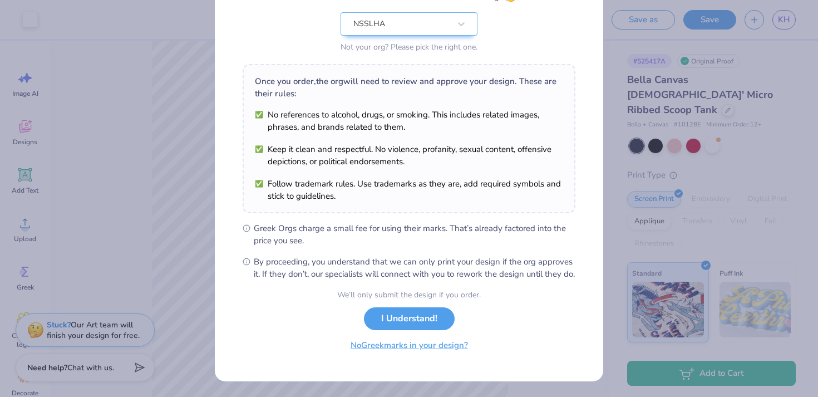
click at [446, 346] on button "No Greek marks in your design?" at bounding box center [409, 345] width 136 height 23
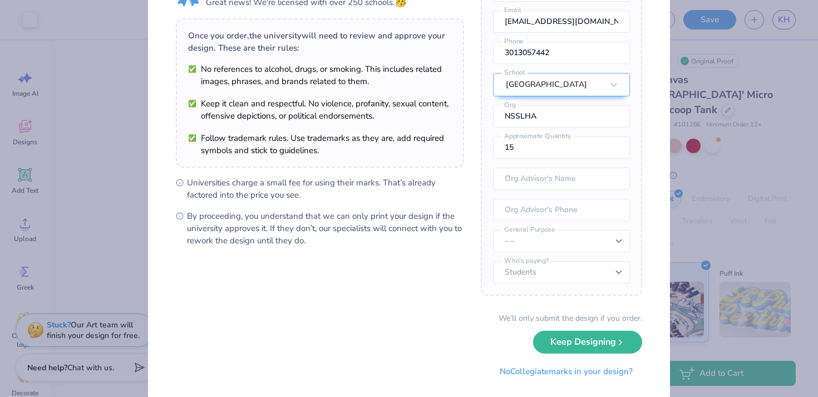
scroll to position [87, 0]
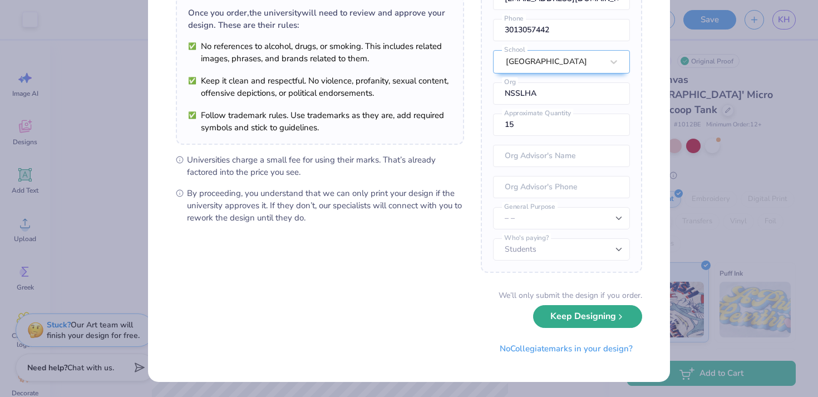
click at [569, 323] on button "Keep Designing" at bounding box center [587, 316] width 109 height 23
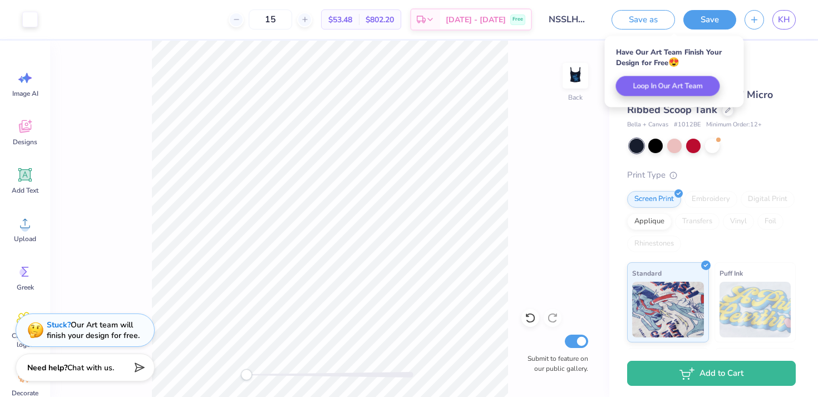
scroll to position [0, 0]
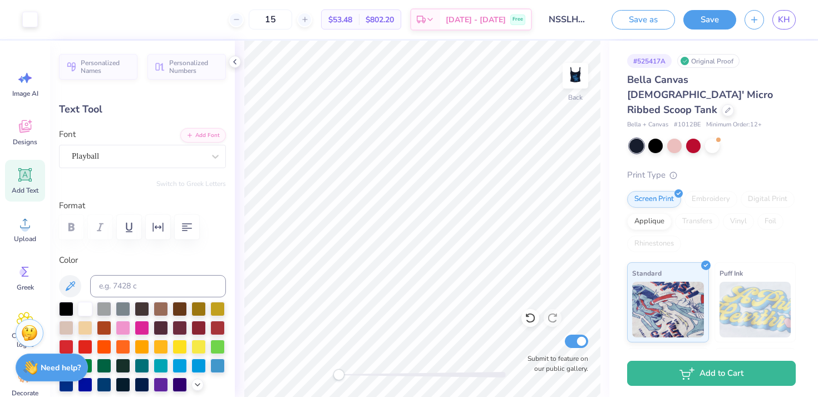
type input "0.0"
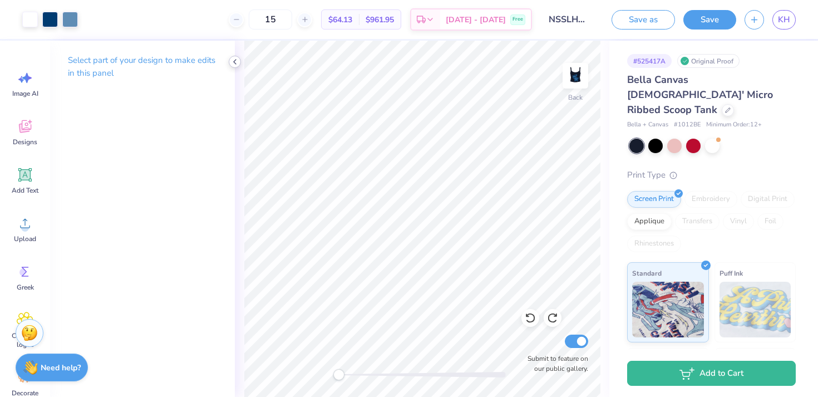
click at [238, 62] on icon at bounding box center [234, 61] width 9 height 9
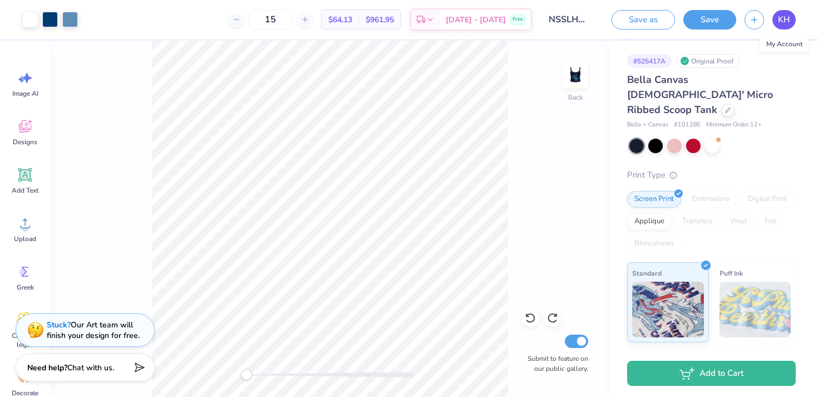
click at [783, 19] on span "KH" at bounding box center [784, 19] width 12 height 13
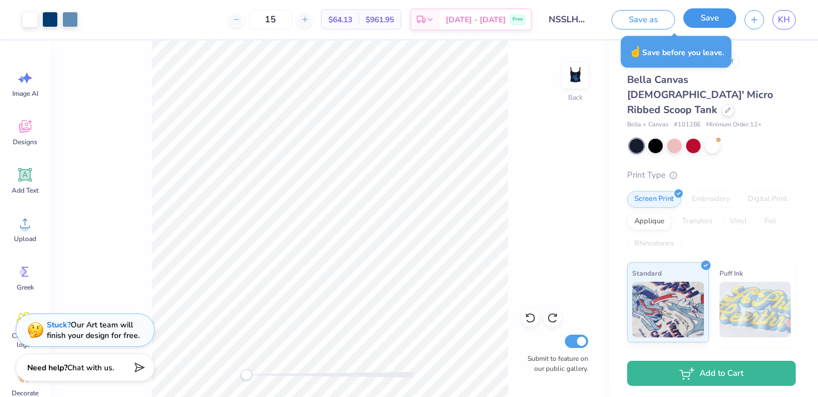
click at [717, 18] on button "Save" at bounding box center [710, 17] width 53 height 19
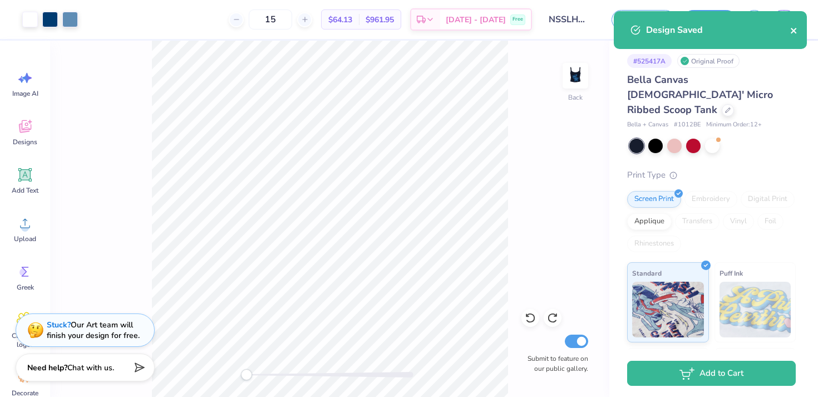
click at [798, 32] on icon "close" at bounding box center [794, 30] width 8 height 9
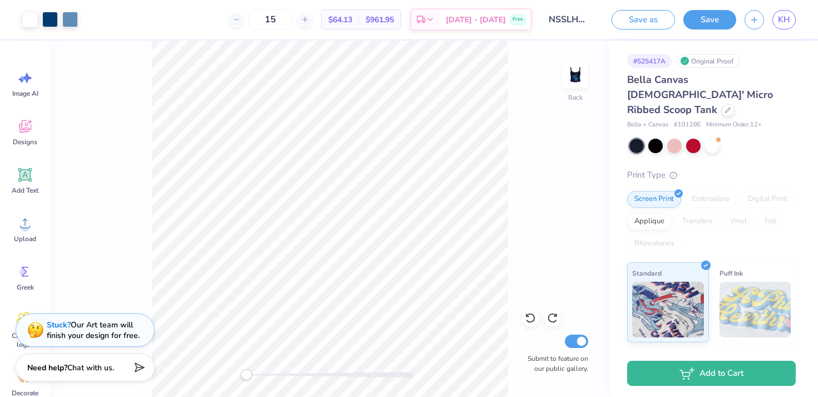
click at [789, 26] on div "Art colors 15 $64.13 Per Item $961.95 Total Est. Delivery Oct 8 - 11 Free Desig…" at bounding box center [409, 198] width 818 height 397
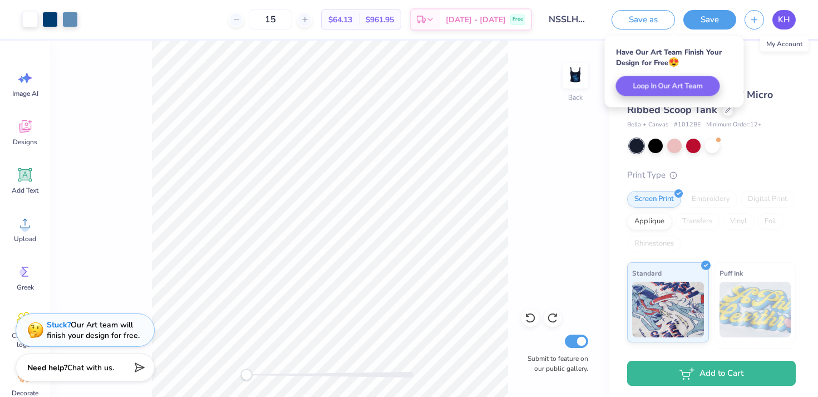
click at [787, 24] on span "KH" at bounding box center [784, 19] width 12 height 13
